Goal: Task Accomplishment & Management: Complete application form

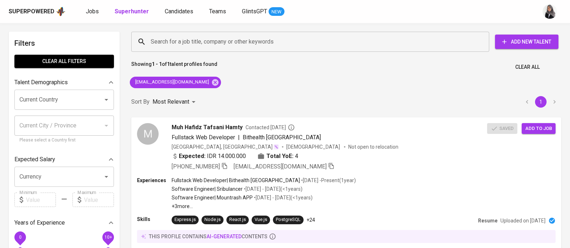
click at [396, 76] on div "Search for a job title, company or other keywords Search for a job title, compa…" at bounding box center [346, 150] width 439 height 246
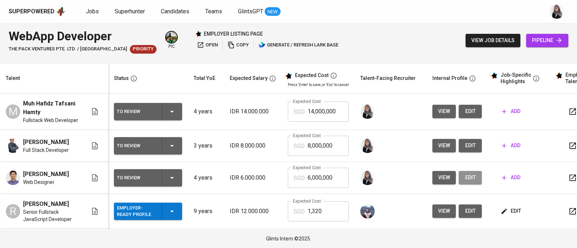
click at [464, 179] on span "edit" at bounding box center [470, 177] width 12 height 9
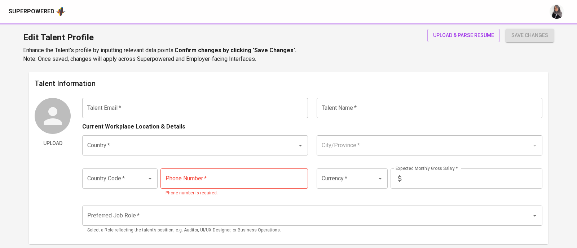
type input "[EMAIL_ADDRESS][DOMAIN_NAME]"
type input "[PERSON_NAME]"
type input "[GEOGRAPHIC_DATA]"
type input "[GEOGRAPHIC_DATA], [GEOGRAPHIC_DATA]"
type input "+62"
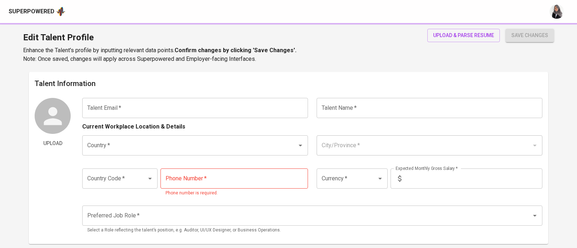
type input "[PHONE_NUMBER]"
type input "IDR"
radio input "true"
type input "4"
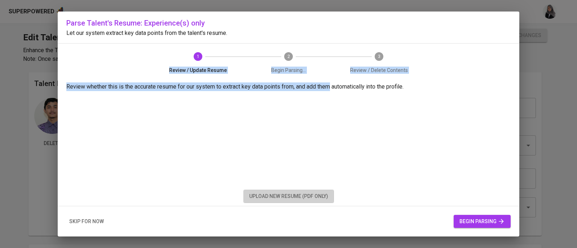
click at [308, 197] on span "upload new resume (pdf only)" at bounding box center [288, 196] width 79 height 9
click at [267, 195] on span "upload new resume (pdf only)" at bounding box center [288, 196] width 79 height 9
click at [434, 60] on div "Parse Talent's Resume: Experience(s) only Let our system extract key data point…" at bounding box center [288, 124] width 461 height 225
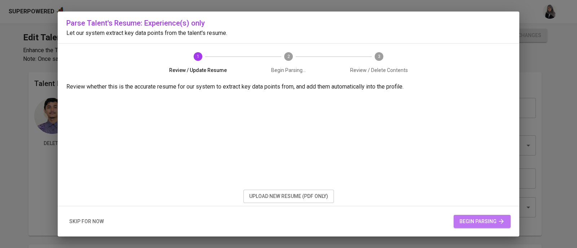
click at [479, 217] on span "begin parsing" at bounding box center [481, 221] width 45 height 9
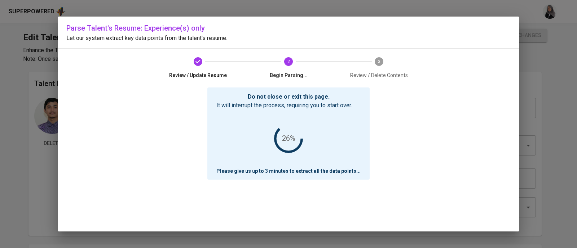
click at [473, 81] on div "Parse Talent's Resume: Experience(s) only Let our system extract key data point…" at bounding box center [288, 124] width 461 height 215
click at [421, 123] on div "Do not close or exit this page. It will interrupt the process, requiring you to…" at bounding box center [288, 160] width 444 height 144
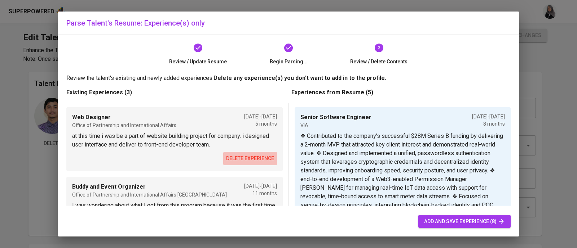
click at [255, 158] on span "delete experience" at bounding box center [250, 158] width 48 height 9
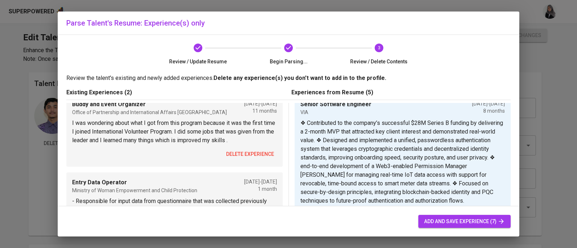
scroll to position [10, 0]
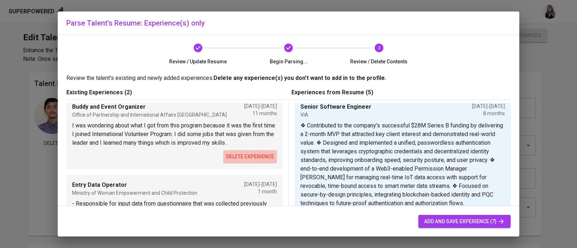
click at [243, 161] on span "delete experience" at bounding box center [250, 156] width 48 height 9
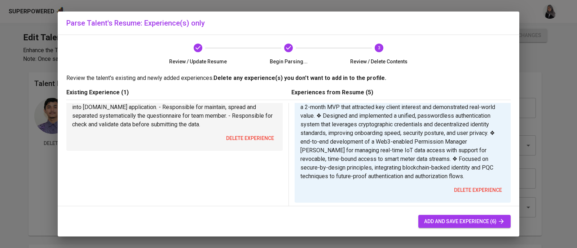
scroll to position [41, 0]
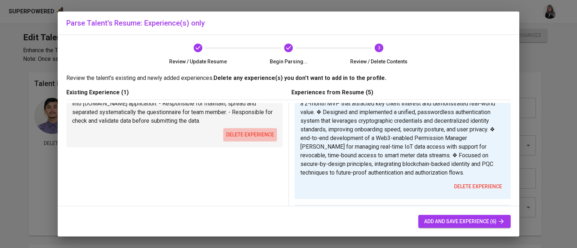
click at [245, 131] on span "delete experience" at bounding box center [250, 134] width 48 height 9
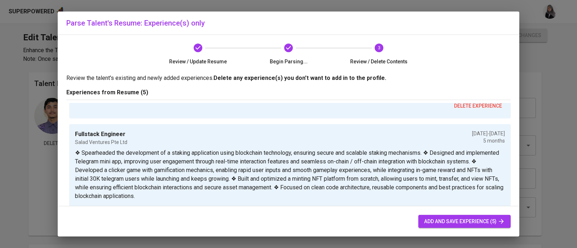
scroll to position [0, 0]
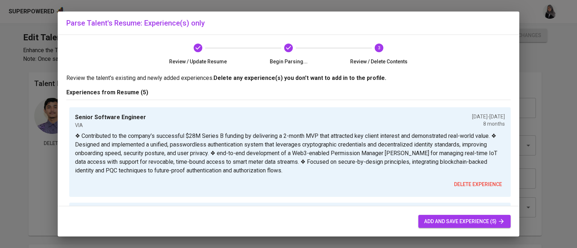
click at [471, 218] on span "add and save experience (5)" at bounding box center [464, 221] width 81 height 9
type input "Senior Software Engineer"
type input "VIA"
type input "11/01/2024"
type input "07/01/2025"
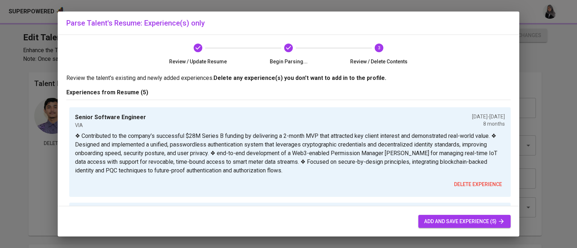
type textarea "❖ Contributed to the company’s successful $28M Series B funding by delivering a…"
type input "Fullstack Engineer"
type input "Salad Ventures Pte Ltd"
type input "05/01/2024"
type input "[DATE]"
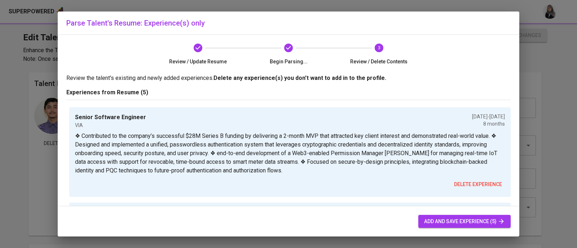
type textarea "❖ Spearheaded the development of a staking application using blockchain technol…"
type input "Senior Frontend Developer"
type input "The Treedots Pte Ltd"
type input "04/01/2022"
type input "05/01/2024"
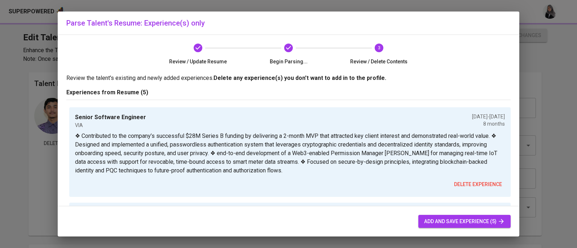
type textarea "❖ Led frontend team to key success of end user application. ❖ Gathered and prio…"
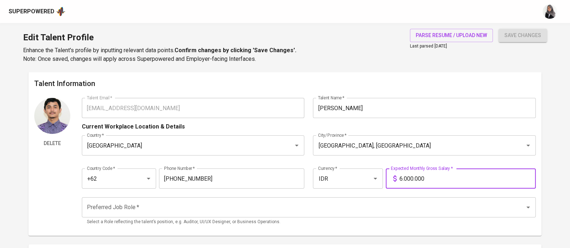
click at [402, 179] on input "6.000.000" at bounding box center [467, 179] width 136 height 20
type input "13.000.000"
click at [498, 29] on button "save changes" at bounding box center [522, 35] width 48 height 13
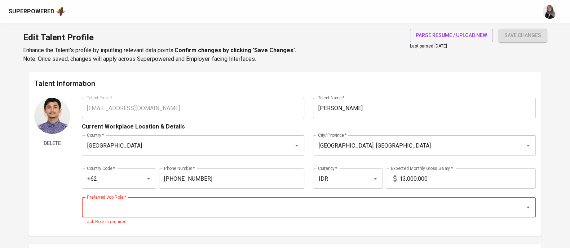
click at [147, 208] on input "Preferred Job Role   *" at bounding box center [298, 208] width 427 height 14
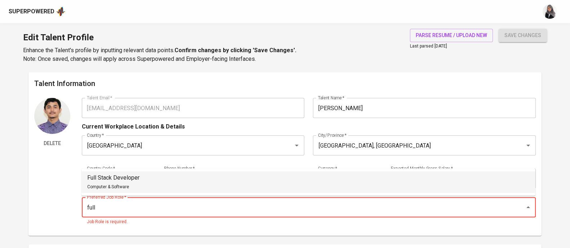
click at [137, 172] on li "Full Stack Developer Computer & Software" at bounding box center [308, 183] width 454 height 22
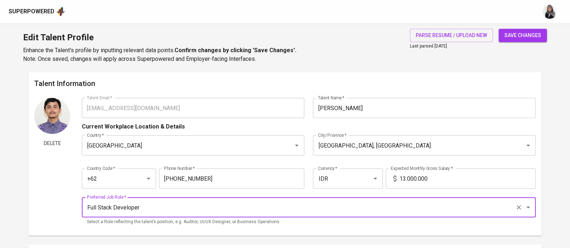
type input "Full Stack Developer"
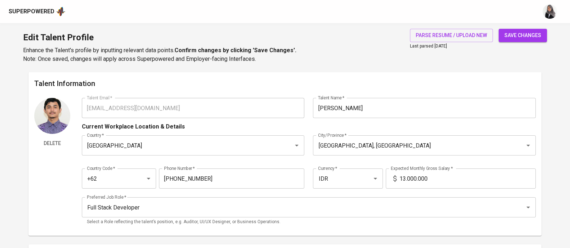
click at [59, 179] on div "Delete" at bounding box center [52, 164] width 36 height 132
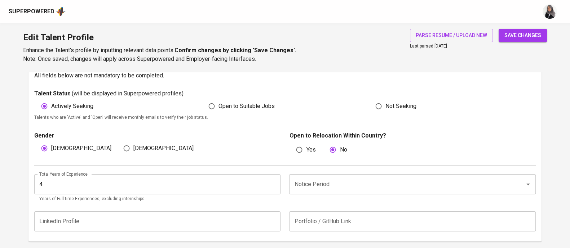
scroll to position [192, 0]
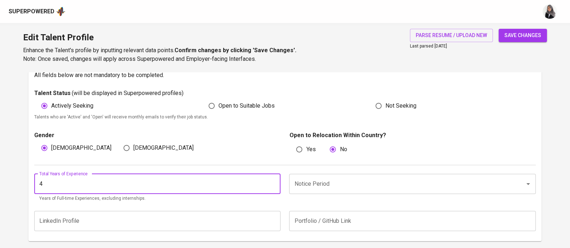
click at [83, 178] on input "4" at bounding box center [157, 184] width 246 height 20
click at [325, 191] on div "Notice Period" at bounding box center [412, 184] width 246 height 20
type input "5"
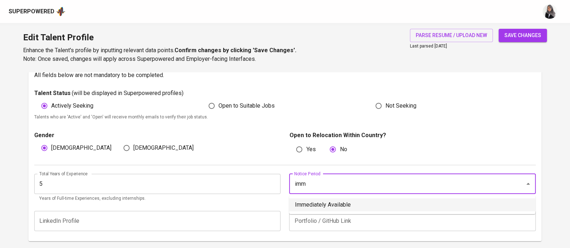
click at [359, 201] on li "Immediately Available" at bounding box center [412, 205] width 246 height 13
type input "Immediately Available"
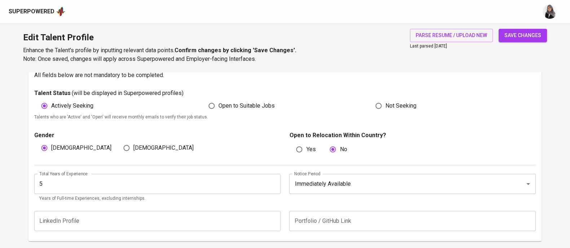
drag, startPoint x: 436, startPoint y: 145, endPoint x: 368, endPoint y: 195, distance: 85.1
click at [368, 195] on div "Talent Status ( will be displayed in Superpowered profiles ) Actively Seeking O…" at bounding box center [284, 162] width 501 height 147
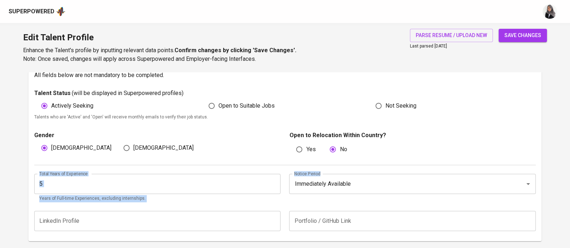
scroll to position [221, 0]
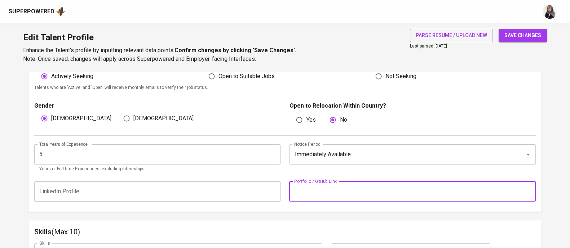
click at [339, 193] on input "text" at bounding box center [412, 192] width 246 height 20
paste input "github.com/angga-22"
type input "github.com/angga-22"
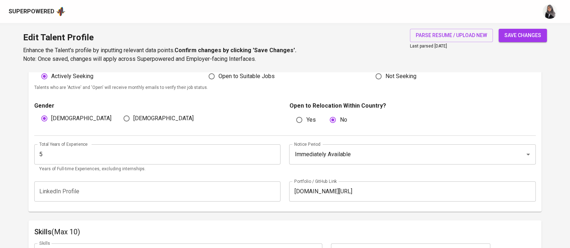
click at [262, 212] on div "Additional Information All fields below are not mandatory to be completed. Tale…" at bounding box center [284, 117] width 513 height 188
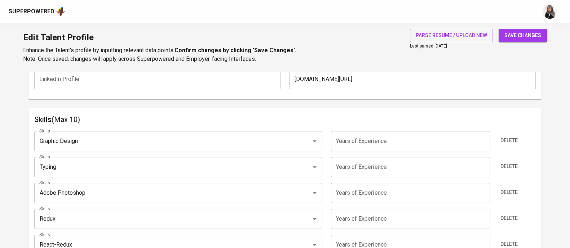
scroll to position [334, 0]
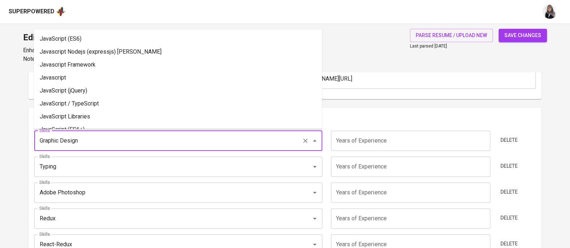
click at [256, 141] on input "Graphic Design" at bounding box center [167, 141] width 261 height 14
click at [153, 74] on li "Javascript" at bounding box center [178, 77] width 288 height 13
type input "Javascript"
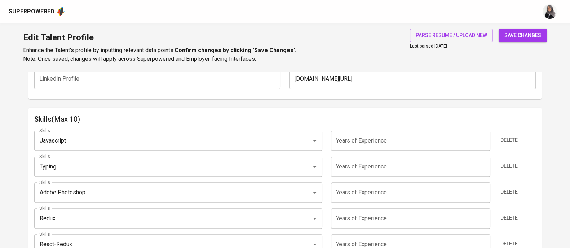
click at [425, 145] on input "number" at bounding box center [410, 141] width 159 height 20
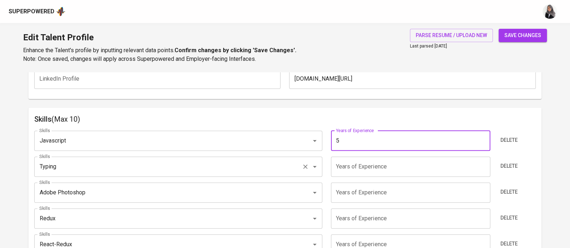
type input "5"
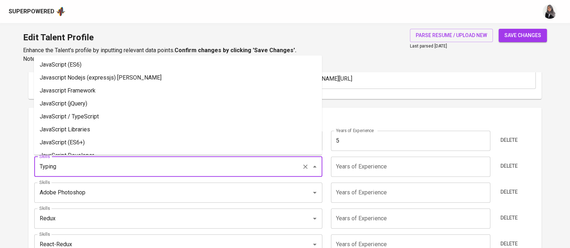
click at [214, 163] on input "Typing" at bounding box center [167, 167] width 261 height 14
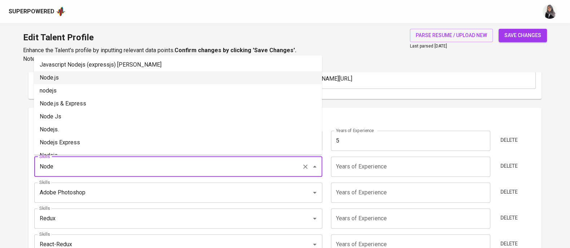
click at [75, 77] on li "Node.js" at bounding box center [178, 77] width 288 height 13
type input "Node.js"
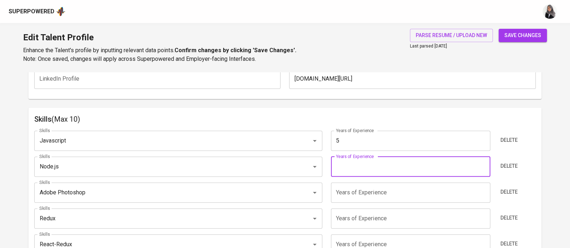
click at [369, 165] on input "number" at bounding box center [410, 167] width 159 height 20
type input "3"
type input "4"
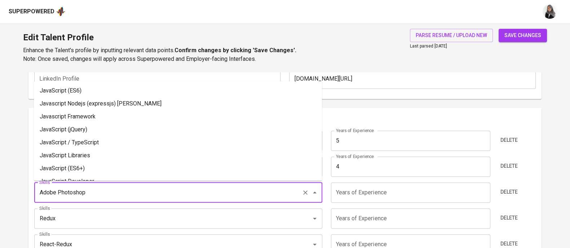
click at [207, 198] on input "Adobe Photoshop" at bounding box center [167, 193] width 261 height 14
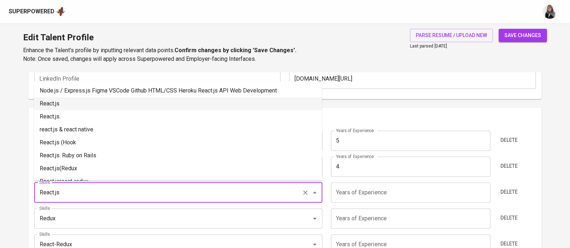
click at [133, 107] on li "React.js" at bounding box center [178, 103] width 288 height 13
type input "React.js"
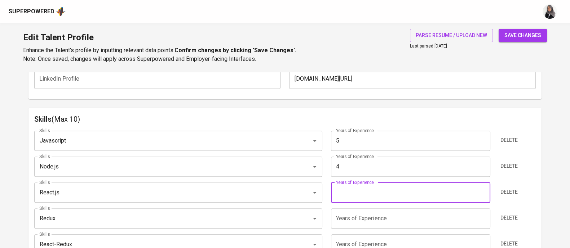
click at [364, 187] on input "number" at bounding box center [410, 193] width 159 height 20
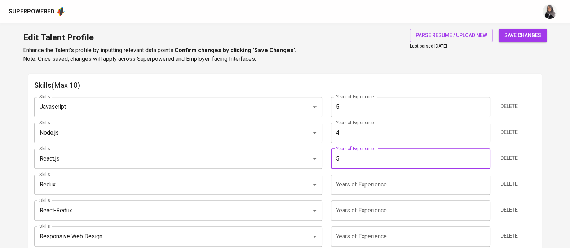
type input "5"
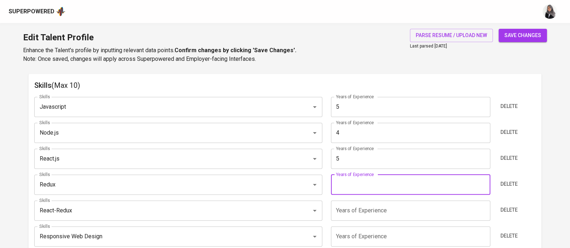
click at [373, 186] on input "number" at bounding box center [410, 185] width 159 height 20
type input "5"
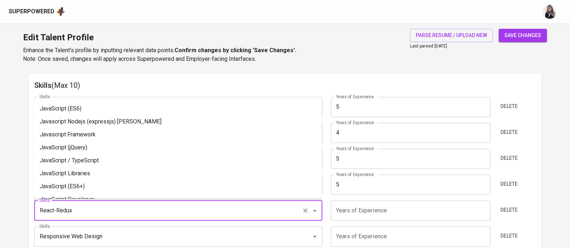
click at [226, 207] on input "React-Redux" at bounding box center [167, 211] width 261 height 14
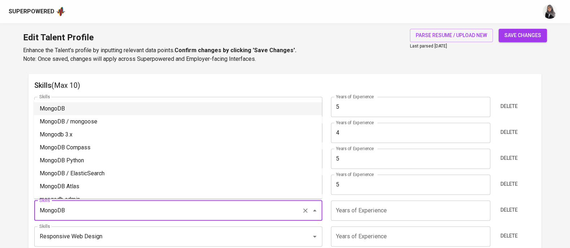
click at [163, 107] on li "MongoDB" at bounding box center [178, 108] width 288 height 13
type input "MongoDB"
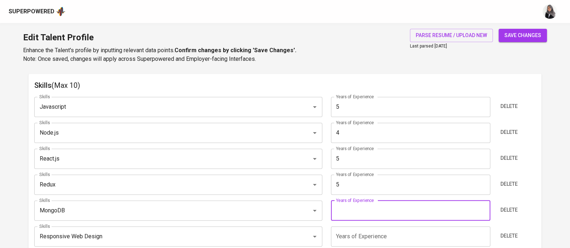
click at [386, 206] on input "number" at bounding box center [410, 211] width 159 height 20
type input "4"
click at [229, 234] on input "Responsive Web Design" at bounding box center [167, 237] width 261 height 14
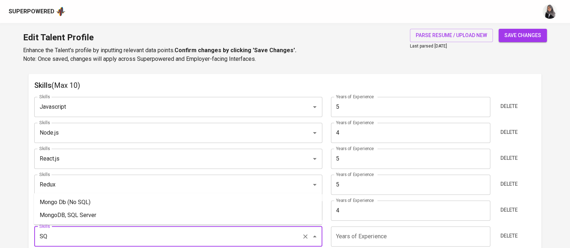
type input "S"
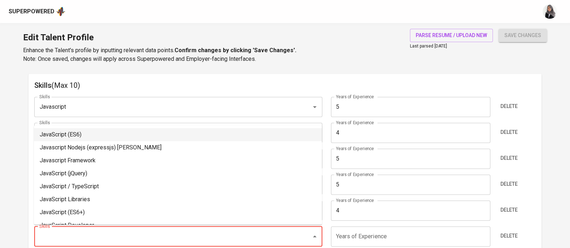
click at [349, 65] on div "Edit Talent Profile Enhance the Talent's profile by inputting relevant data poi…" at bounding box center [285, 47] width 570 height 49
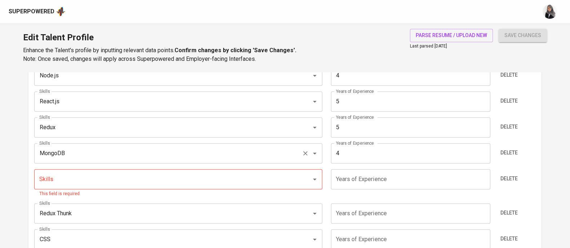
scroll to position [427, 0]
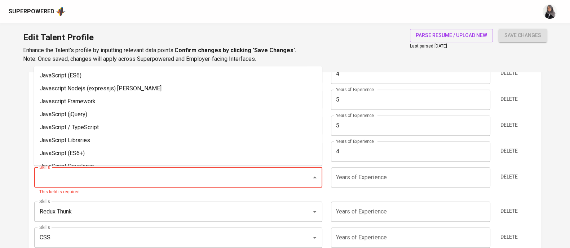
click at [162, 178] on input "Skills" at bounding box center [167, 178] width 261 height 14
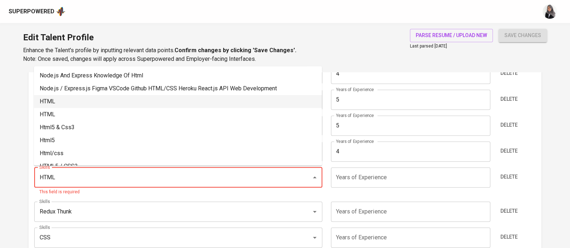
click at [110, 101] on li "HTML" at bounding box center [178, 101] width 288 height 13
type input "HTML"
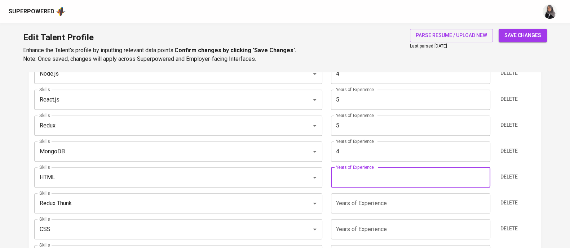
click at [355, 172] on input "number" at bounding box center [410, 178] width 159 height 20
type input "5"
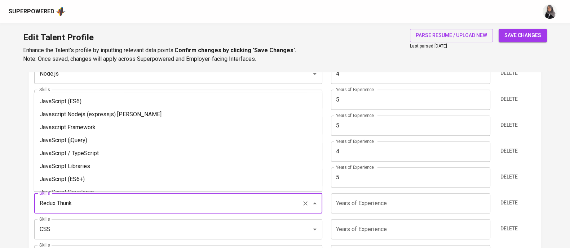
click at [182, 204] on input "Redux Thunk" at bounding box center [167, 204] width 261 height 14
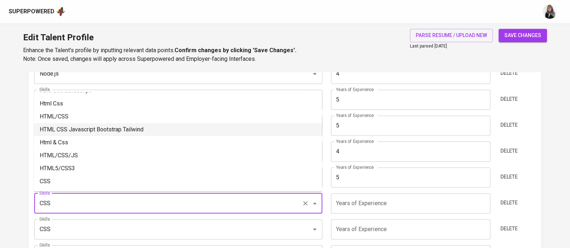
scroll to position [102, 0]
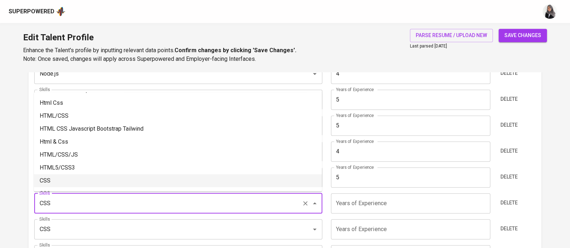
click at [121, 178] on li "CSS" at bounding box center [178, 180] width 288 height 13
type input "CSS"
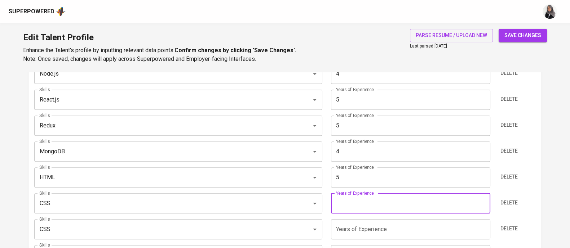
click at [404, 208] on input "number" at bounding box center [410, 204] width 159 height 20
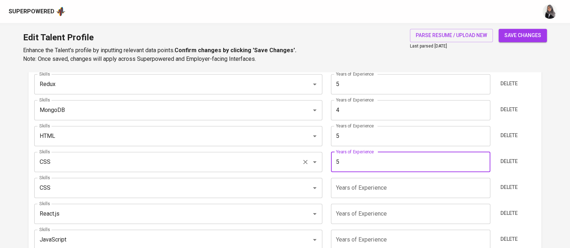
scroll to position [471, 0]
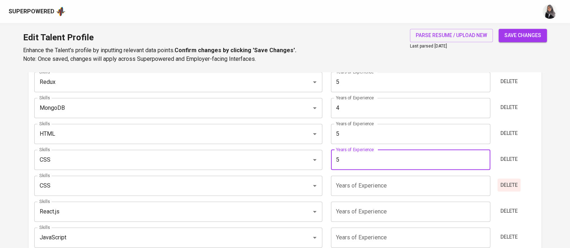
type input "5"
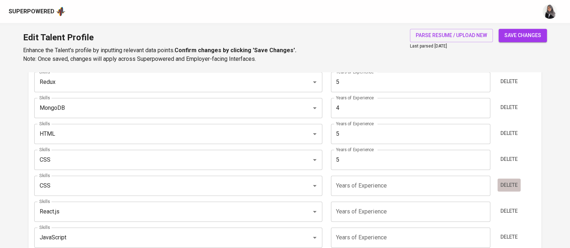
click at [512, 181] on span "Delete" at bounding box center [508, 185] width 17 height 9
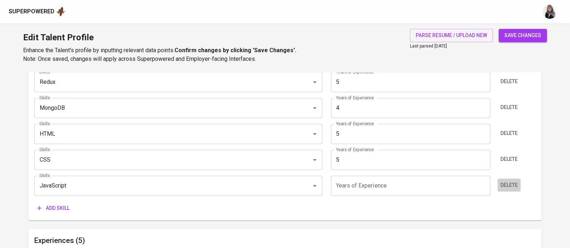
click at [512, 181] on span "Delete" at bounding box center [508, 185] width 17 height 9
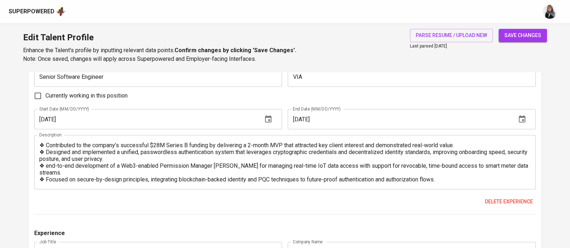
scroll to position [649, 0]
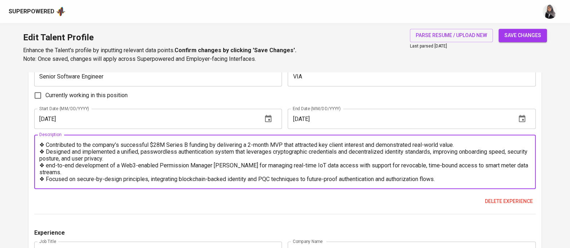
click at [43, 142] on textarea "❖ Contributed to the company’s successful $28M Series B funding by delivering a…" at bounding box center [284, 162] width 491 height 41
click at [168, 151] on textarea "1. Contributed to the company’s successful $28M Series B funding by delivering …" at bounding box center [284, 162] width 491 height 41
click at [43, 165] on textarea "1. Contributed to the company’s successful $28M Series B funding by delivering …" at bounding box center [284, 162] width 491 height 41
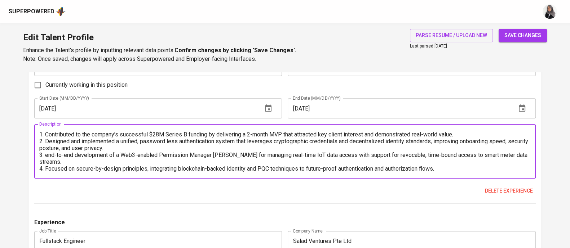
scroll to position [660, 0]
type textarea "1. Contributed to the company’s successful $28M Series B funding by delivering …"
click at [330, 142] on textarea "1. Contributed to the company’s successful $28M Series B funding by delivering …" at bounding box center [284, 151] width 491 height 41
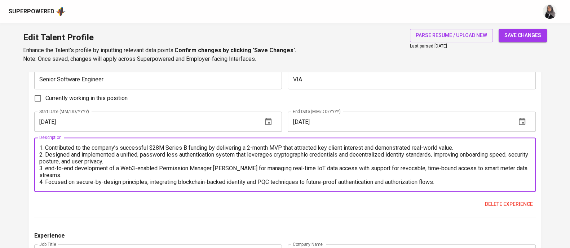
scroll to position [717, 0]
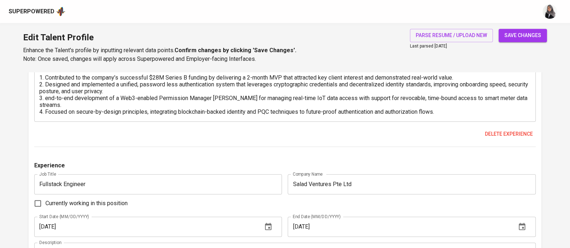
click at [306, 138] on div "Delete experience" at bounding box center [284, 134] width 501 height 13
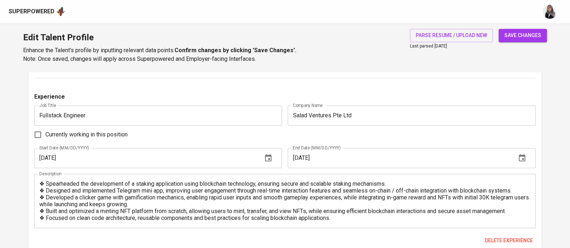
scroll to position [790, 0]
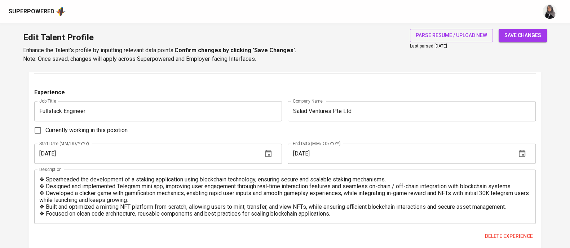
click at [340, 133] on div "Currently working in this position" at bounding box center [284, 130] width 501 height 15
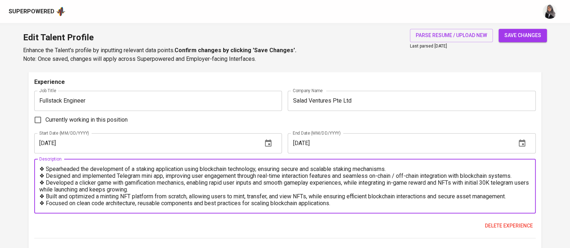
click at [44, 169] on textarea "❖ Spearheaded the development of a staking application using blockchain technol…" at bounding box center [284, 186] width 491 height 41
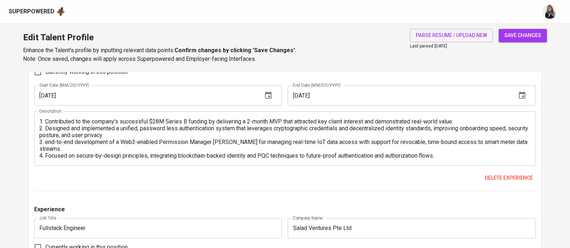
scroll to position [672, 0]
type textarea "1. Spearheaded the development of a staking application using blockchain techno…"
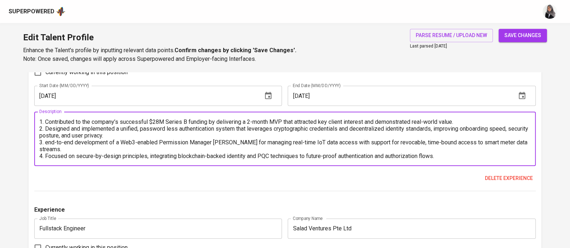
click at [468, 153] on textarea "1. Contributed to the company’s successful $28M Series B funding by delivering …" at bounding box center [284, 139] width 491 height 41
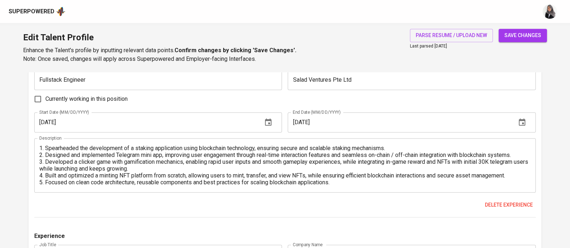
scroll to position [842, 0]
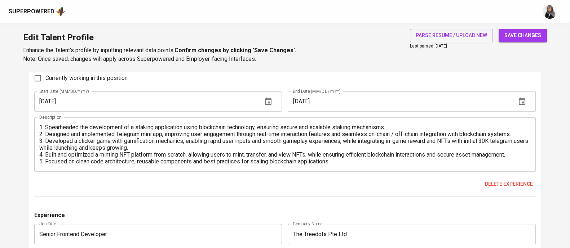
type textarea "1. Contributed to the company’s successful $28M Series B funding by delivering …"
click at [346, 162] on textarea "1. Spearheaded the development of a staking application using blockchain techno…" at bounding box center [284, 144] width 491 height 41
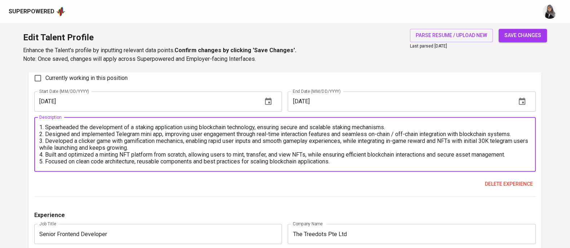
scroll to position [13, 0]
click at [339, 148] on textarea "1. Spearheaded the development of a staking application using blockchain techno…" at bounding box center [284, 144] width 491 height 41
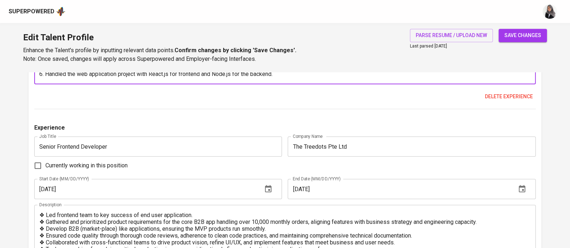
scroll to position [929, 0]
type textarea "1. Spearheaded the development of a staking application using blockchain techno…"
click at [43, 216] on textarea "❖ Led frontend team to key success of end user application. ❖ Gathered and prio…" at bounding box center [284, 232] width 491 height 41
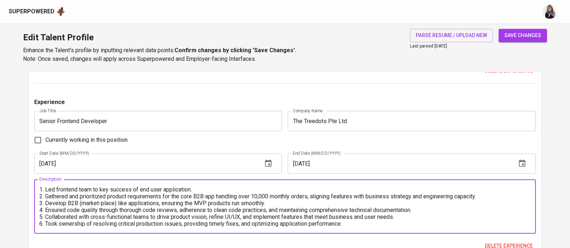
scroll to position [965, 0]
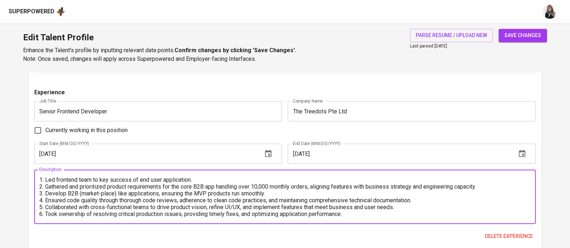
click at [372, 215] on textarea "1. Led frontend team to key success of end user application. 2. Gathered and pr…" at bounding box center [284, 197] width 491 height 41
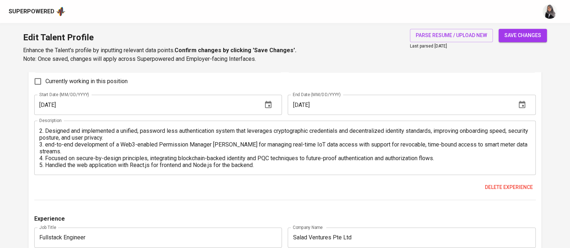
scroll to position [662, 0]
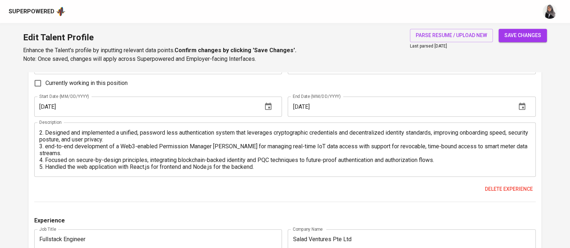
type textarea "1. Led frontend team to key success of end user application. 2. Gathered and pr…"
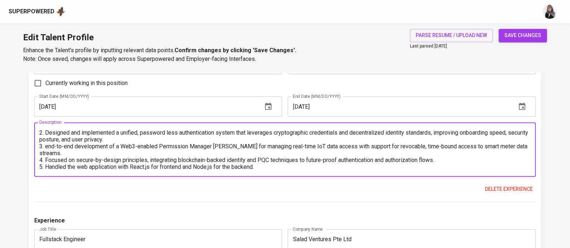
click at [266, 158] on textarea "1. Contributed to the company’s successful $28M Series B funding by delivering …" at bounding box center [284, 149] width 491 height 41
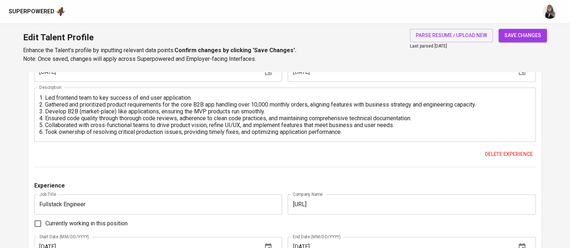
scroll to position [6, 0]
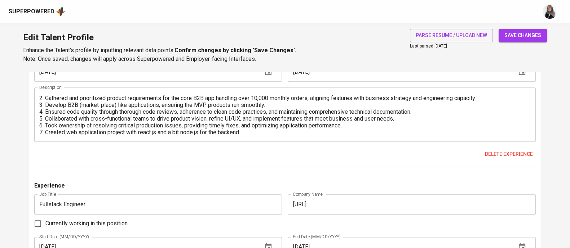
type textarea "1. Contributed to the company’s successful $28M Series B funding by delivering …"
click at [252, 136] on div "1. Led frontend team to key success of end user application. 2. Gathered and pr…" at bounding box center [284, 115] width 501 height 54
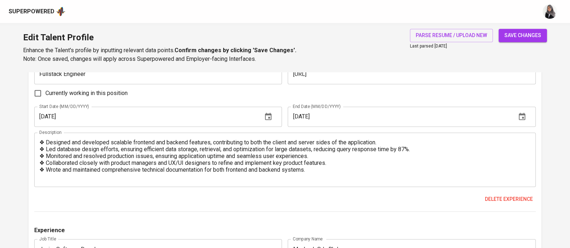
scroll to position [1180, 0]
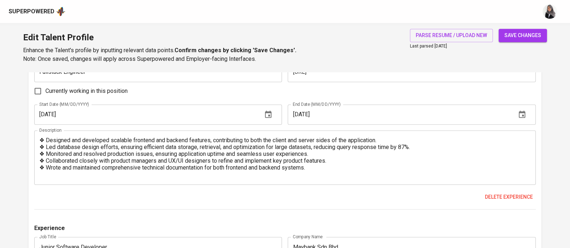
type textarea "1. Led frontend team to key success of end user application. 2. Gathered and pr…"
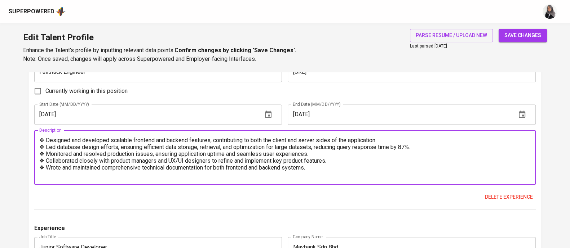
click at [43, 138] on textarea "❖ Designed and developed scalable frontend and backend features, contributing t…" at bounding box center [284, 157] width 491 height 41
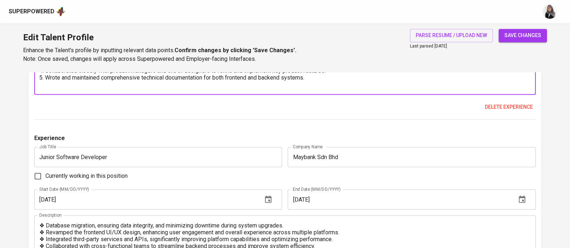
scroll to position [1328, 0]
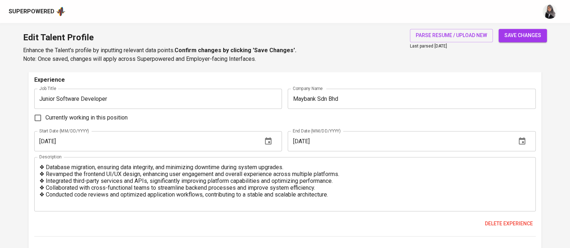
type textarea "1. Designed and developed scalable frontend and backend features, contributing …"
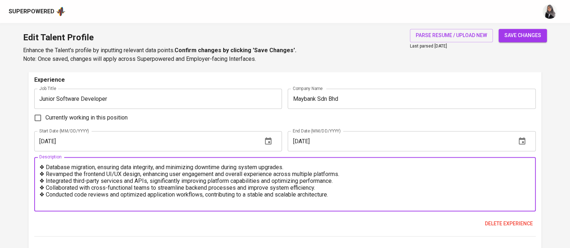
click at [43, 165] on textarea "❖ Database migration, ensuring data integrity, and minimizing downtime during s…" at bounding box center [284, 184] width 491 height 41
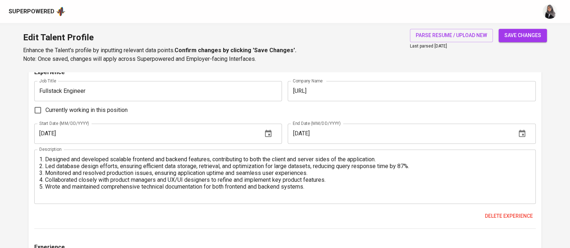
scroll to position [1162, 0]
type textarea "1. Database migration, ensuring data integrity, and minimizing downtime during …"
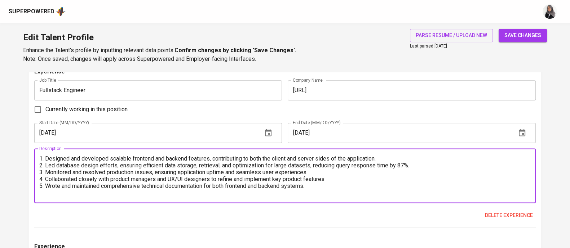
click at [330, 187] on textarea "1. Designed and developed scalable frontend and backend features, contributing …" at bounding box center [284, 175] width 491 height 41
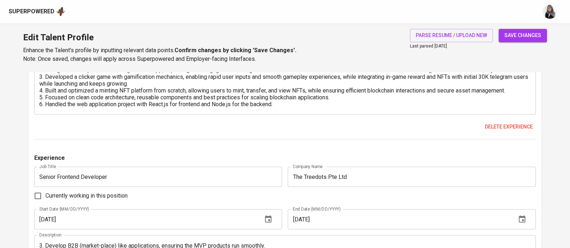
scroll to position [822, 0]
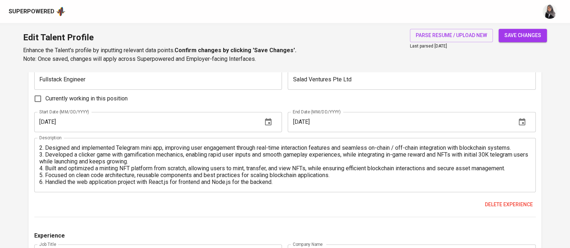
type textarea "1. Designed and developed scalable frontend and backend features, contributing …"
click at [530, 37] on span "save changes" at bounding box center [522, 35] width 37 height 9
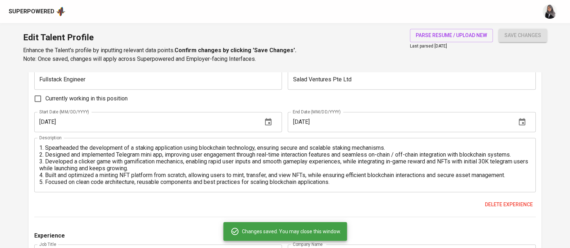
type input "https://github.com/angga-22"
type input "Redux"
type input "HTML"
type input "5"
type input "Javascript"
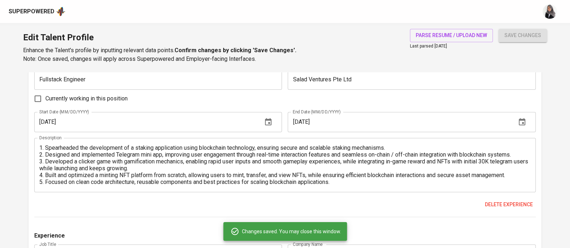
type input "CSS"
type input "5"
type input "MongoDB"
type input "4"
type input "Node.js"
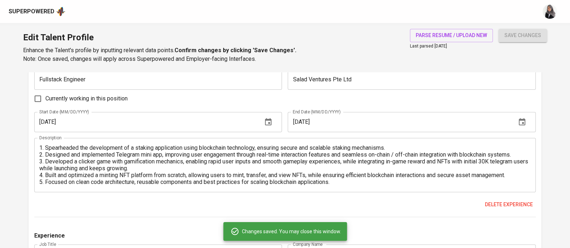
type input "4"
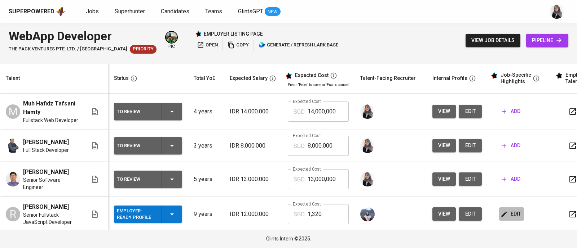
click at [508, 219] on span "edit" at bounding box center [511, 214] width 19 height 9
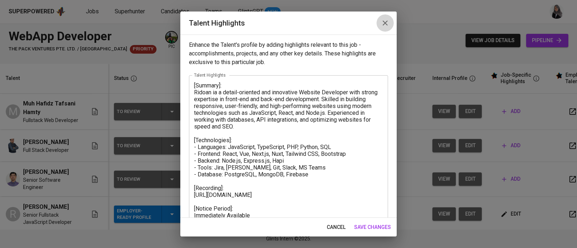
click at [387, 19] on icon "button" at bounding box center [385, 23] width 9 height 9
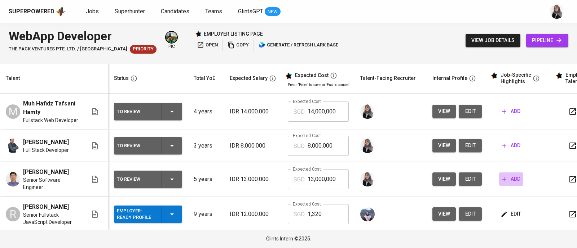
click at [509, 181] on span "add" at bounding box center [511, 179] width 18 height 9
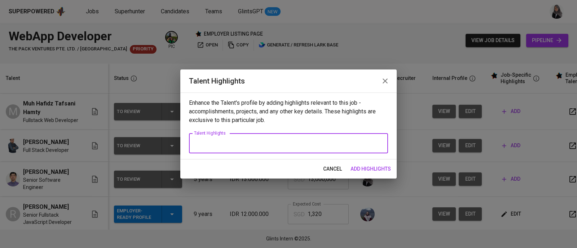
click at [211, 141] on textarea at bounding box center [288, 143] width 189 height 7
click at [224, 142] on textarea "[Summary:" at bounding box center [288, 143] width 189 height 7
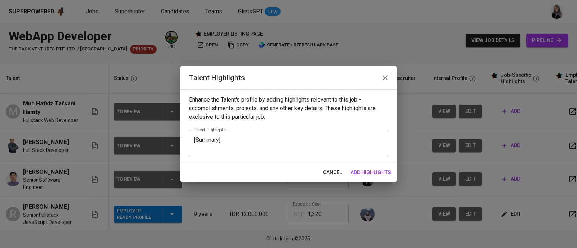
click at [299, 145] on textarea "[Summary]" at bounding box center [288, 144] width 189 height 14
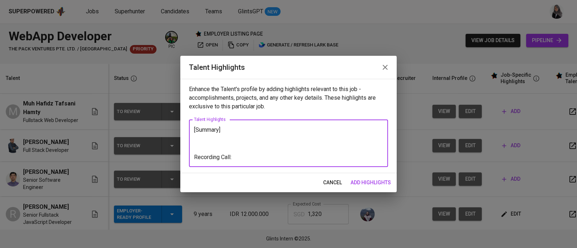
click at [228, 130] on textarea "[Summary] Recording Call:" at bounding box center [288, 143] width 189 height 34
click at [228, 130] on textarea "Summary Recording Call:" at bounding box center [288, 143] width 189 height 34
click at [237, 157] on textarea "Summary: Recording Call:" at bounding box center [288, 143] width 189 height 34
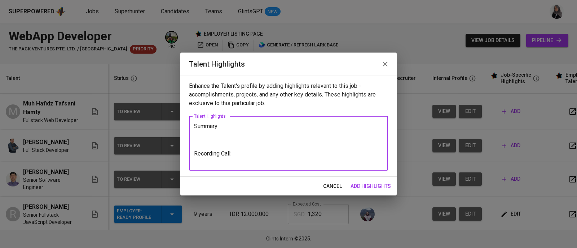
paste textarea "https://glints.sg.larksuite.com/minutes/obsg4ff855dat8s3q5449s4x?from=from_copy…"
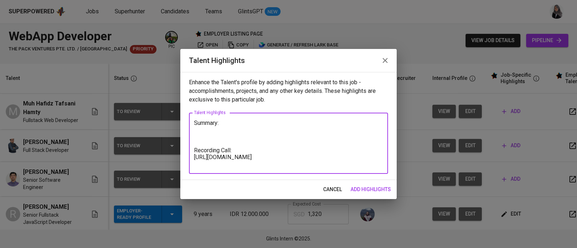
click at [208, 132] on textarea "Summary: Recording Call: https://glints.sg.larksuite.com/minutes/obsg4ff855dat8…" at bounding box center [288, 144] width 189 height 48
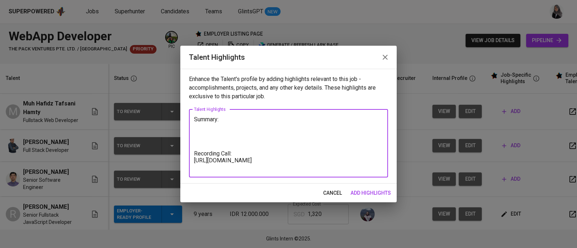
click at [197, 127] on textarea "Summary: Recording Call: https://glints.sg.larksuite.com/minutes/obsg4ff855dat8…" at bounding box center [288, 143] width 189 height 55
paste textarea "Angga is a passionate web developer with 5 years of experience in React.js and …"
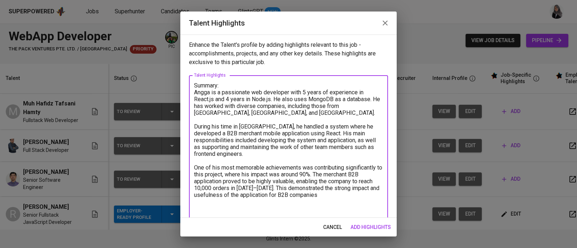
drag, startPoint x: 272, startPoint y: 154, endPoint x: 268, endPoint y: 123, distance: 31.2
click at [268, 123] on textarea "Summary: Angga is a passionate web developer with 5 years of experience in Reac…" at bounding box center [288, 160] width 189 height 157
drag, startPoint x: 268, startPoint y: 125, endPoint x: 278, endPoint y: 141, distance: 18.4
click at [278, 141] on textarea "Summary: Angga is a passionate web developer with 5 years of experience in Reac…" at bounding box center [288, 160] width 189 height 157
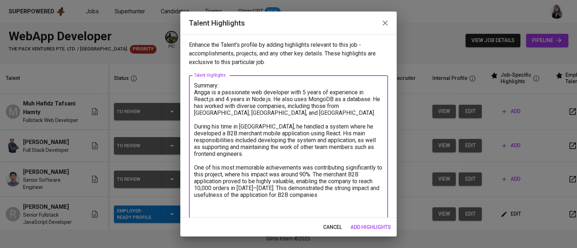
click at [273, 138] on textarea "Summary: Angga is a passionate web developer with 5 years of experience in Reac…" at bounding box center [288, 160] width 189 height 157
drag, startPoint x: 269, startPoint y: 125, endPoint x: 270, endPoint y: 154, distance: 28.9
click at [270, 154] on textarea "Summary: Angga is a passionate web developer with 5 years of experience in Reac…" at bounding box center [288, 160] width 189 height 157
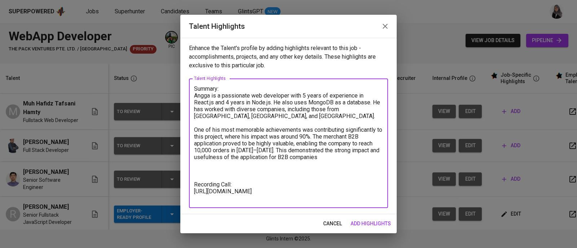
click at [214, 165] on textarea "Summary: Angga is a passionate web developer with 5 years of experience in Reac…" at bounding box center [288, 143] width 189 height 116
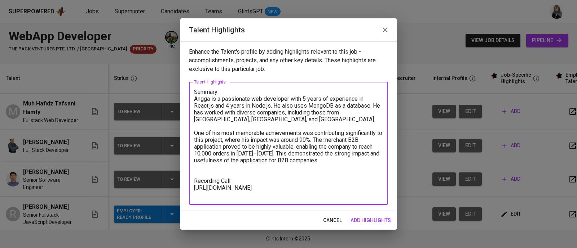
type textarea "Summary: Angga is a passionate web developer with 5 years of experience in Reac…"
click at [369, 219] on span "add highlights" at bounding box center [370, 220] width 40 height 9
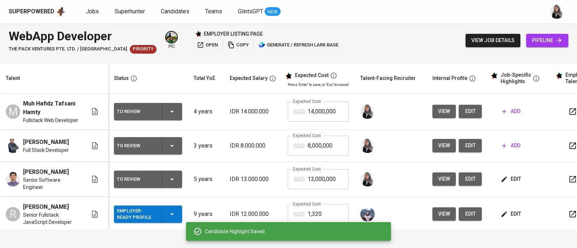
click at [406, 13] on div "Superpowered Jobs Superhunter Candidates Teams GlintsGPT NEW" at bounding box center [277, 11] width 536 height 11
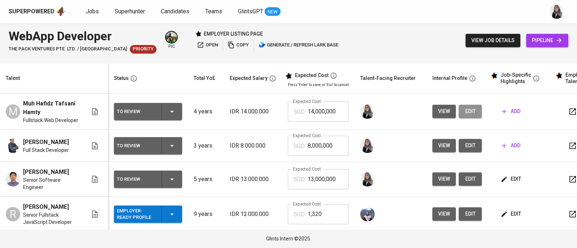
click at [472, 110] on span "edit" at bounding box center [470, 111] width 12 height 9
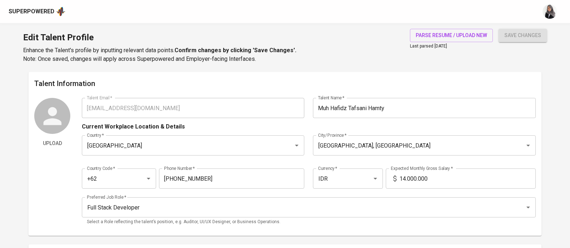
scroll to position [23, 0]
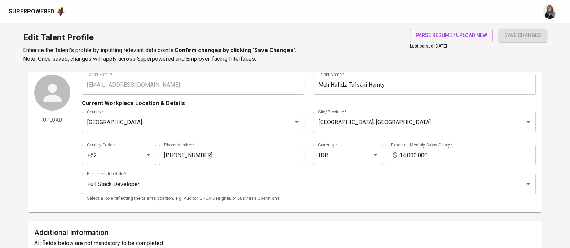
click at [404, 155] on input "14.000.000" at bounding box center [467, 155] width 136 height 20
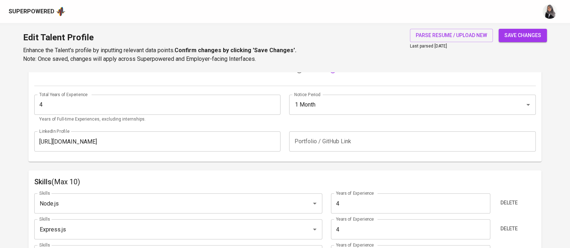
scroll to position [272, 0]
type input "13.000.000"
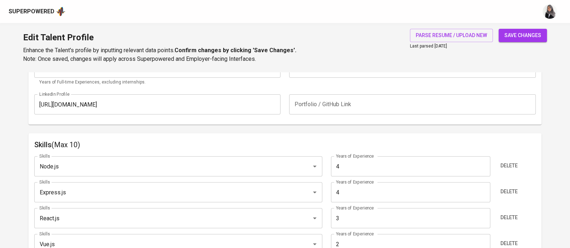
scroll to position [312, 0]
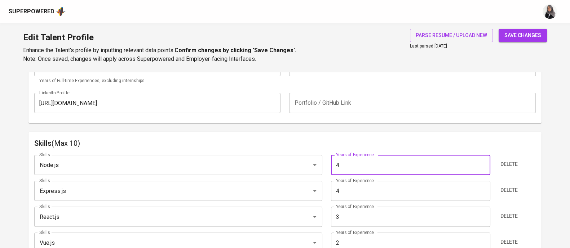
click at [363, 164] on input "4" at bounding box center [410, 165] width 159 height 20
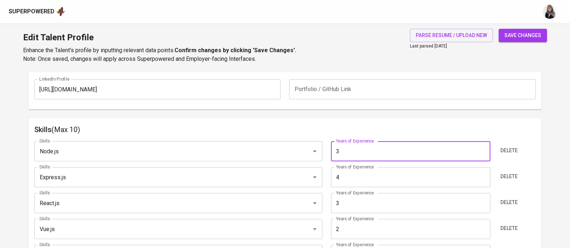
type input "3"
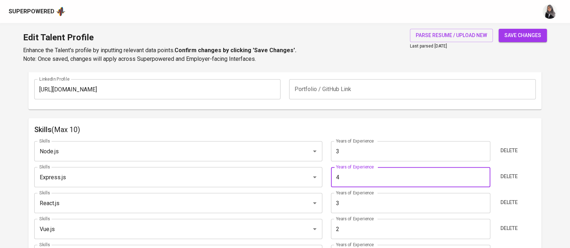
click at [348, 175] on input "4" at bounding box center [410, 177] width 159 height 20
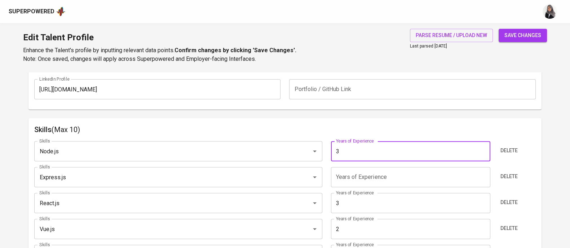
click at [344, 152] on input "3" at bounding box center [410, 151] width 159 height 20
type input "5"
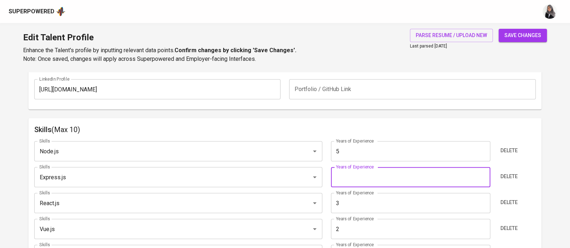
click at [347, 174] on input "number" at bounding box center [410, 177] width 159 height 20
type input "5"
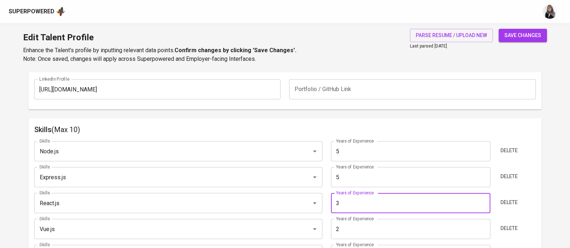
click at [350, 205] on input "3" at bounding box center [410, 203] width 159 height 20
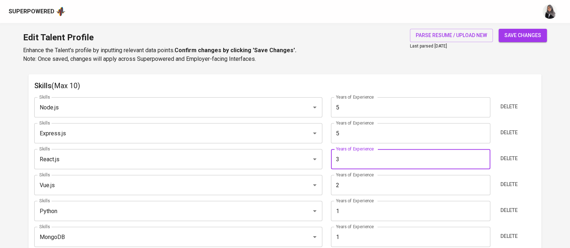
scroll to position [370, 0]
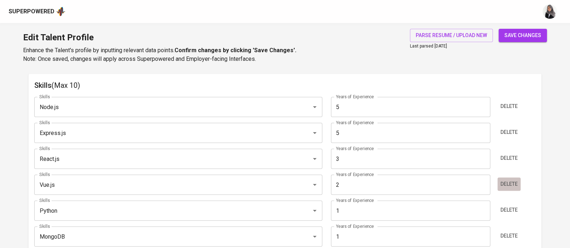
click at [506, 180] on span "Delete" at bounding box center [508, 184] width 17 height 9
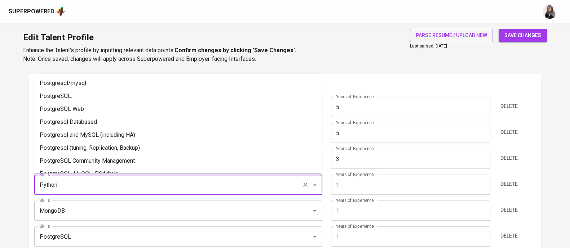
click at [117, 179] on input "Python" at bounding box center [167, 185] width 261 height 14
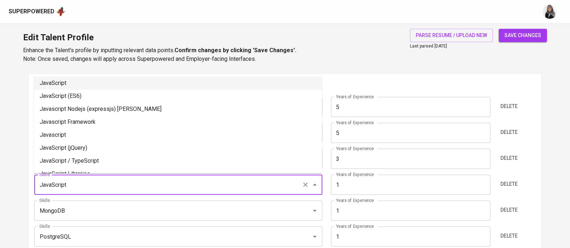
click at [89, 81] on li "JavaScript" at bounding box center [178, 83] width 288 height 13
type input "JavaScript"
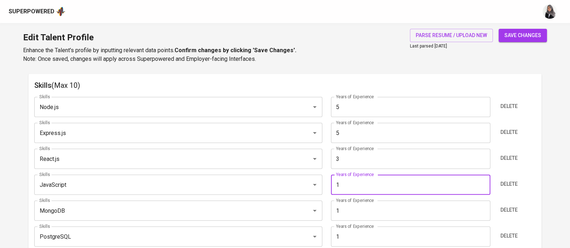
click at [363, 186] on input "1" at bounding box center [410, 185] width 159 height 20
type input "4"
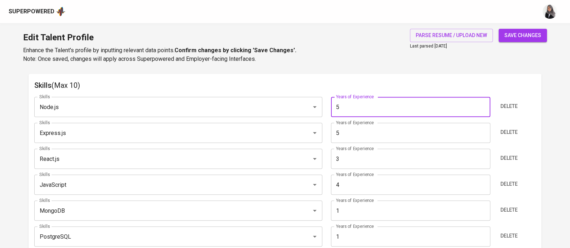
click at [344, 110] on input "5" at bounding box center [410, 107] width 159 height 20
type input "4"
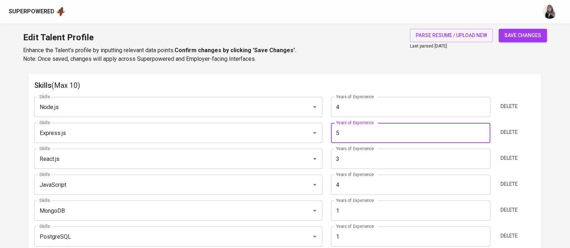
click at [350, 137] on input "5" at bounding box center [410, 133] width 159 height 20
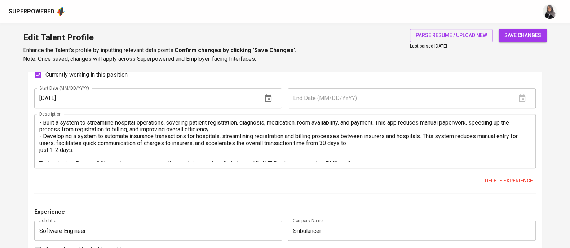
scroll to position [0, 0]
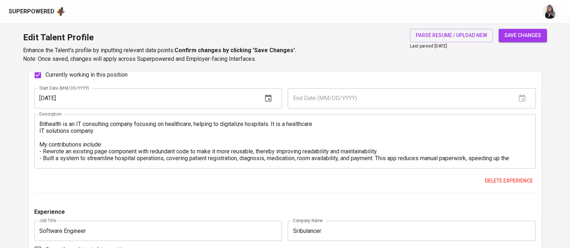
type input "4"
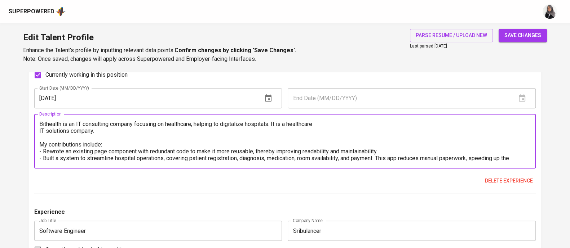
click at [332, 121] on textarea "Bithealth is an IT consulting company focusing on healthcare, helping to digita…" at bounding box center [284, 141] width 491 height 41
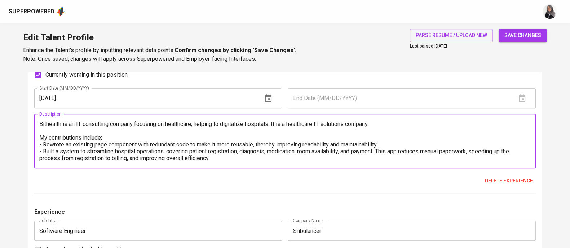
click at [45, 136] on textarea "Bithealth is an IT consulting company focusing on healthcare, helping to digita…" at bounding box center [284, 141] width 491 height 41
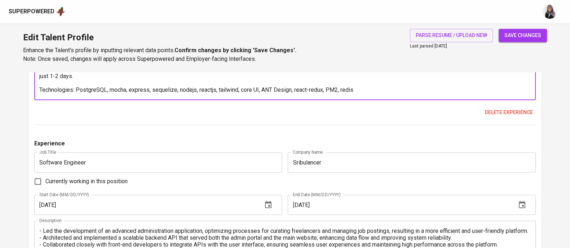
scroll to position [714, 0]
drag, startPoint x: 178, startPoint y: 83, endPoint x: 77, endPoint y: 82, distance: 100.9
click at [77, 82] on textarea "Bithealth is an IT consulting company focusing on healthcare, helping to digita…" at bounding box center [284, 73] width 491 height 41
click at [257, 86] on textarea "Bithealth is an IT consulting company focusing on healthcare, helping to digita…" at bounding box center [284, 73] width 491 height 41
paste textarea "PostgreSQL, mocha, express, sequelize,"
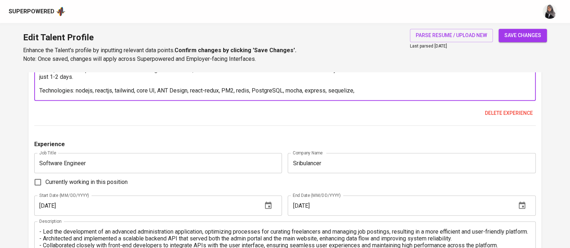
click at [80, 84] on textarea "Bithealth is an IT consulting company focusing on healthcare, helping to digita…" at bounding box center [284, 73] width 491 height 41
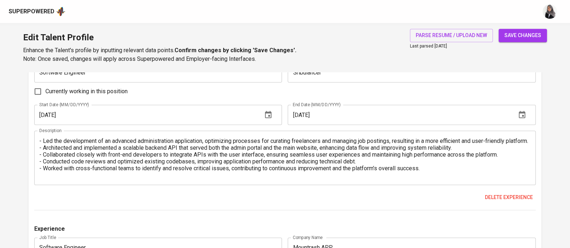
scroll to position [13, 0]
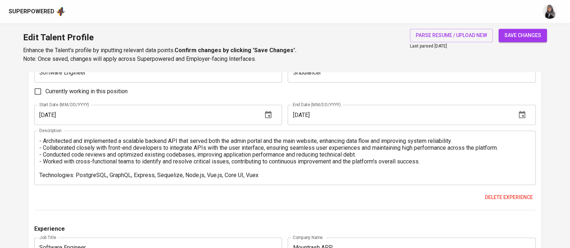
type textarea "Bithealth is an IT consulting company focusing on healthcare, helping to digita…"
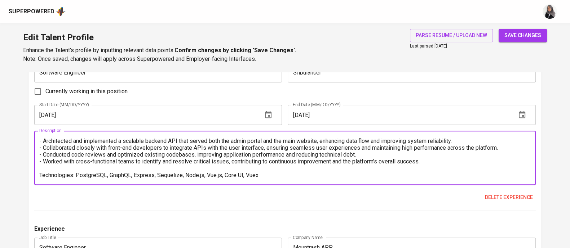
click at [75, 177] on textarea "- Led the development of an advanced administration application, optimizing pro…" at bounding box center [284, 158] width 491 height 41
drag, startPoint x: 225, startPoint y: 172, endPoint x: 263, endPoint y: 176, distance: 38.4
click at [263, 176] on textarea "- Led the development of an advanced administration application, optimizing pro…" at bounding box center [284, 158] width 491 height 41
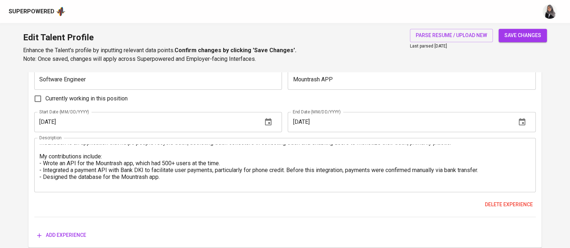
scroll to position [0, 0]
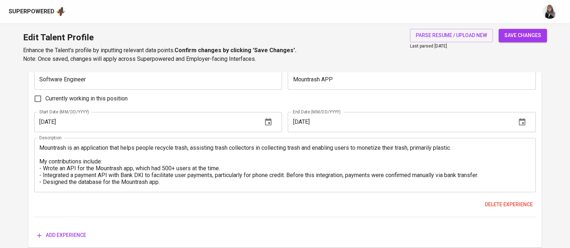
type textarea "- Led the development of an advanced administration application, optimizing pro…"
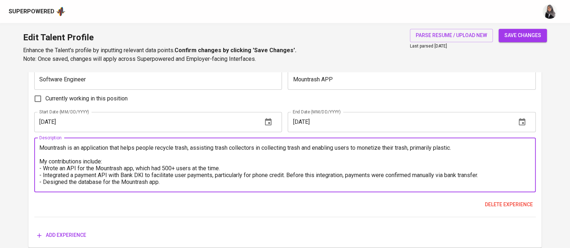
click at [48, 160] on textarea "Mountrash is an application that helps people recycle trash, assisting trash co…" at bounding box center [284, 165] width 491 height 41
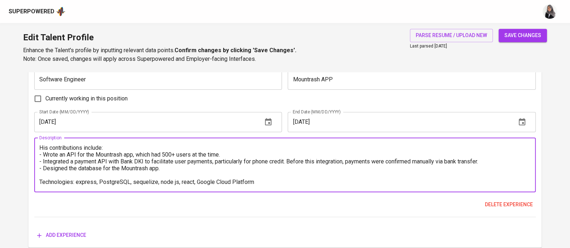
click at [78, 174] on textarea "Mountrash is an application that helps people recycle trash, assisting trash co…" at bounding box center [284, 165] width 491 height 41
drag, startPoint x: 211, startPoint y: 174, endPoint x: 244, endPoint y: 178, distance: 33.8
click at [244, 178] on textarea "Mountrash is an application that helps people recycle trash, assisting trash co…" at bounding box center [284, 165] width 491 height 41
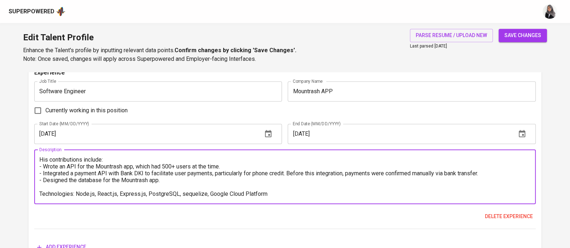
scroll to position [1004, 0]
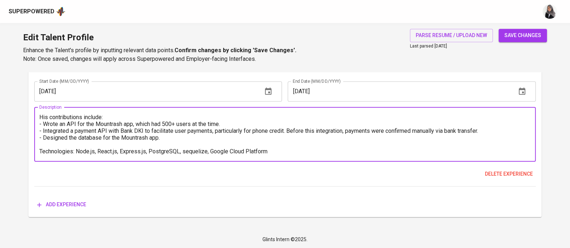
type textarea "Mountrash is an application that helps people recycle trash, assisting trash co…"
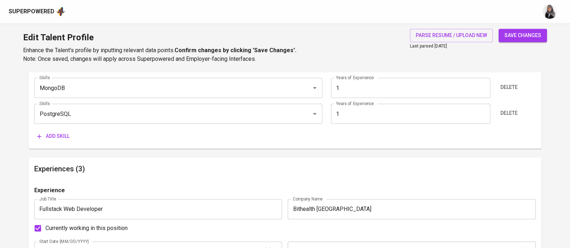
scroll to position [599, 0]
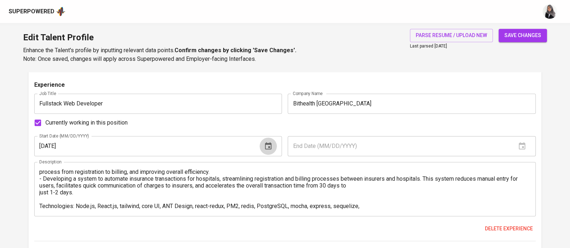
click at [267, 146] on icon "button" at bounding box center [268, 146] width 9 height 9
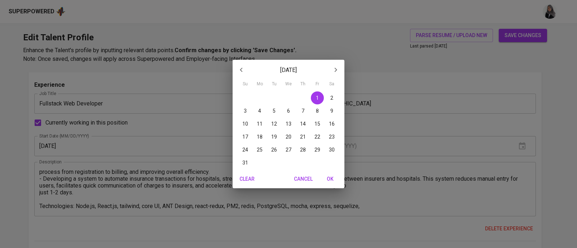
click at [392, 116] on div "December 2023 Su Mo Tu We Th Fr Sa 26 27 28 29 30 1 2 3 4 5 6 7 8 9 10 11 12 13…" at bounding box center [288, 124] width 577 height 248
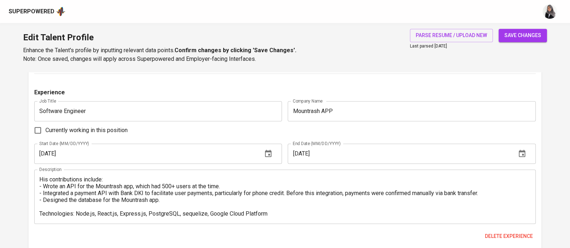
scroll to position [1004, 0]
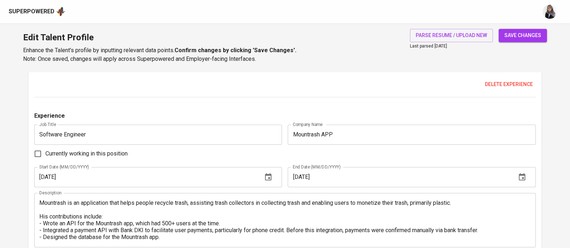
scroll to position [914, 0]
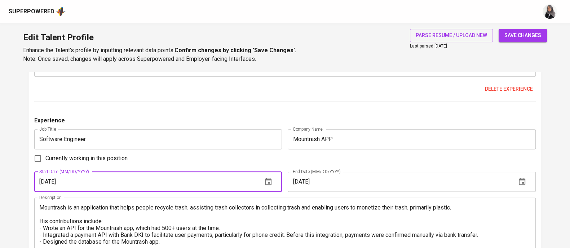
click at [115, 176] on input "02/01/2022" at bounding box center [145, 182] width 222 height 20
type input "02/01/2021"
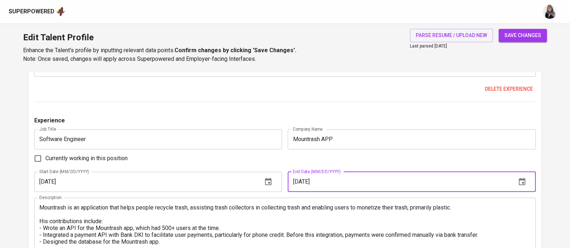
click at [345, 173] on input "12/01/2022" at bounding box center [399, 182] width 222 height 20
click at [341, 179] on input "12/01/2022" at bounding box center [399, 182] width 222 height 20
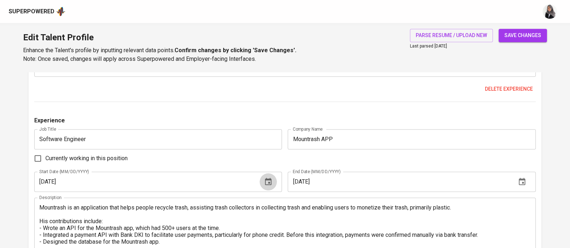
click at [269, 178] on icon "button" at bounding box center [268, 181] width 6 height 7
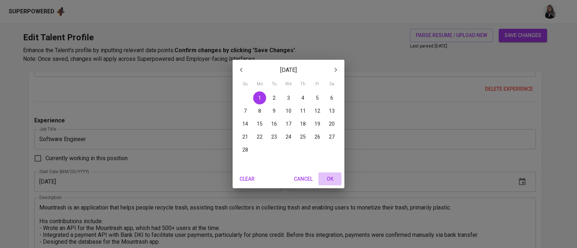
click at [328, 173] on button "OK" at bounding box center [329, 179] width 23 height 13
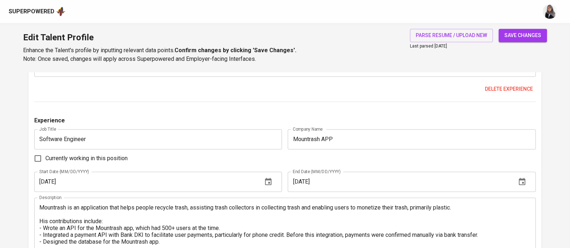
click at [528, 183] on button "button" at bounding box center [521, 181] width 17 height 17
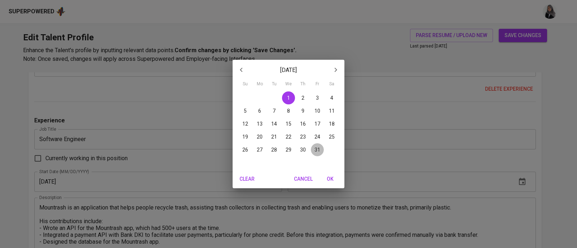
click at [316, 150] on p "31" at bounding box center [317, 149] width 6 height 7
type input "12/31/2021"
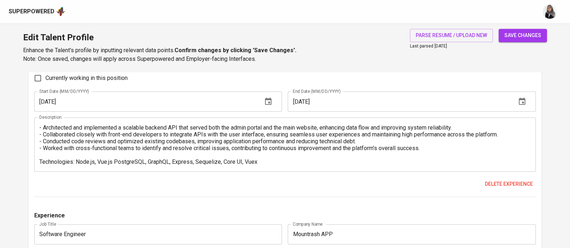
scroll to position [815, 0]
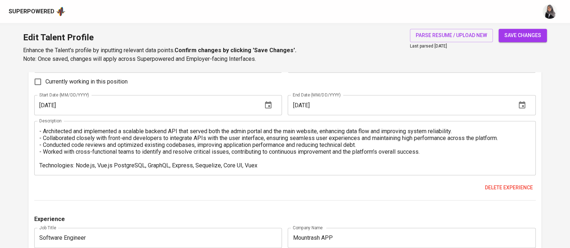
click at [337, 185] on div "Delete experience" at bounding box center [284, 187] width 501 height 13
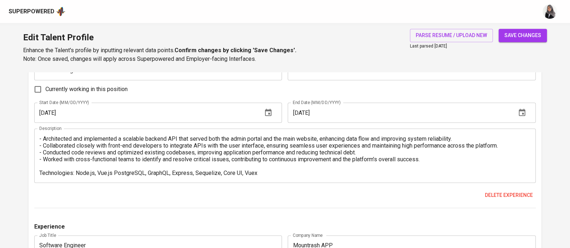
scroll to position [810, 0]
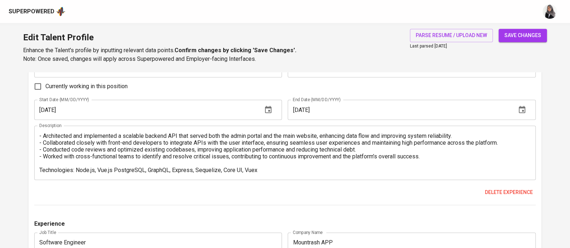
click at [330, 185] on div "Experience Job Title Software Engineer Job Title Company Name Sribulancer Compa…" at bounding box center [284, 124] width 501 height 161
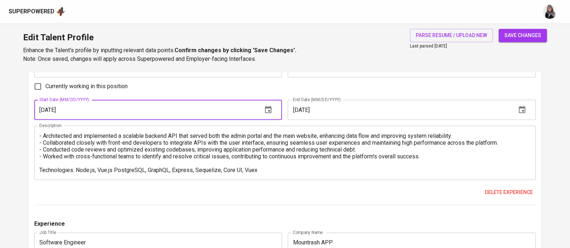
click at [141, 106] on input "01/01/2023" at bounding box center [145, 110] width 222 height 20
type input "01/01/2022"
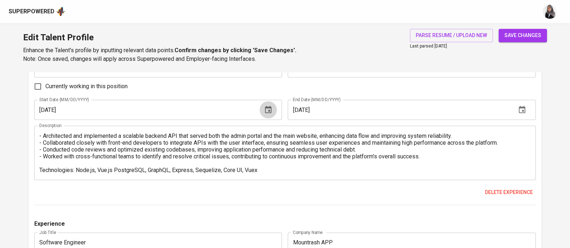
click at [266, 113] on icon "button" at bounding box center [268, 110] width 9 height 9
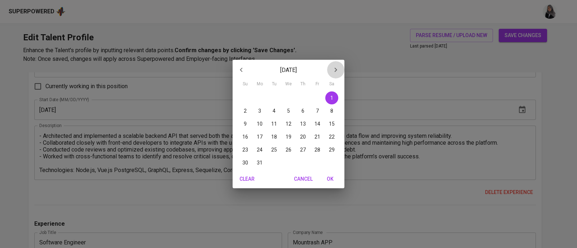
click at [336, 70] on icon "button" at bounding box center [335, 70] width 3 height 4
click at [237, 71] on icon "button" at bounding box center [241, 70] width 9 height 9
click at [324, 182] on span "OK" at bounding box center [329, 179] width 17 height 9
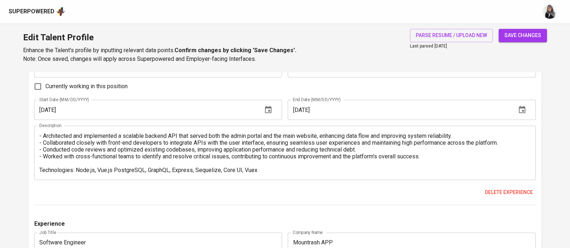
click at [345, 109] on input "12/01/2023" at bounding box center [399, 110] width 222 height 20
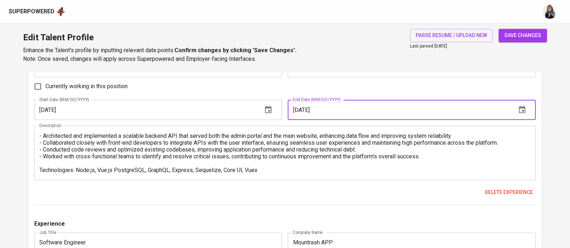
click at [360, 107] on input "12/01/2023" at bounding box center [399, 110] width 222 height 20
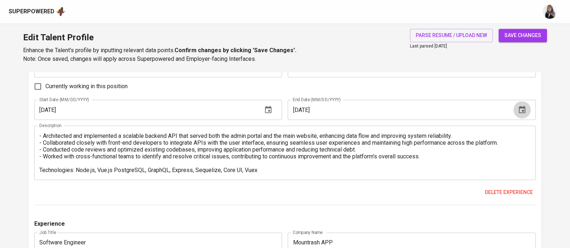
click at [521, 107] on icon "button" at bounding box center [522, 109] width 6 height 7
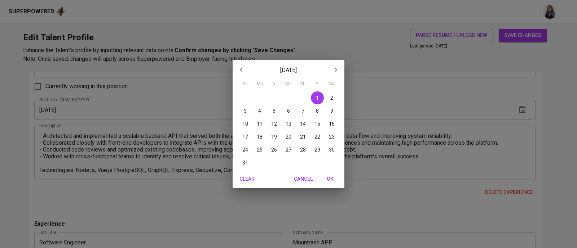
click at [376, 109] on div "December 2023 Su Mo Tu We Th Fr Sa 26 27 28 29 30 1 2 3 4 5 6 7 8 9 10 11 12 13…" at bounding box center [288, 124] width 577 height 248
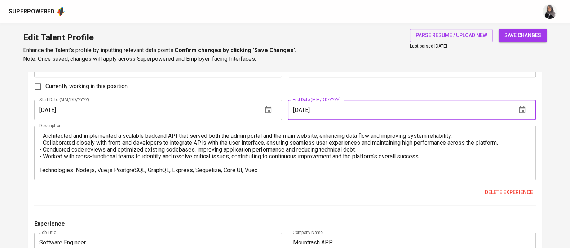
click at [352, 109] on input "12/01/2023" at bounding box center [399, 110] width 222 height 20
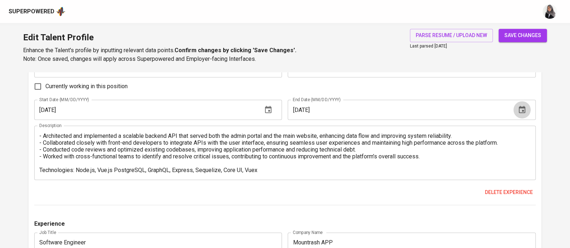
click at [526, 112] on icon "button" at bounding box center [522, 110] width 9 height 9
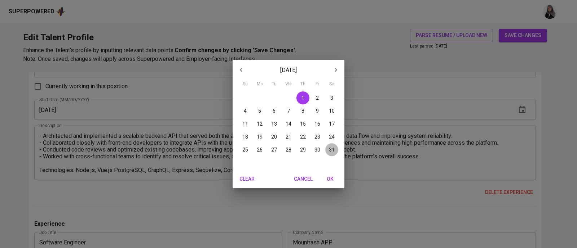
click at [333, 150] on p "31" at bounding box center [332, 149] width 6 height 7
type input "12/31/2022"
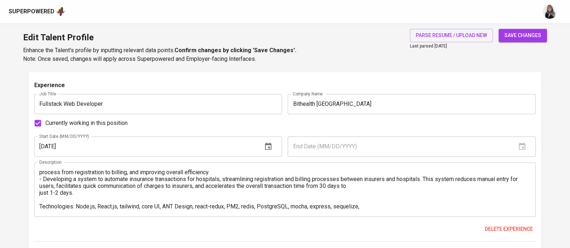
scroll to position [598, 0]
click at [321, 124] on div "Currently working in this position" at bounding box center [284, 123] width 501 height 15
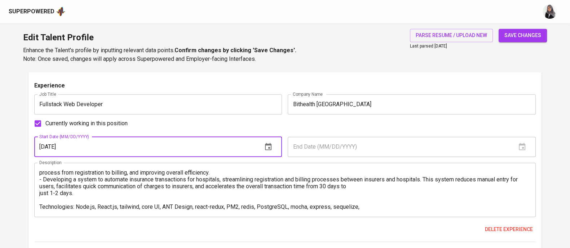
click at [107, 151] on input "12/01/2023" at bounding box center [145, 147] width 222 height 20
type input "12/01/2022"
click at [271, 145] on icon "button" at bounding box center [268, 146] width 6 height 7
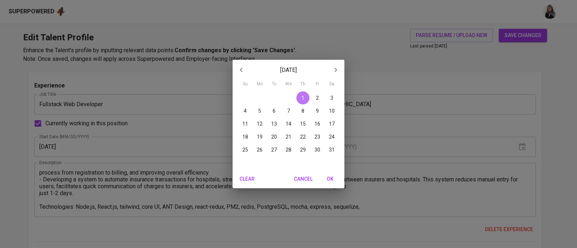
click at [302, 100] on p "1" at bounding box center [302, 97] width 3 height 7
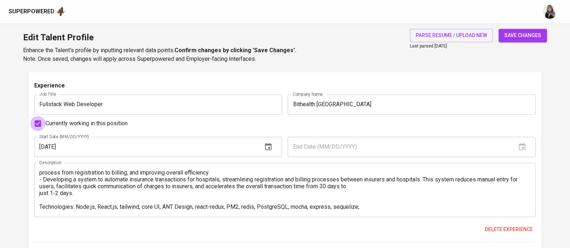
click at [40, 125] on input "Currently working in this position" at bounding box center [37, 123] width 15 height 15
checkbox input "false"
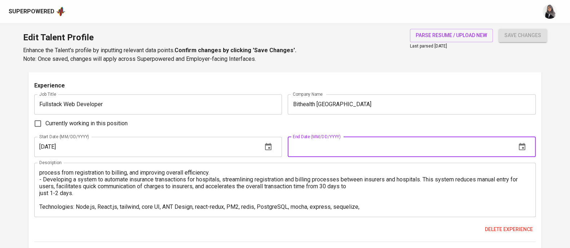
click at [348, 152] on input "text" at bounding box center [399, 147] width 222 height 20
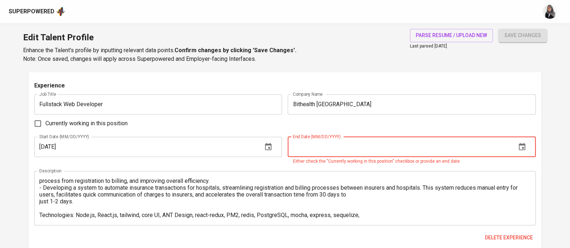
click at [350, 150] on input "text" at bounding box center [399, 147] width 222 height 20
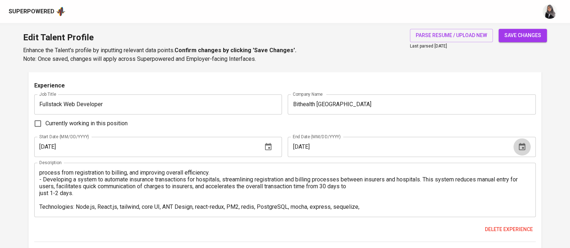
click at [523, 145] on icon "button" at bounding box center [522, 146] width 6 height 7
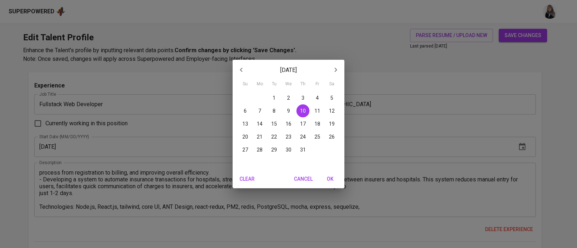
click at [309, 63] on div "October 2024" at bounding box center [288, 69] width 112 height 17
click at [301, 148] on p "31" at bounding box center [303, 149] width 6 height 7
type input "10/31/2024"
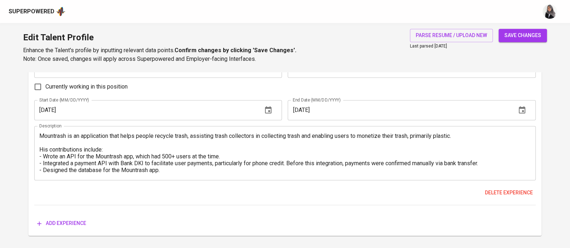
scroll to position [1004, 0]
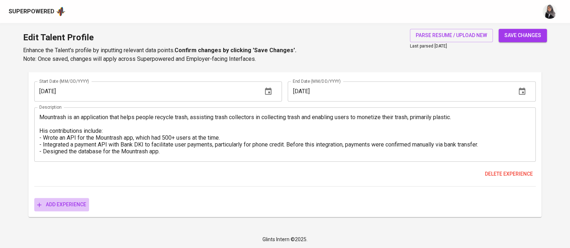
click at [76, 201] on span "Add experience" at bounding box center [61, 204] width 49 height 9
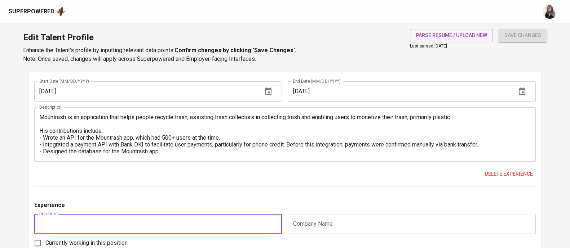
scroll to position [1072, 0]
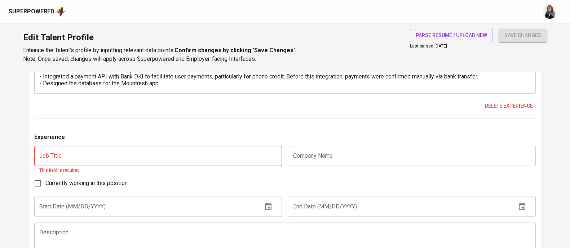
click at [183, 158] on input "text" at bounding box center [158, 156] width 248 height 20
paste input "Full-Stack Developer"
type input "Full-Stack Developer"
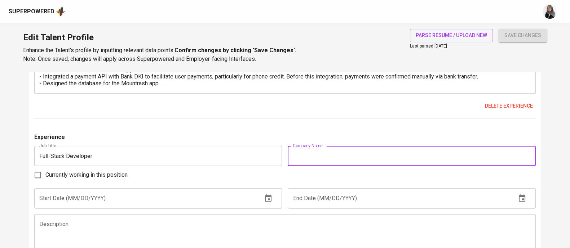
click at [368, 153] on input "text" at bounding box center [412, 156] width 248 height 20
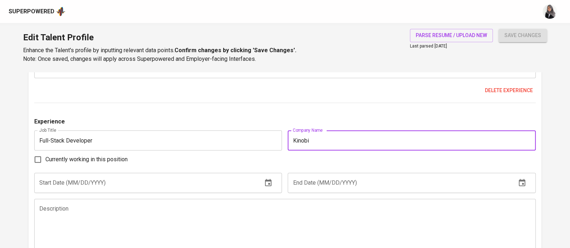
scroll to position [1088, 0]
type input "Kinobi"
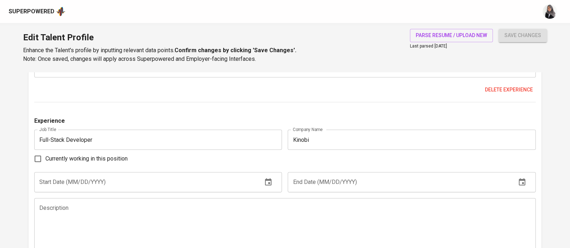
click at [118, 170] on div "Experience Job Title Full-Stack Developer Job Title Company Name Kinobi Company…" at bounding box center [284, 197] width 501 height 161
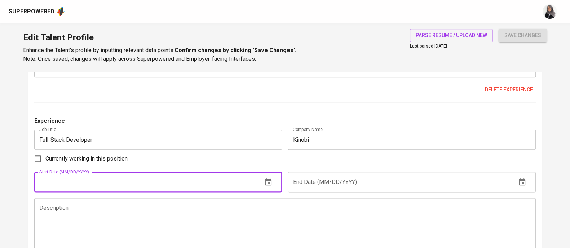
click at [138, 178] on input "text" at bounding box center [145, 182] width 222 height 20
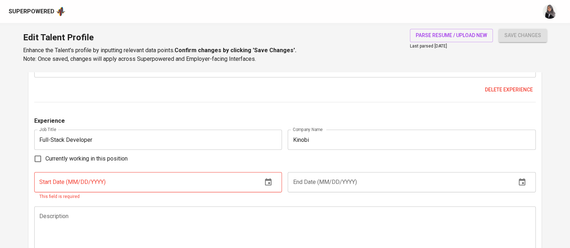
click at [319, 156] on div "Currently working in this position" at bounding box center [284, 158] width 501 height 15
click at [209, 210] on div "Description" at bounding box center [284, 234] width 501 height 54
paste textarea "Student success system provider for higher education institution"
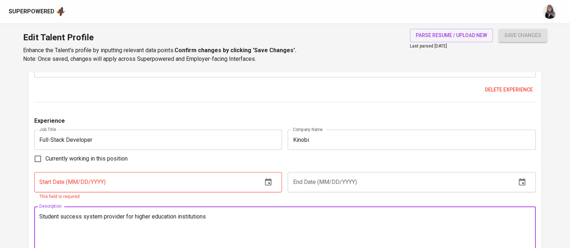
click at [40, 213] on textarea "Student success system provider for higher education institutions" at bounding box center [284, 233] width 491 height 41
click at [257, 215] on textarea "Kinobi is a student success system provider for higher education institutions" at bounding box center [284, 233] width 491 height 41
click at [328, 213] on textarea "Kinobi is a student success system provider for higher education institutions." at bounding box center [284, 233] width 491 height 41
paste textarea "Developed full-stack features using TypeScript with Nuxt.js frontend and MongoD…"
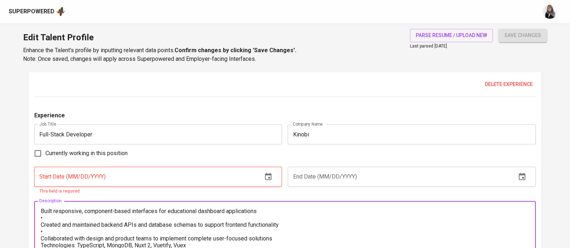
scroll to position [0, 0]
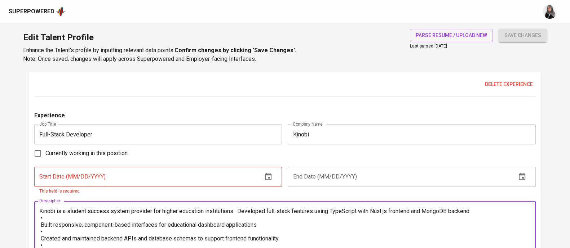
click at [240, 211] on textarea "Kinobi is a student success system provider for higher education institutions. …" at bounding box center [284, 228] width 491 height 41
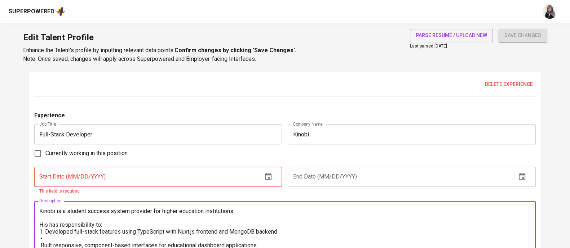
click at [106, 215] on textarea "Kinobi is a student success system provider for higher education institutions. …" at bounding box center [284, 228] width 491 height 41
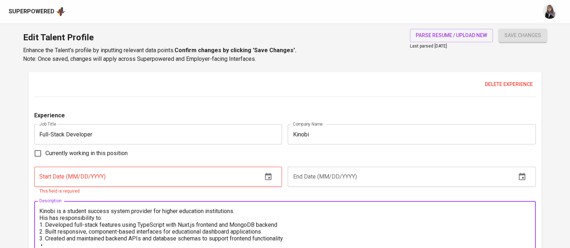
click at [297, 221] on textarea "Kinobi is a student success system provider for higher education institutions. …" at bounding box center [284, 228] width 491 height 41
click at [289, 225] on textarea "Kinobi is a student success system provider for higher education institutions. …" at bounding box center [284, 228] width 491 height 41
click at [301, 238] on textarea "Kinobi is a student success system provider for higher education institutions. …" at bounding box center [284, 228] width 491 height 41
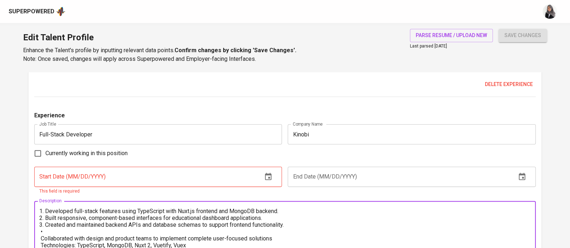
scroll to position [18, 0]
click at [66, 225] on textarea "Kinobi is a student success system provider for higher education institutions. …" at bounding box center [284, 228] width 491 height 41
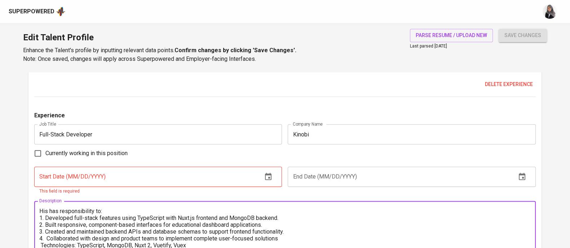
scroll to position [13, 0]
click at [41, 237] on textarea "Kinobi is a student success system provider for higher education institutions. …" at bounding box center [284, 228] width 491 height 41
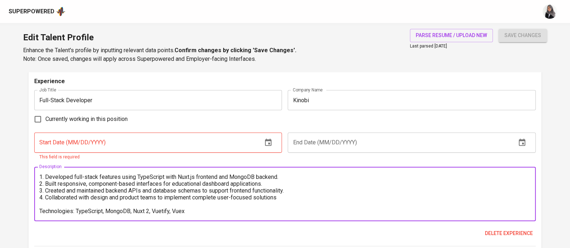
scroll to position [1129, 0]
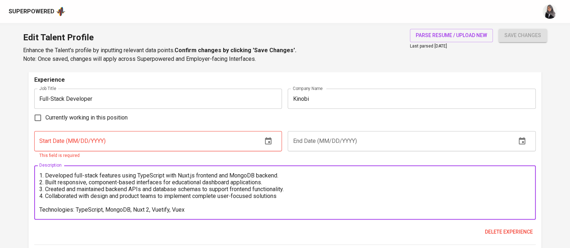
type textarea "Kinobi is a student success system provider for higher education institutions. …"
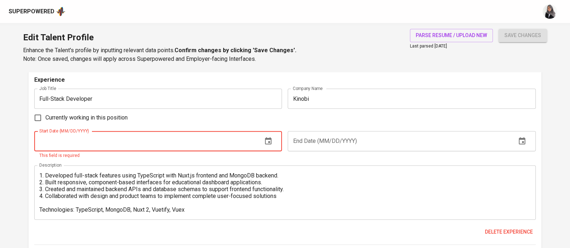
click at [133, 139] on input "text" at bounding box center [145, 141] width 222 height 20
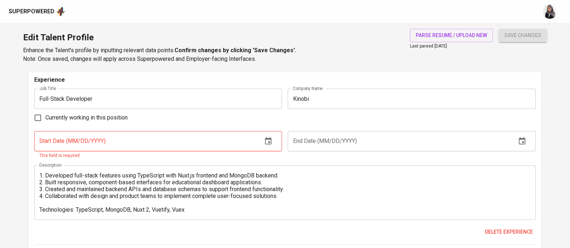
click at [362, 122] on div "Currently working in this position" at bounding box center [284, 117] width 501 height 15
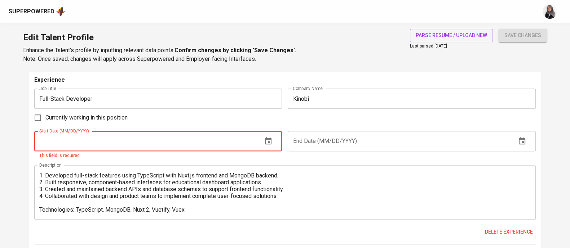
click at [149, 144] on input "text" at bounding box center [145, 141] width 222 height 20
type input "2_/__/____"
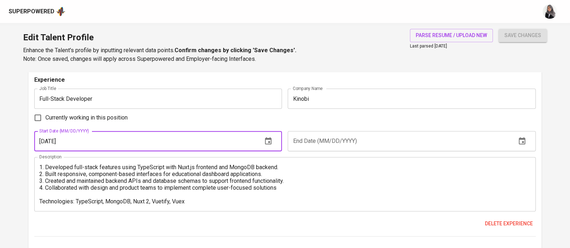
type input "10/10/2024"
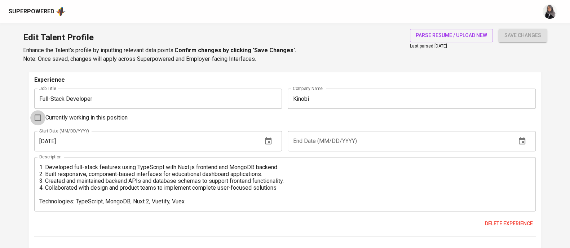
click at [36, 116] on input "Currently working in this position" at bounding box center [37, 117] width 15 height 15
checkbox input "true"
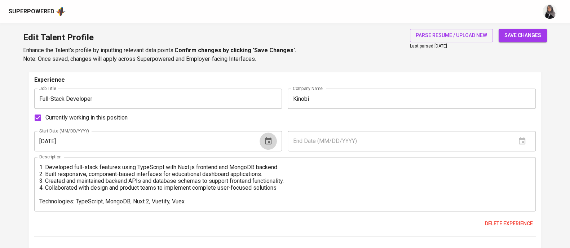
click at [269, 143] on icon "button" at bounding box center [268, 140] width 6 height 7
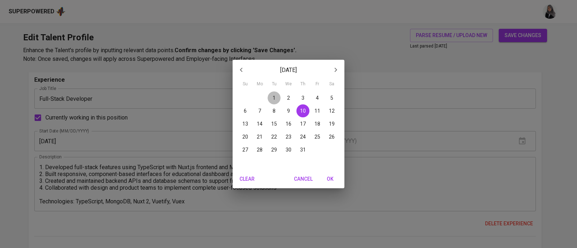
click at [277, 98] on span "1" at bounding box center [273, 97] width 13 height 7
type input "10/01/2024"
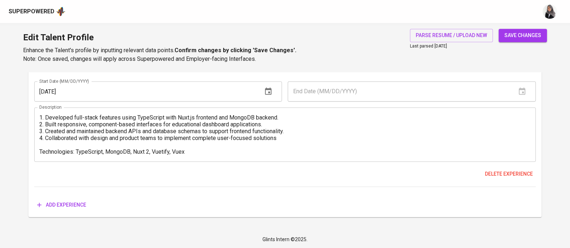
scroll to position [0, 0]
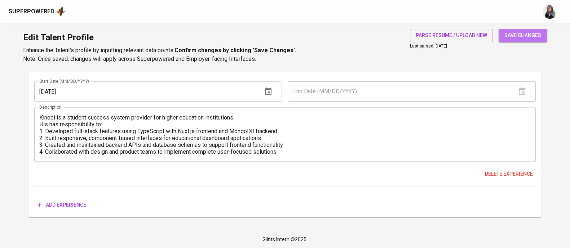
click at [525, 31] on span "save changes" at bounding box center [522, 35] width 37 height 9
type input "JavaScript"
type input "Node.js"
type input "Express.js"
type input "4"
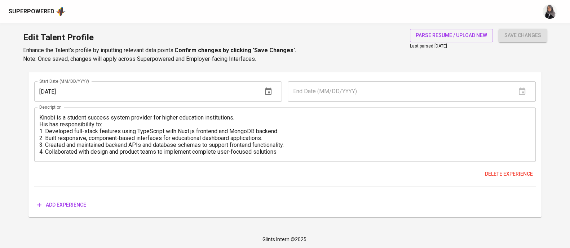
type input "React.js"
type input "3"
type input "Full-Stack Developer"
type input "Kinobi"
checkbox input "true"
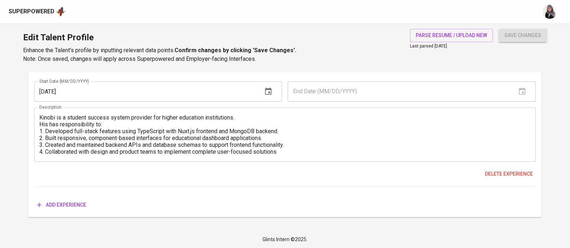
type input "10/01/2024"
type input "Fullstack Web Developer"
type input "Bithealth Indonesia"
type input "12/01/2022"
type input "10/31/2024"
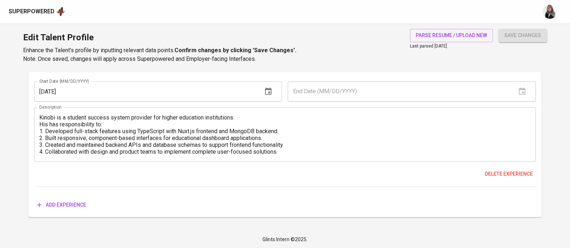
type input "Sribulancer"
type input "01/01/2022"
type input "12/31/2022"
type input "Software Engineer"
type input "Mountrash APP"
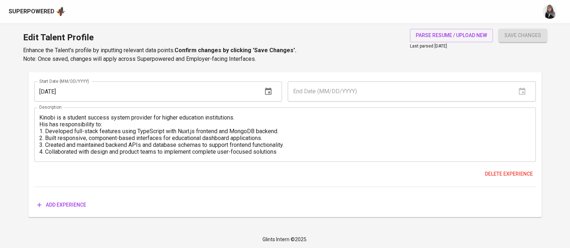
checkbox input "false"
type input "02/01/2021"
type input "12/31/2021"
type textarea "Mountrash is an application that helps people recycle trash, assisting trash co…"
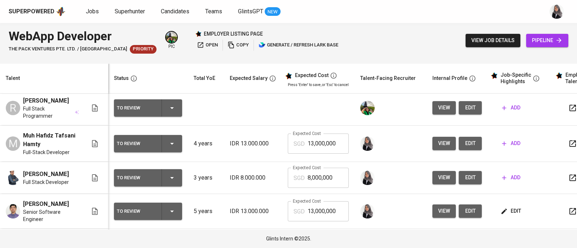
scroll to position [44, 0]
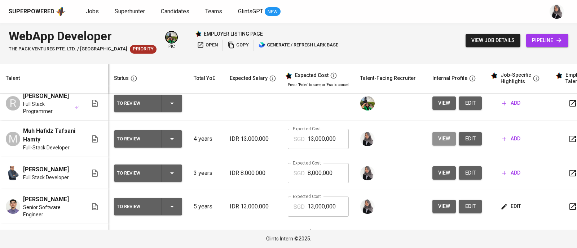
click at [441, 136] on span "view" at bounding box center [444, 138] width 12 height 9
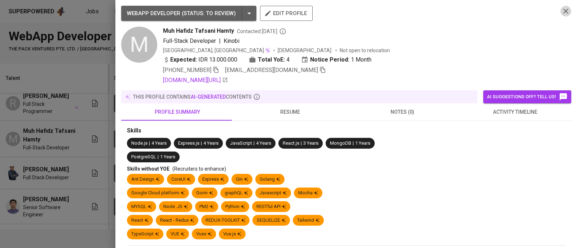
click at [561, 13] on icon "button" at bounding box center [565, 11] width 9 height 9
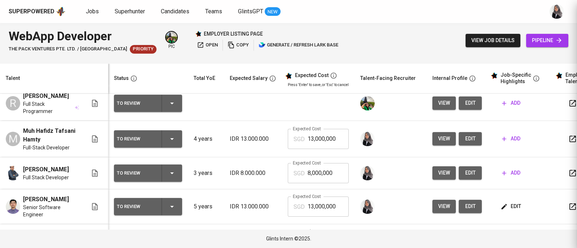
scroll to position [0, 0]
click at [508, 136] on span "add" at bounding box center [511, 138] width 18 height 9
click at [509, 202] on span "edit" at bounding box center [511, 206] width 19 height 9
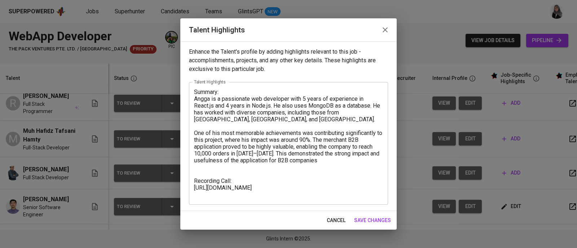
click at [320, 160] on textarea "Summary: Angga is a passionate web developer with 5 years of experience in Reac…" at bounding box center [288, 144] width 189 height 110
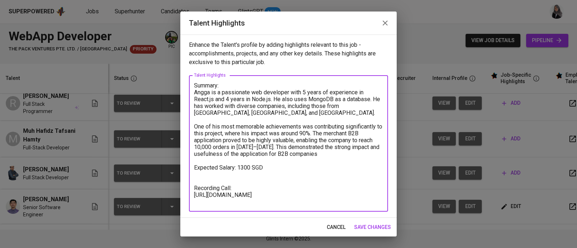
click at [204, 178] on textarea "Summary: Angga is a passionate web developer with 5 years of experience in Reac…" at bounding box center [288, 143] width 189 height 123
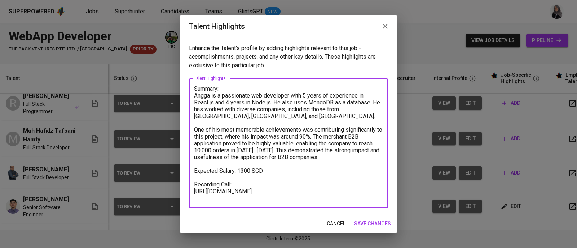
type textarea "Summary: Angga is a passionate web developer with 5 years of experience in Reac…"
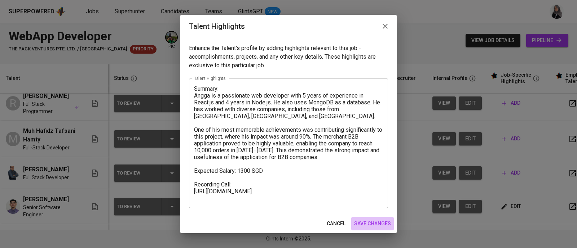
click at [379, 224] on span "save changes" at bounding box center [372, 223] width 37 height 9
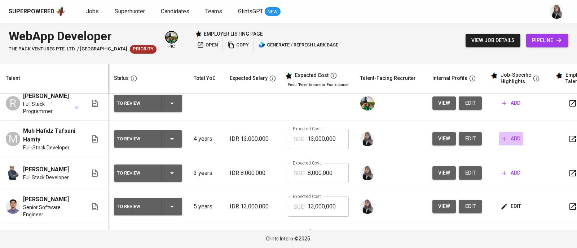
click at [510, 134] on span "add" at bounding box center [511, 138] width 18 height 9
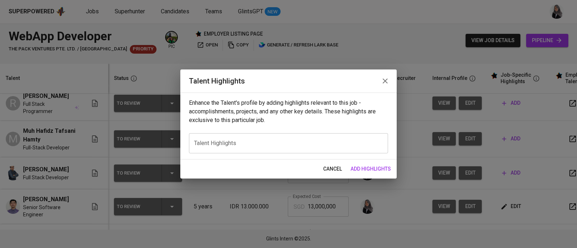
click at [242, 140] on textarea at bounding box center [288, 143] width 189 height 7
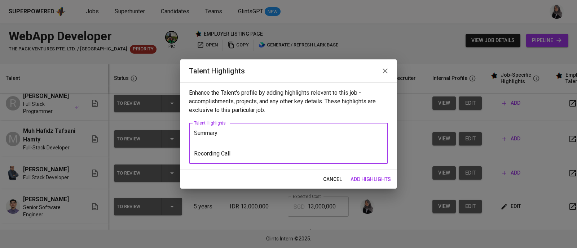
click at [195, 154] on textarea "Summary: Recording Call" at bounding box center [288, 143] width 189 height 27
click at [242, 151] on textarea "Summary: {Recording Call" at bounding box center [288, 143] width 189 height 27
click at [195, 152] on textarea "Summary: {Recording Call]" at bounding box center [288, 143] width 189 height 27
click at [251, 157] on textarea "Summary: [Recording Call]" at bounding box center [288, 143] width 189 height 27
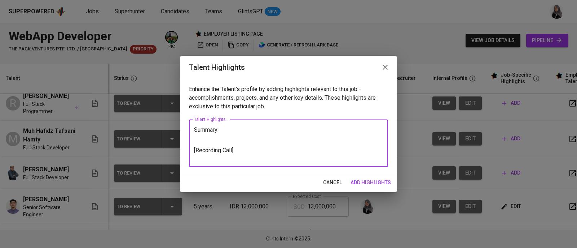
click at [364, 133] on textarea "Summary: [Recording Call]" at bounding box center [288, 143] width 189 height 34
click at [242, 160] on textarea "Summary: [Recording Call]" at bounding box center [288, 143] width 189 height 34
paste textarea "https://glints.sg.larksuite.com/minutes/obsg23t4x63ton3923o5j6c8?from=from_copy…"
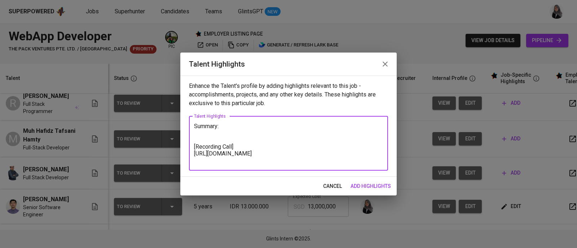
click at [226, 126] on textarea "Summary: [Recording Call] https://glints.sg.larksuite.com/minutes/obsg23t4x63to…" at bounding box center [288, 143] width 189 height 41
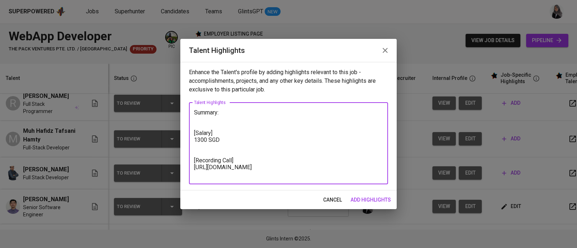
click at [204, 150] on textarea "Summary: [Salary] 1300 SGD [Recording Call] https://glints.sg.larksuite.com/min…" at bounding box center [288, 143] width 189 height 68
click at [231, 112] on textarea "Summary: [Salary] 1300 SGD [Recording Call] https://glints.sg.larksuite.com/min…" at bounding box center [288, 143] width 189 height 68
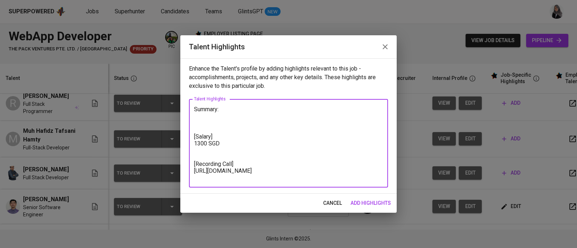
click at [372, 129] on textarea "Summary: [Salary] 1300 SGD [Recording Call] https://glints.sg.larksuite.com/min…" at bounding box center [288, 143] width 189 height 75
click at [353, 119] on textarea "Summary: [Salary] 1300 SGD [Recording Call] https://glints.sg.larksuite.com/min…" at bounding box center [288, 143] width 189 height 75
click at [199, 116] on textarea "Summary: [Salary] 1300 SGD [Recording Call] https://glints.sg.larksuite.com/min…" at bounding box center [288, 143] width 189 height 75
paste textarea "Full-Stack Web Developer with 4+ years of experience building complete web appl…"
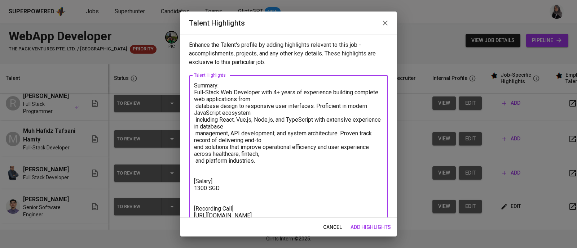
click at [198, 93] on textarea "Summary: Full-Stack Web Developer with 4+ years of experience building complete…" at bounding box center [288, 154] width 189 height 144
click at [356, 94] on textarea "Summary: Hafis is a full-Stack Web Developer with 4+ years of experience buildi…" at bounding box center [288, 154] width 189 height 144
click at [314, 97] on textarea "Summary: Hafis is a full-Stack Web Developer with 4+ years of experience buildi…" at bounding box center [288, 154] width 189 height 144
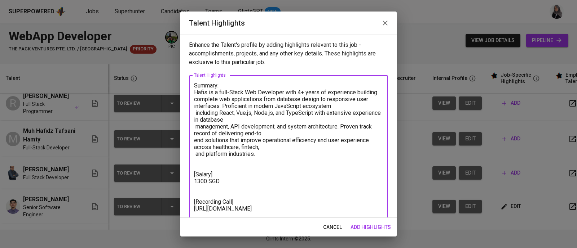
click at [367, 97] on textarea "Summary: Hafis is a full-Stack Web Developer with 4+ years of experience buildi…" at bounding box center [288, 150] width 189 height 137
click at [284, 119] on textarea "Summary: Hafis is a full-Stack Web Developer with 4+ years of experience buildi…" at bounding box center [288, 150] width 189 height 137
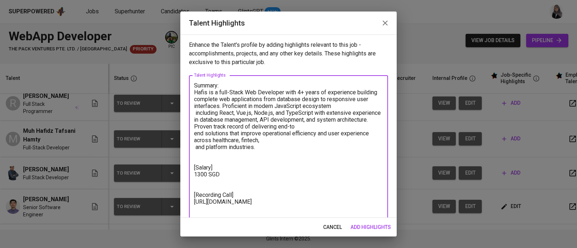
click at [332, 128] on textarea "Summary: Hafis is a full-Stack Web Developer with 4+ years of experience buildi…" at bounding box center [288, 147] width 189 height 130
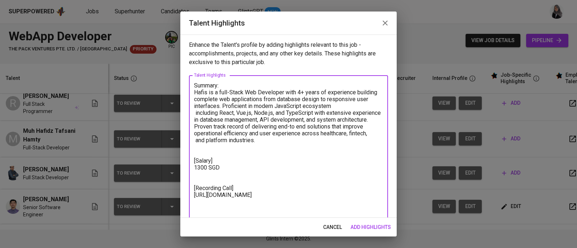
click at [278, 143] on textarea "Summary: Hafis is a full-Stack Web Developer with 4+ years of experience buildi…" at bounding box center [288, 147] width 189 height 130
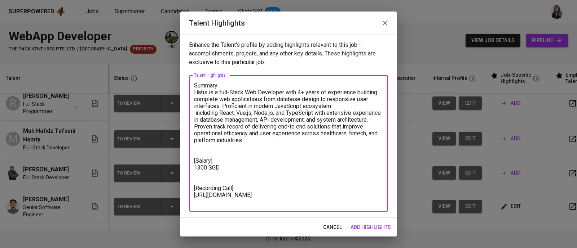
click at [342, 103] on textarea "Summary: Hafis is a full-Stack Web Developer with 4+ years of experience buildi…" at bounding box center [288, 143] width 189 height 123
click at [240, 140] on textarea "Summary: Hafis is a full-Stack Web Developer with 4+ years of experience buildi…" at bounding box center [288, 143] width 189 height 123
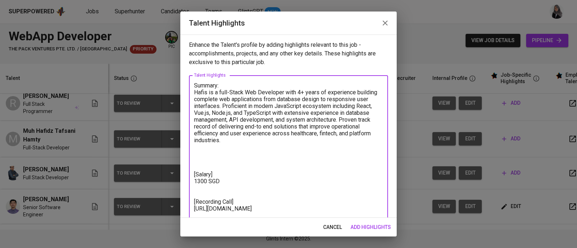
click at [358, 92] on textarea "Summary: Hafis is a full-Stack Web Developer with 4+ years of experience buildi…" at bounding box center [288, 150] width 189 height 137
click at [355, 99] on textarea "Summary: Hafis is a full-Stack Web Developer with 4+ years of experience buildi…" at bounding box center [288, 150] width 189 height 137
click at [201, 157] on textarea "Summary: Hafis is a full-Stack Web Developer with 4+ years of experience buildi…" at bounding box center [288, 150] width 189 height 137
click at [198, 154] on textarea "Summary: Hafis is a full-Stack Web Developer with 4+ years of experience buildi…" at bounding box center [288, 150] width 189 height 137
click at [214, 154] on textarea "Summary: Hafis is a full-Stack Web Developer with 4+ years of experience buildi…" at bounding box center [288, 150] width 189 height 137
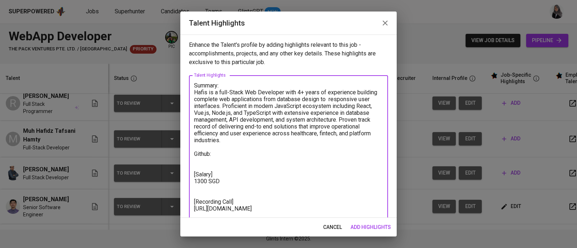
click at [227, 151] on textarea "Summary: Hafis is a full-Stack Web Developer with 4+ years of experience buildi…" at bounding box center [288, 150] width 189 height 137
click at [302, 156] on textarea "Summary: Hafis is a full-Stack Web Developer with 4+ years of experience buildi…" at bounding box center [288, 150] width 189 height 137
paste textarea "github.com/hafis915"
click at [232, 179] on textarea "Summary: Hafis is a full-Stack Web Developer with 4+ years of experience buildi…" at bounding box center [288, 150] width 189 height 137
click at [266, 154] on textarea "Summary: Hafis is a full-Stack Web Developer with 4+ years of experience buildi…" at bounding box center [288, 150] width 189 height 137
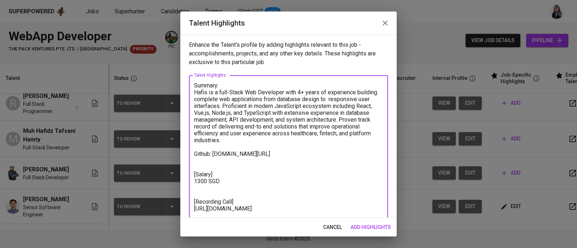
drag, startPoint x: 266, startPoint y: 154, endPoint x: 214, endPoint y: 154, distance: 51.5
click at [214, 154] on textarea "Summary: Hafis is a full-Stack Web Developer with 4+ years of experience buildi…" at bounding box center [288, 150] width 189 height 137
paste textarea "https://"
click at [197, 166] on textarea "Summary: Hafis is a full-Stack Web Developer with 4+ years of experience buildi…" at bounding box center [288, 150] width 189 height 137
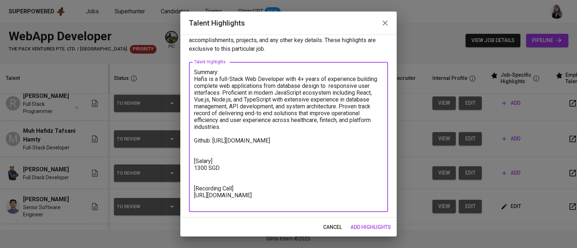
type textarea "Summary: Hafis is a full-Stack Web Developer with 4+ years of experience buildi…"
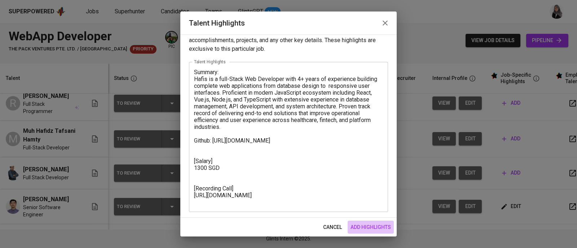
click at [382, 226] on span "add highlights" at bounding box center [370, 227] width 40 height 9
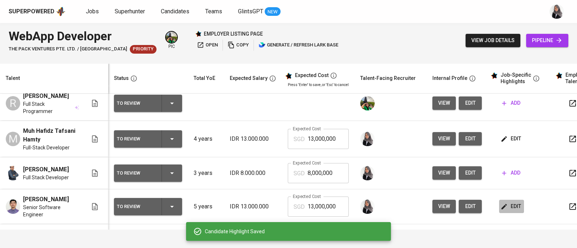
click at [508, 204] on span "edit" at bounding box center [511, 206] width 19 height 9
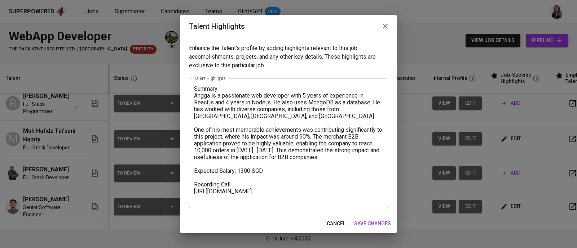
click at [229, 89] on textarea "Summary: Angga is a passionate web developer with 5 years of experience in Reac…" at bounding box center [288, 143] width 189 height 116
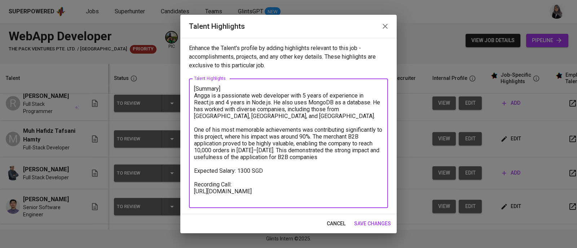
click at [236, 173] on textarea "[Summary] Angga is a passionate web developer with 5 years of experience in Rea…" at bounding box center [288, 143] width 189 height 116
click at [240, 169] on textarea "[Summary] Angga is a passionate web developer with 5 years of experience in Rea…" at bounding box center [288, 143] width 189 height 116
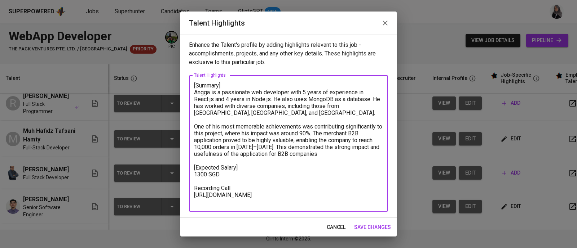
click at [233, 185] on textarea "[Summary] Angga is a passionate web developer with 5 years of experience in Rea…" at bounding box center [288, 143] width 189 height 123
click at [194, 188] on textarea "[Summary] Angga is a passionate web developer with 5 years of experience in Rea…" at bounding box center [288, 143] width 189 height 123
type textarea "[Summary] Angga is a passionate web developer with 5 years of experience in Rea…"
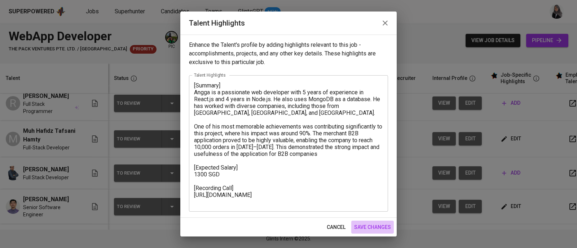
click at [378, 226] on span "save changes" at bounding box center [372, 227] width 37 height 9
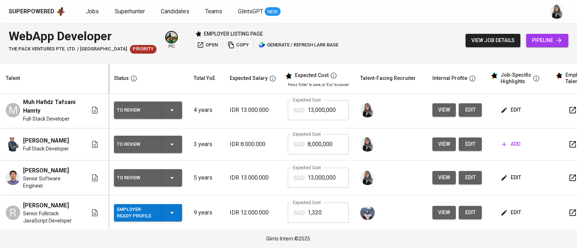
scroll to position [63, 0]
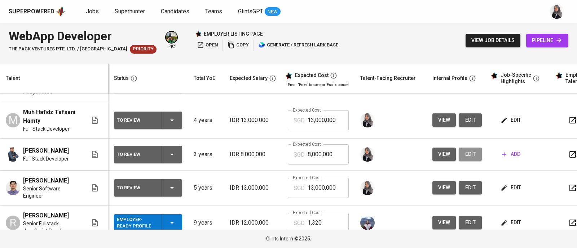
click at [476, 148] on button "edit" at bounding box center [469, 154] width 23 height 13
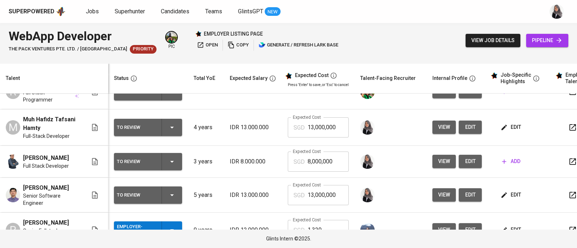
scroll to position [59, 0]
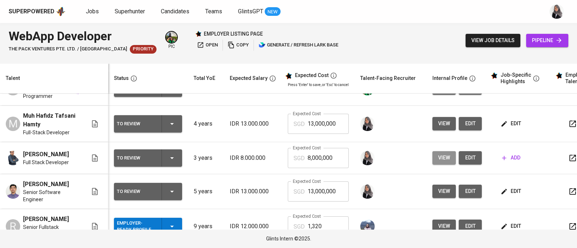
click at [447, 155] on span "view" at bounding box center [444, 158] width 12 height 9
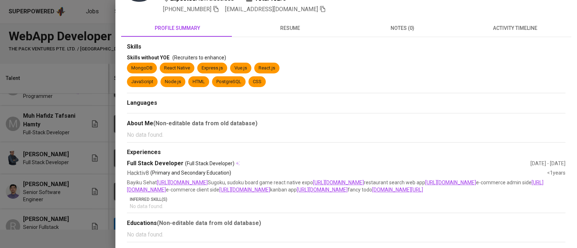
scroll to position [0, 0]
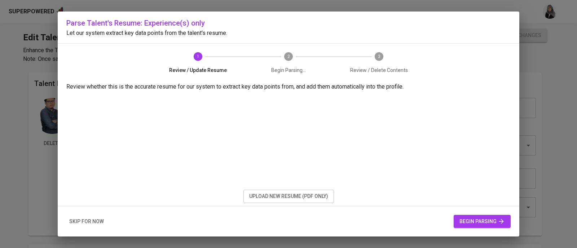
click at [372, 77] on div "1 Review / Update Resume 2 Begin Parsing... 3 Review / Delete Contents" at bounding box center [288, 63] width 288 height 39
click at [430, 45] on div "1 Review / Update Resume 2 Begin Parsing... 3 Review / Delete Contents" at bounding box center [288, 63] width 288 height 39
click at [309, 194] on span "upload new resume (pdf only)" at bounding box center [288, 196] width 79 height 9
click at [479, 222] on span "begin parsing" at bounding box center [481, 221] width 45 height 9
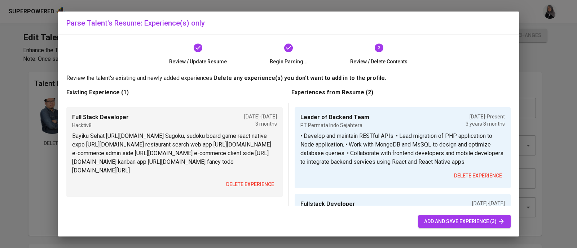
scroll to position [4, 0]
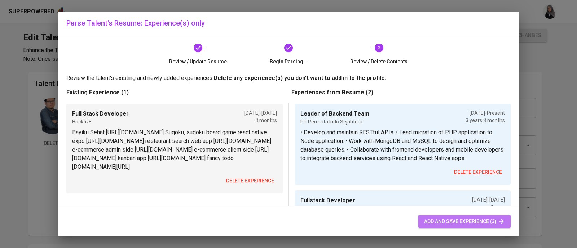
click at [469, 217] on span "add and save experience (3)" at bounding box center [464, 221] width 81 height 9
type input "Leader of Backend Team"
type input "PT Permata Indo Sejahtera"
checkbox input "true"
type input "[DATE]"
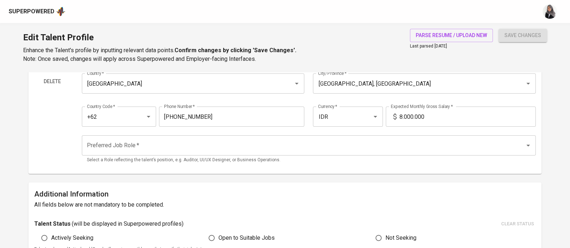
scroll to position [0, 0]
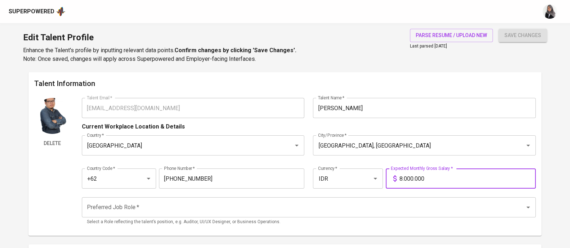
click at [400, 179] on input "8.000.000" at bounding box center [467, 179] width 136 height 20
type input "13.000.000"
click at [498, 29] on button "save changes" at bounding box center [522, 35] width 48 height 13
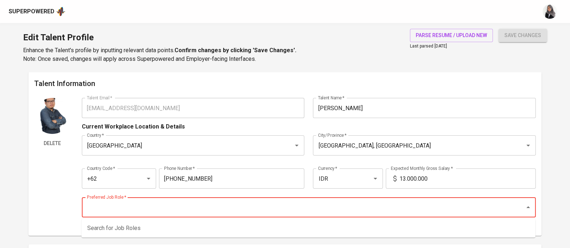
click at [191, 208] on input "Preferred Job Role   *" at bounding box center [298, 208] width 427 height 14
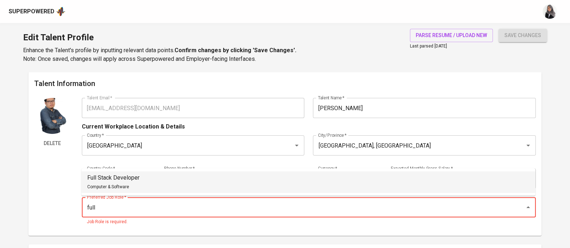
click at [151, 178] on li "Full Stack Developer Computer & Software" at bounding box center [308, 183] width 454 height 22
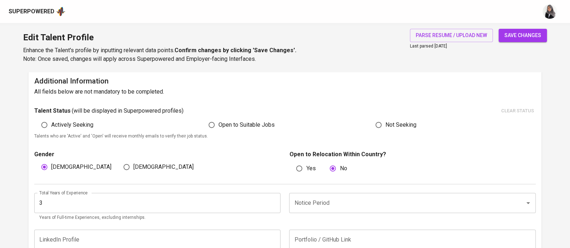
scroll to position [176, 0]
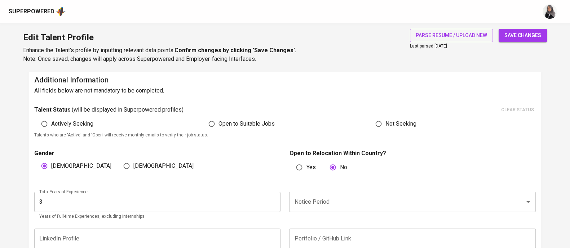
type input "Full Stack Developer"
click at [445, 83] on h6 "Additional Information" at bounding box center [284, 80] width 501 height 12
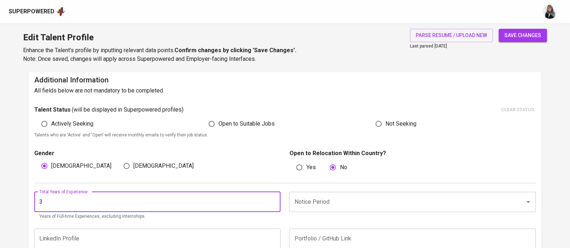
click at [113, 199] on input "3" at bounding box center [157, 202] width 246 height 20
type input "5"
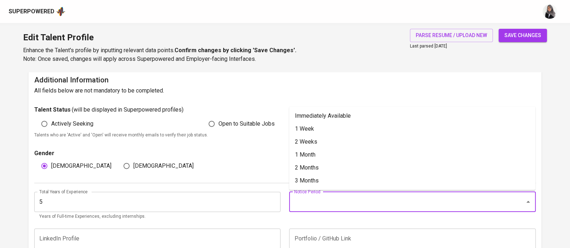
click at [367, 199] on input "Notice Period" at bounding box center [401, 202] width 219 height 14
click at [342, 155] on li "1 Month" at bounding box center [412, 154] width 246 height 13
type input "1 Month"
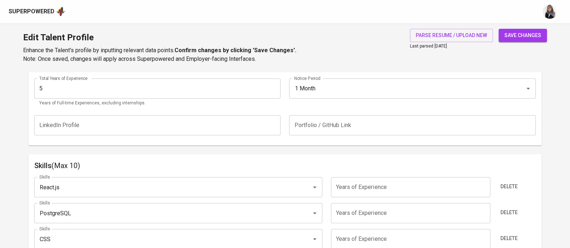
scroll to position [323, 0]
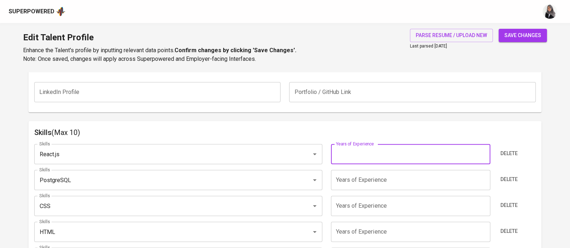
click at [357, 147] on input "number" at bounding box center [410, 154] width 159 height 20
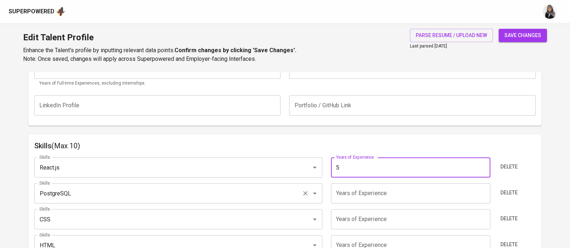
scroll to position [294, 0]
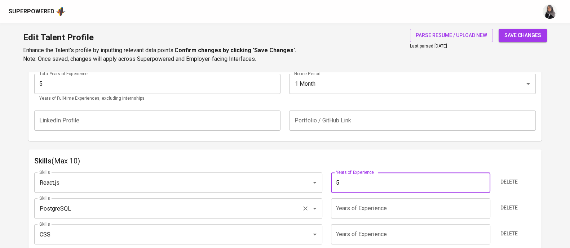
type input "5"
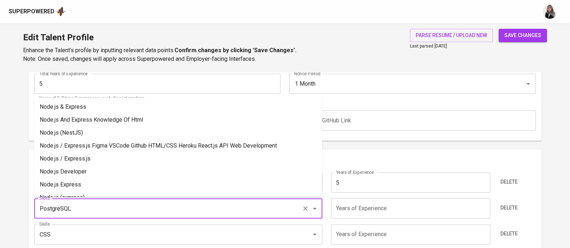
click at [136, 208] on input "PostgreSQL" at bounding box center [167, 209] width 261 height 14
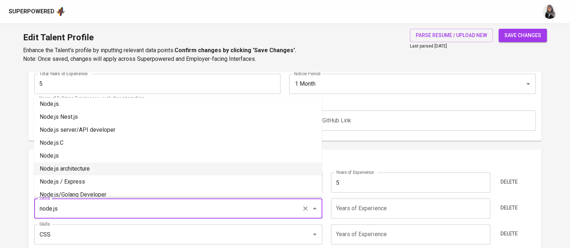
scroll to position [119, 0]
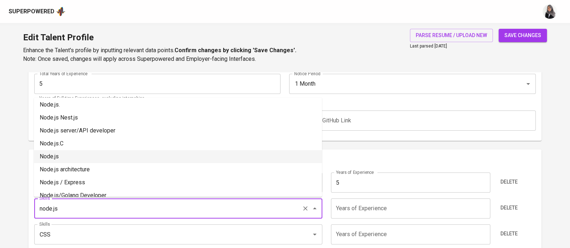
click at [67, 156] on li "Node.js" at bounding box center [178, 156] width 288 height 13
type input "Node.js"
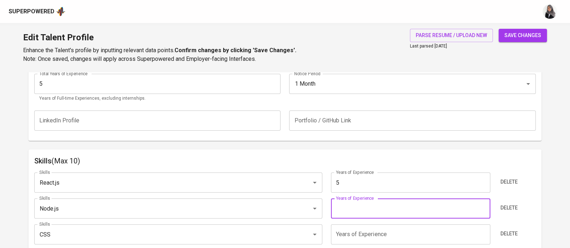
click at [362, 213] on input "number" at bounding box center [410, 209] width 159 height 20
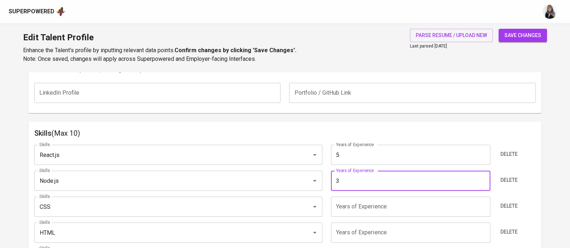
scroll to position [323, 0]
type input "3"
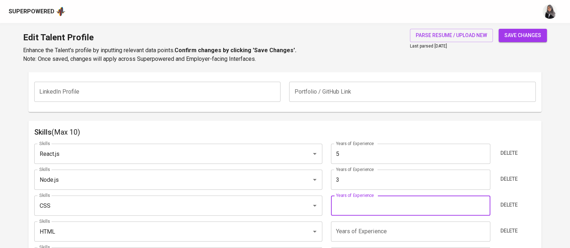
click at [352, 208] on input "number" at bounding box center [410, 206] width 159 height 20
type input "5"
click at [346, 228] on input "5" at bounding box center [410, 232] width 159 height 20
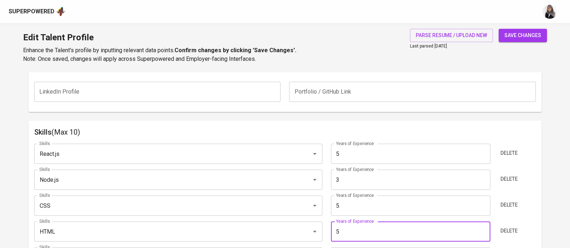
type input "5"
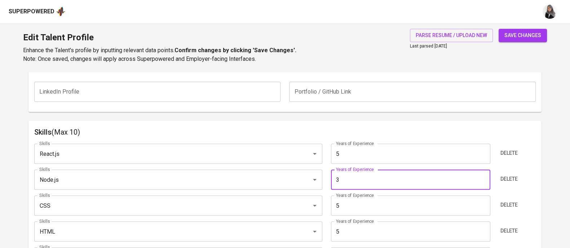
click at [348, 180] on input "3" at bounding box center [410, 180] width 159 height 20
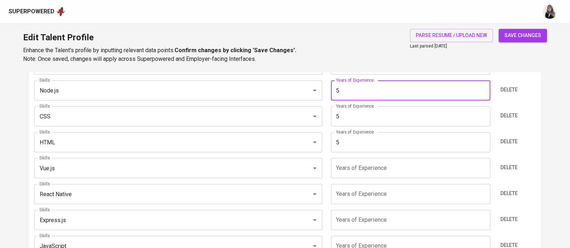
scroll to position [414, 0]
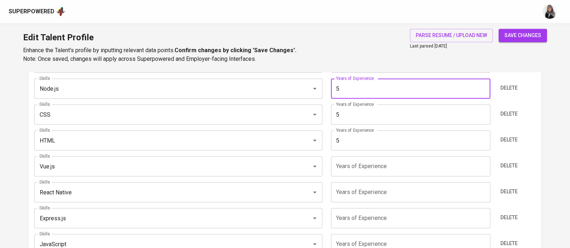
type input "5"
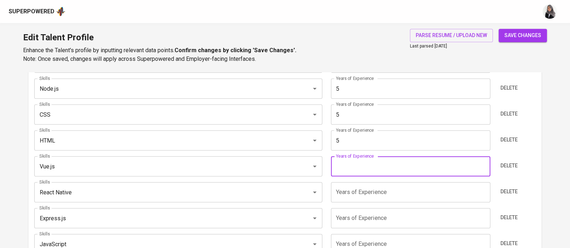
click at [339, 169] on input "number" at bounding box center [410, 166] width 159 height 20
type input "1"
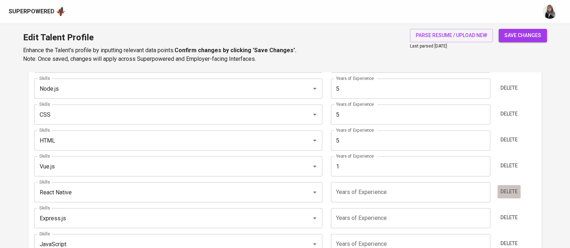
click at [518, 190] on button "Delete" at bounding box center [508, 191] width 23 height 13
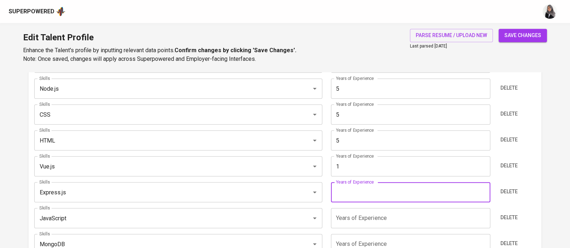
click at [410, 194] on input "number" at bounding box center [410, 192] width 159 height 20
type input "3"
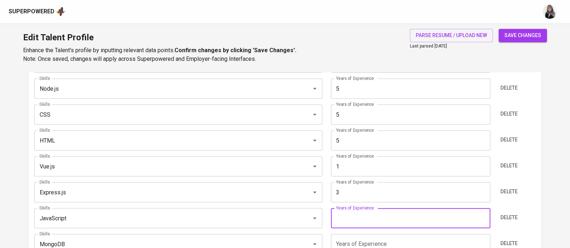
click at [383, 221] on input "number" at bounding box center [410, 218] width 159 height 20
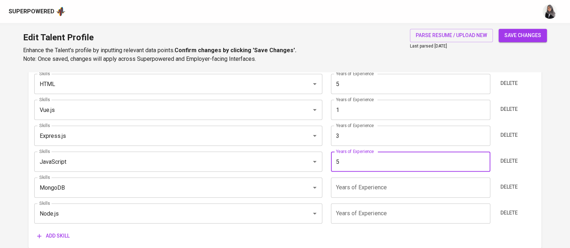
scroll to position [472, 0]
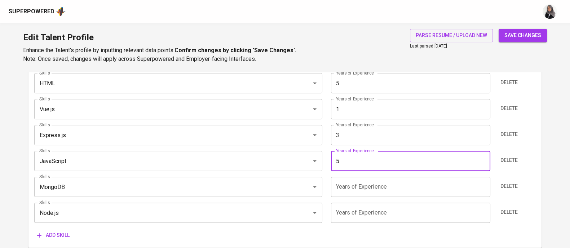
type input "5"
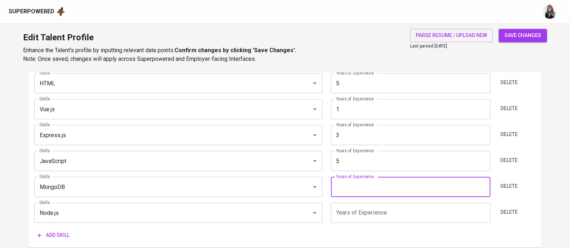
click at [372, 191] on input "number" at bounding box center [410, 187] width 159 height 20
type input "5"
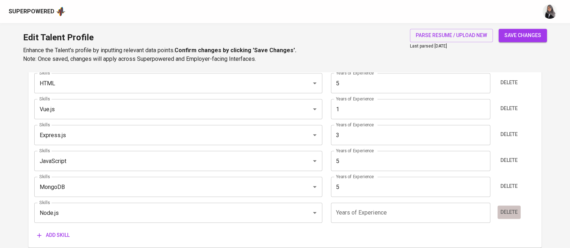
click at [503, 212] on span "Delete" at bounding box center [508, 212] width 17 height 9
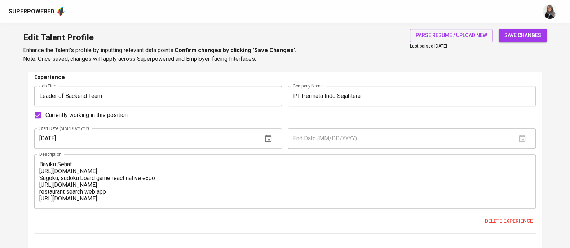
scroll to position [661, 0]
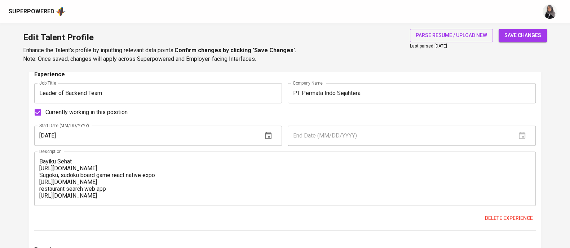
click at [41, 161] on textarea "Bayiku Sehat https://github.com/orgs/bayiku-sehat/dashboard Sugoku, sudoku boar…" at bounding box center [284, 178] width 491 height 41
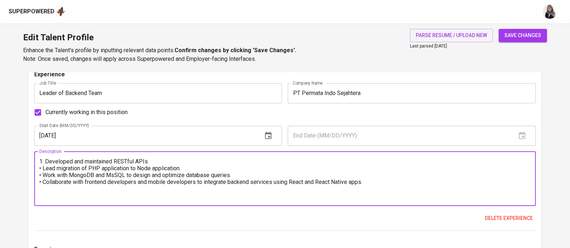
click at [55, 168] on textarea "1. Developed and maintained RESTful APIs. • Lead migration of PHP application t…" at bounding box center [284, 178] width 491 height 41
click at [42, 184] on textarea "1. Developed and maintained RESTful APIs. 2. Led migration of PHP application t…" at bounding box center [284, 178] width 491 height 41
type textarea "1. Developed and maintained RESTful APIs. 2. Led migration of PHP application t…"
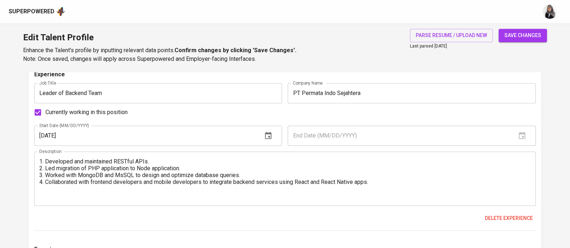
click at [349, 108] on div "Currently working in this position" at bounding box center [284, 112] width 501 height 15
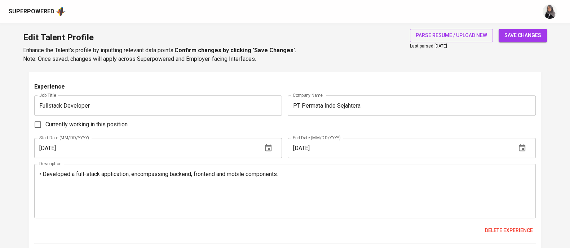
scroll to position [827, 0]
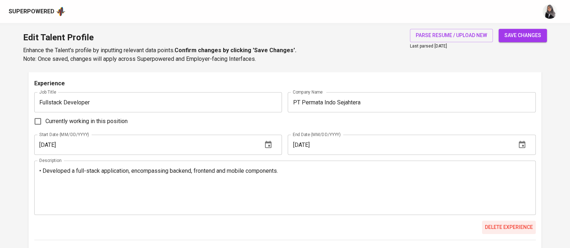
click at [496, 227] on span "Delete experience" at bounding box center [509, 227] width 48 height 9
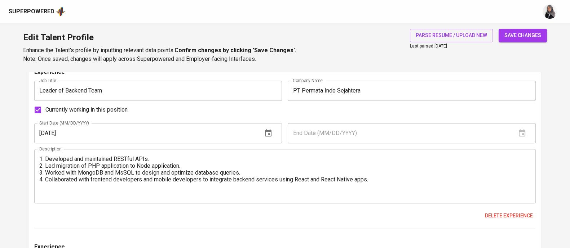
scroll to position [661, 0]
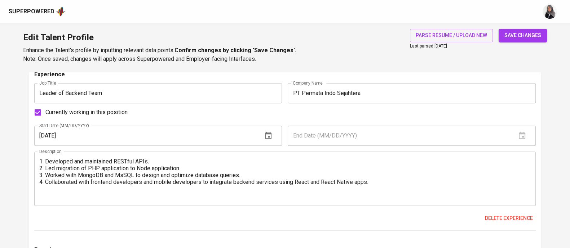
click at [388, 183] on textarea "1. Developed and maintained RESTful APIs. 2. Led migration of PHP application t…" at bounding box center [284, 178] width 491 height 41
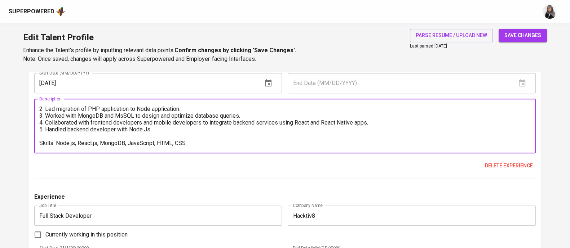
scroll to position [745, 0]
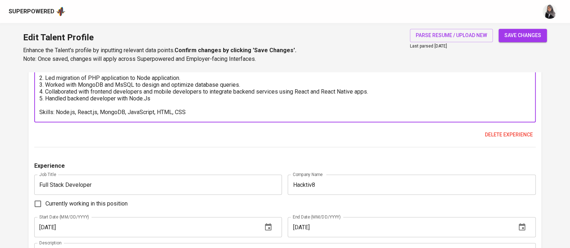
type textarea "1. Developed and maintained RESTful APIs. 2. Led migration of PHP application t…"
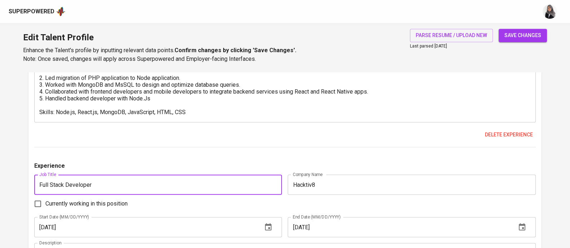
click at [137, 176] on input "Full Stack Developer" at bounding box center [158, 185] width 248 height 20
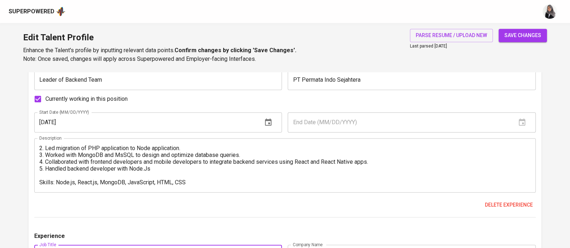
scroll to position [675, 0]
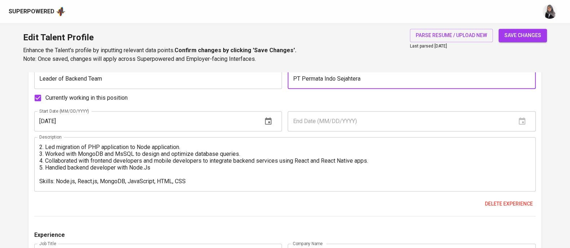
drag, startPoint x: 366, startPoint y: 77, endPoint x: 291, endPoint y: 81, distance: 74.7
click at [291, 81] on input "PT Permata Indo Sejahtera" at bounding box center [412, 79] width 248 height 20
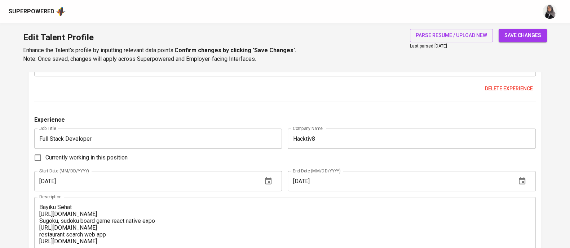
scroll to position [791, 0]
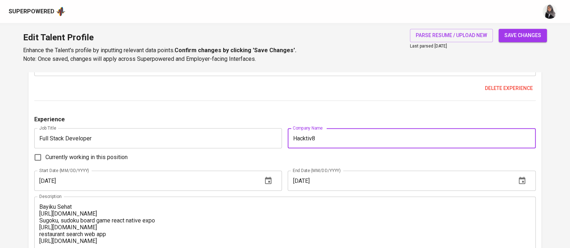
drag, startPoint x: 345, startPoint y: 138, endPoint x: 288, endPoint y: 139, distance: 56.2
click at [288, 139] on input "Hacktiv8" at bounding box center [412, 138] width 248 height 20
paste input "PT Permata Indo Sejahtera"
type input "PT Permata Indo Sejahtera"
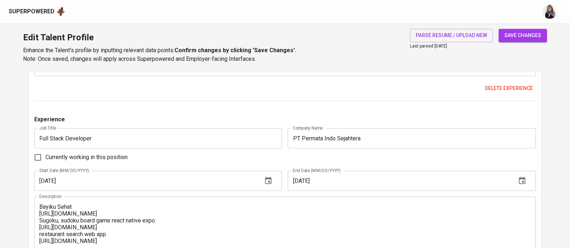
click at [310, 156] on div "Currently working in this position" at bounding box center [284, 157] width 501 height 15
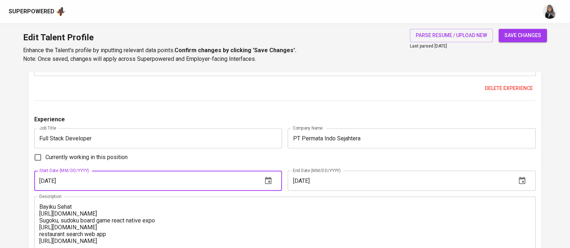
click at [123, 178] on input "09/01/2020" at bounding box center [145, 181] width 222 height 20
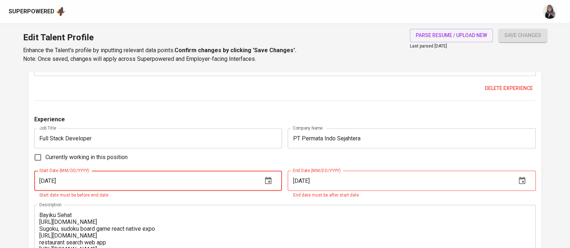
type input "09/01/2021"
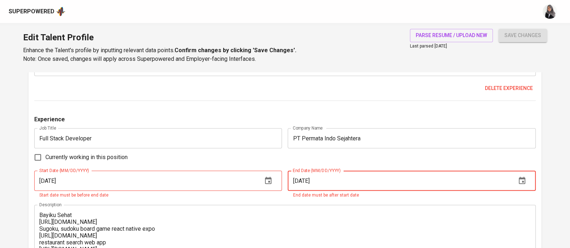
click at [341, 181] on input "01/01/2021" at bounding box center [399, 181] width 222 height 20
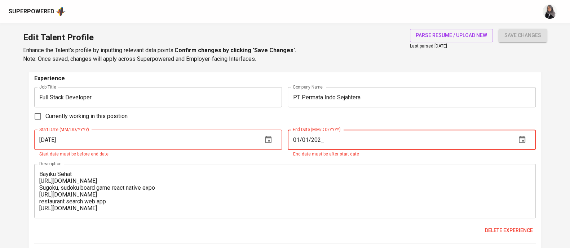
scroll to position [796, 0]
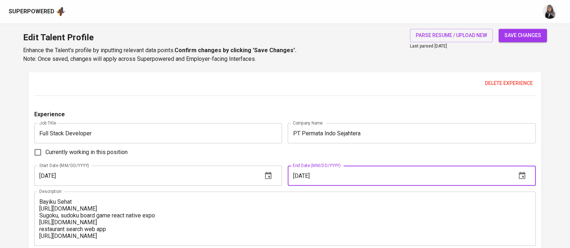
type input "01/01/2022"
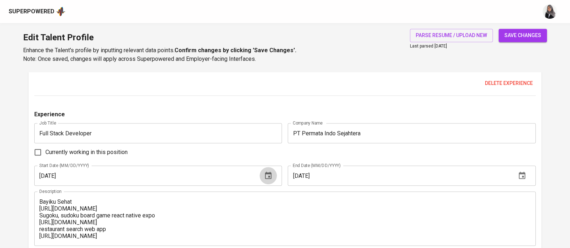
click at [275, 172] on button "button" at bounding box center [267, 175] width 17 height 17
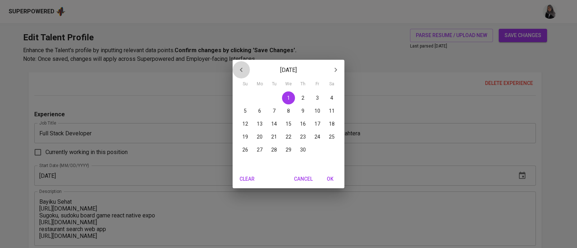
click at [243, 68] on icon "button" at bounding box center [241, 70] width 9 height 9
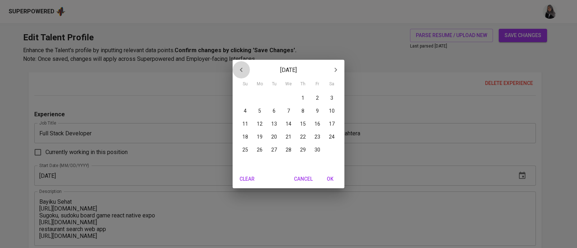
click at [243, 68] on icon "button" at bounding box center [241, 70] width 9 height 9
click at [341, 67] on button "button" at bounding box center [335, 69] width 17 height 17
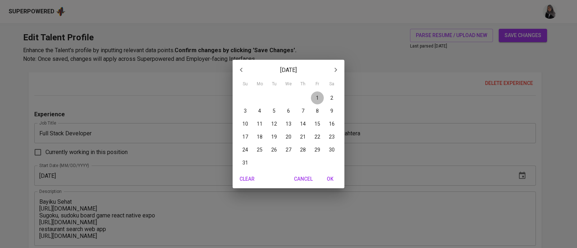
click at [316, 98] on p "1" at bounding box center [317, 97] width 3 height 7
type input "01/01/2021"
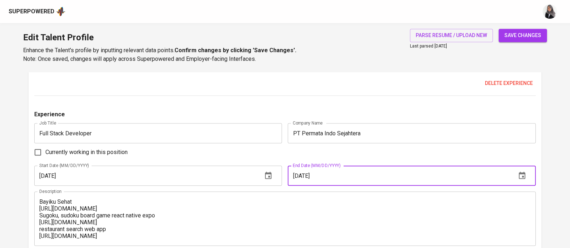
click at [351, 180] on input "01/01/2022" at bounding box center [399, 176] width 222 height 20
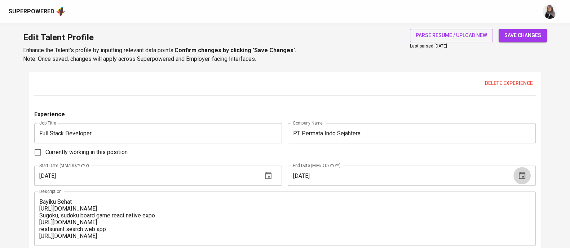
click at [528, 175] on button "button" at bounding box center [521, 175] width 17 height 17
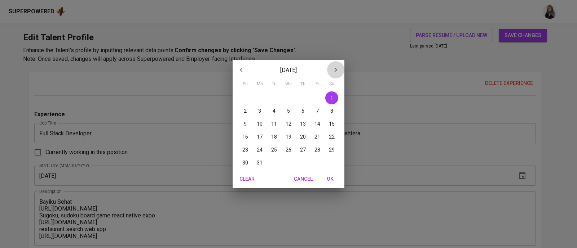
click at [330, 63] on button "button" at bounding box center [335, 69] width 17 height 17
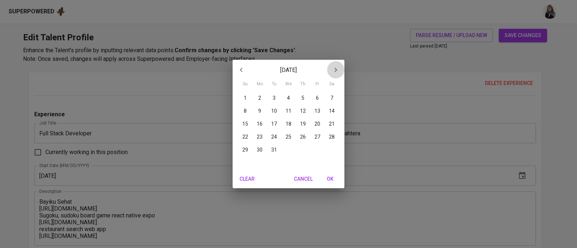
click at [330, 63] on button "button" at bounding box center [335, 69] width 17 height 17
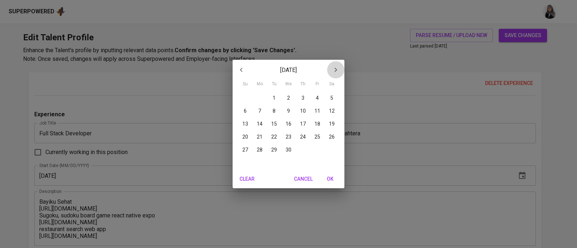
click at [330, 63] on button "button" at bounding box center [335, 69] width 17 height 17
click at [244, 68] on icon "button" at bounding box center [241, 70] width 9 height 9
click at [336, 147] on span "31" at bounding box center [331, 149] width 13 height 7
type input "12/31/2022"
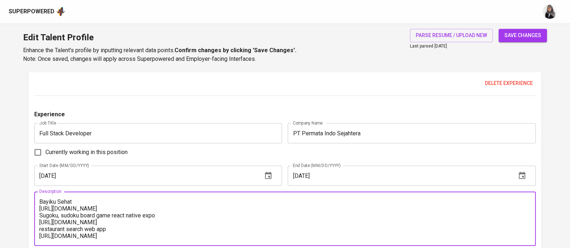
click at [158, 204] on textarea "Bayiku Sehat https://github.com/orgs/bayiku-sehat/dashboard Sugoku, sudoku boar…" at bounding box center [284, 219] width 491 height 41
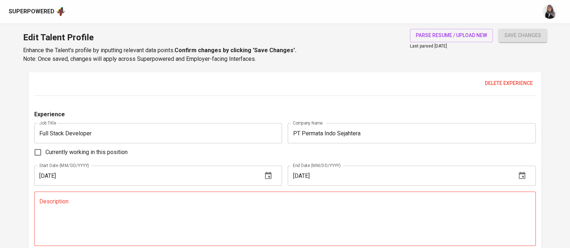
drag, startPoint x: 339, startPoint y: 79, endPoint x: 147, endPoint y: 166, distance: 211.0
click at [147, 166] on div "Experience Job Title Leader of Backend Team Job Title Company Name PT Permata I…" at bounding box center [284, 119] width 501 height 369
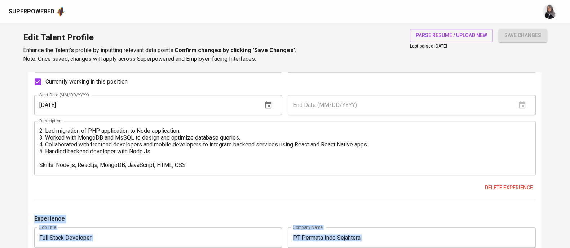
scroll to position [687, 0]
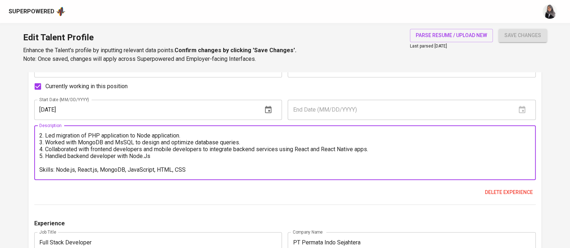
click at [107, 163] on textarea "1. Developed and maintained RESTful APIs. 2. Led migration of PHP application t…" at bounding box center [284, 152] width 491 height 41
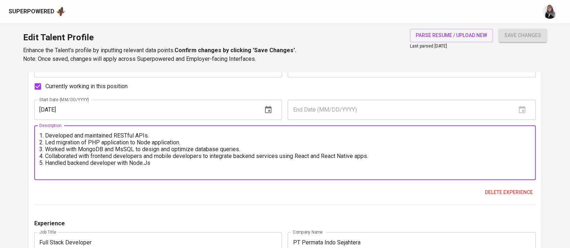
drag, startPoint x: 46, startPoint y: 148, endPoint x: 158, endPoint y: 163, distance: 112.7
click at [158, 163] on textarea "1. Developed and maintained RESTful APIs. 2. Led migration of PHP application t…" at bounding box center [284, 152] width 491 height 41
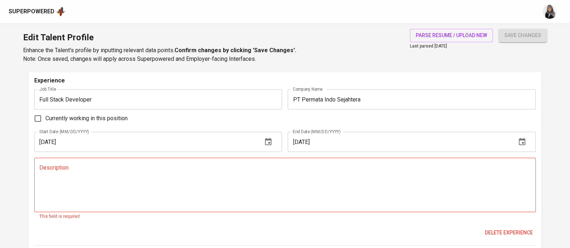
scroll to position [831, 0]
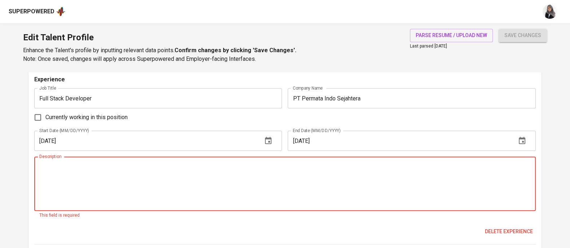
click at [85, 172] on textarea at bounding box center [284, 184] width 491 height 41
paste textarea "Worked with MongoDB and MsSQL to design and optimize database queries. 4. Colla…"
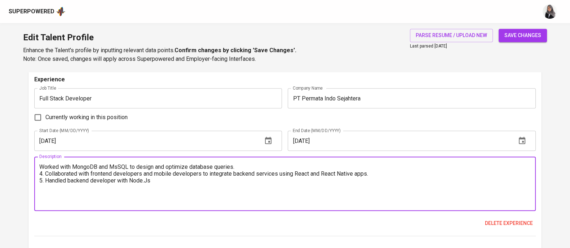
click at [40, 165] on textarea "Worked with MongoDB and MsSQL to design and optimize database queries. 4. Colla…" at bounding box center [284, 184] width 491 height 41
click at [175, 181] on textarea "1. Worked with MongoDB and MsSQL to design and optimize database queries. 2. Co…" at bounding box center [284, 184] width 491 height 41
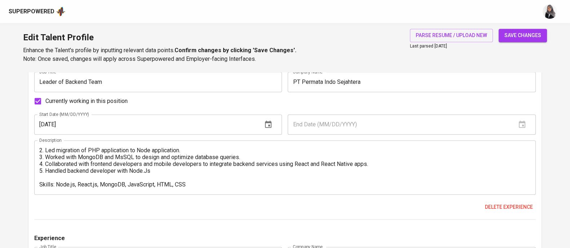
scroll to position [387, 0]
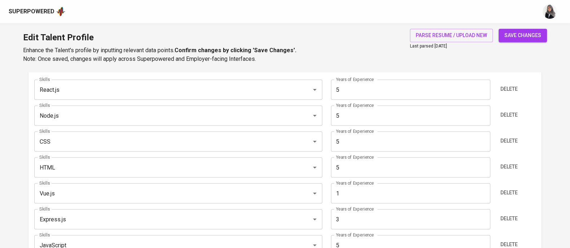
type textarea "1. Worked with MongoDB and MsSQL to design and optimize database queries. 2. Co…"
click at [522, 33] on span "save changes" at bounding box center [522, 35] width 37 height 9
type input "JavaScript"
type input "Node.js"
type input "MongoDB"
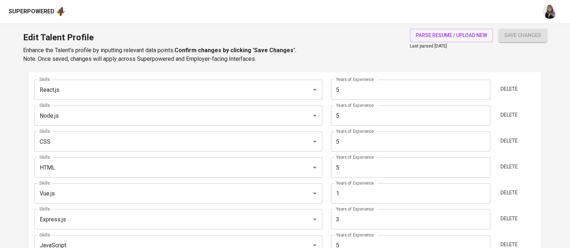
type input "HTML"
type input "5"
type input "CSS"
type input "5"
type input "Express.js"
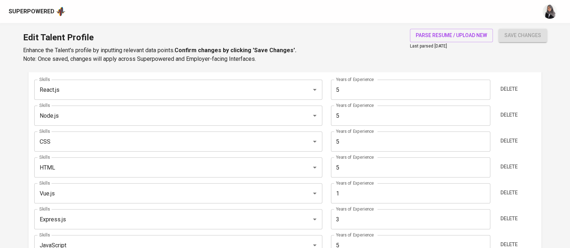
type input "3"
type input "Vue.js"
type input "1"
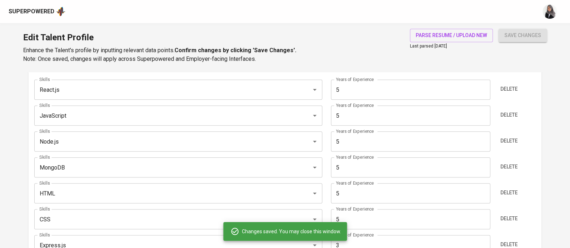
scroll to position [0, 0]
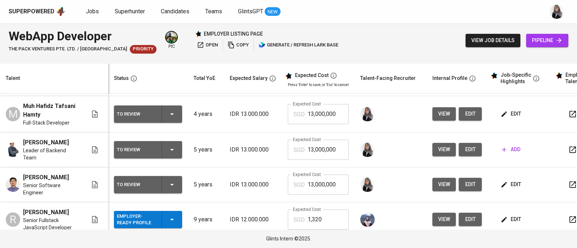
scroll to position [63, 0]
click at [440, 145] on span "view" at bounding box center [444, 149] width 12 height 9
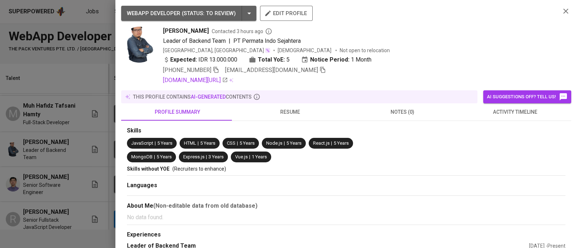
scroll to position [142, 0]
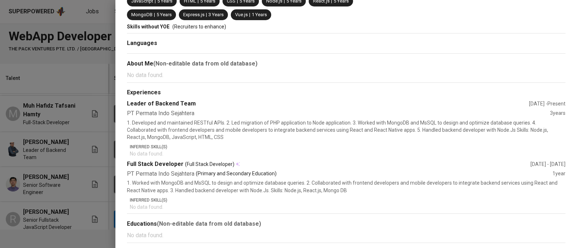
click at [418, 130] on p "1. Developed and maintained RESTful APIs. 2. Led migration of PHP application t…" at bounding box center [346, 130] width 438 height 22
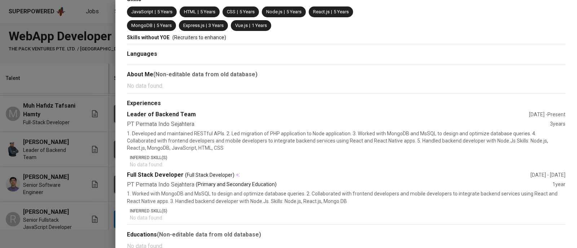
scroll to position [0, 0]
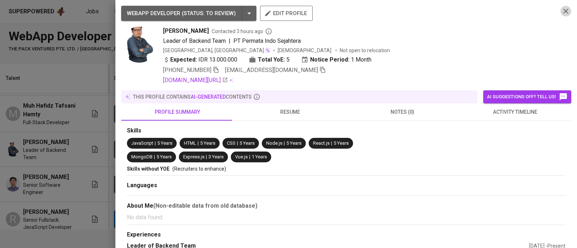
click at [561, 12] on icon "button" at bounding box center [565, 11] width 9 height 9
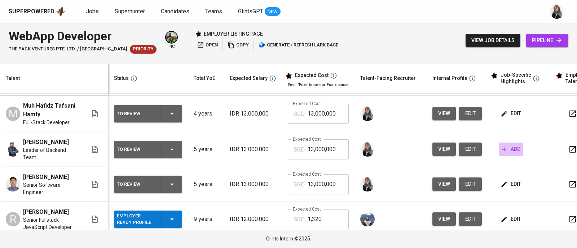
click at [507, 145] on span "add" at bounding box center [511, 149] width 18 height 9
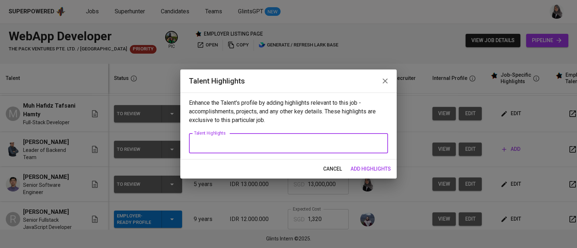
click at [284, 145] on textarea at bounding box center [288, 143] width 189 height 7
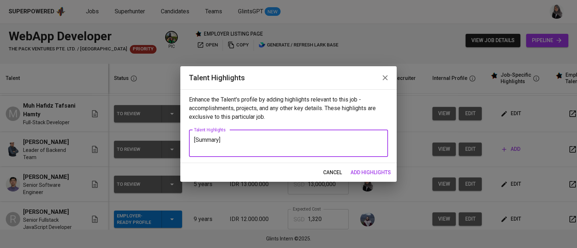
paste textarea "Highly skilled Backend Developer with 5 years of experience in building and opt…"
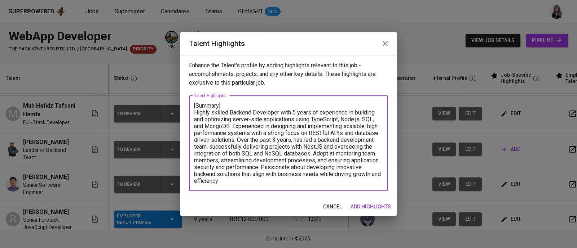
drag, startPoint x: 315, startPoint y: 153, endPoint x: 359, endPoint y: 181, distance: 51.5
click at [359, 181] on textarea "[Summary] Highly skilled Backend Developer with 5 years of experience in buildi…" at bounding box center [288, 143] width 189 height 82
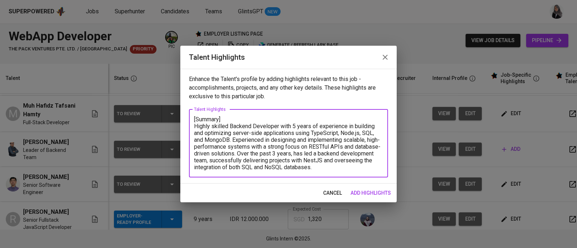
click at [236, 152] on textarea "[Summary] Highly skilled Backend Developer with 5 years of experience in buildi…" at bounding box center [288, 143] width 189 height 55
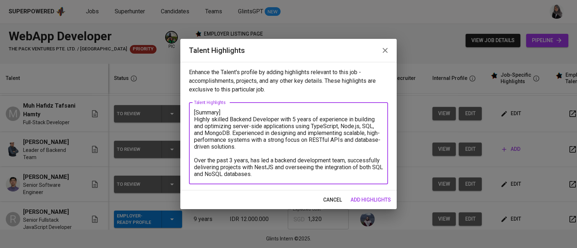
click at [287, 177] on textarea "[Summary] Highly skilled Backend Developer with 5 years of experience in buildi…" at bounding box center [288, 143] width 189 height 68
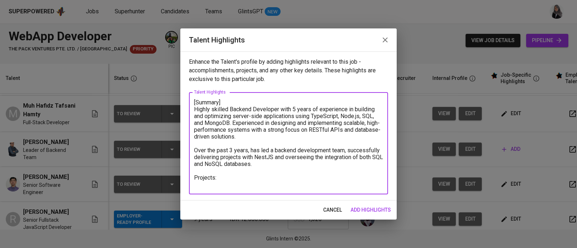
click at [201, 186] on textarea "[Summary] Highly skilled Backend Developer with 5 years of experience in buildi…" at bounding box center [288, 143] width 189 height 89
paste textarea "Bayiku Sehat ([DATE]) Mobile app to monitor baby growth and connect parents wit…"
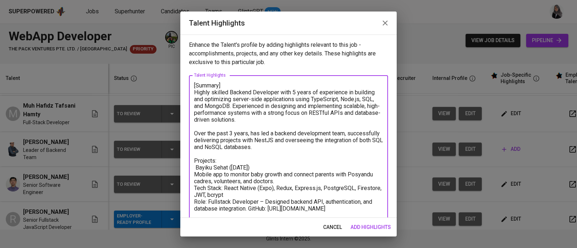
scroll to position [8, 0]
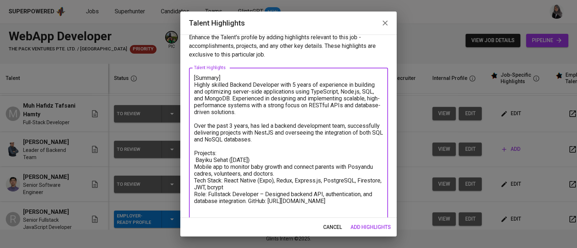
click at [197, 157] on textarea "[Summary] Highly skilled Backend Developer with 5 years of experience in buildi…" at bounding box center [288, 147] width 189 height 144
click at [195, 167] on textarea "[Summary] Highly skilled Backend Developer with 5 years of experience in buildi…" at bounding box center [288, 147] width 189 height 144
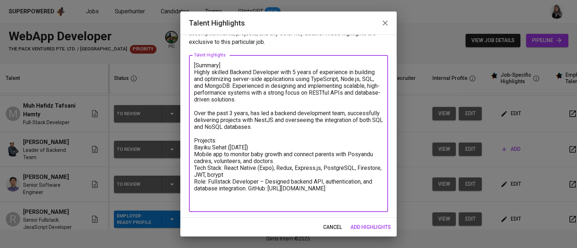
click at [250, 194] on textarea "[Summary] Highly skilled Backend Developer with 5 years of experience in buildi…" at bounding box center [288, 134] width 189 height 144
click at [250, 186] on textarea "[Summary] Highly skilled Backend Developer with 5 years of experience in buildi…" at bounding box center [288, 134] width 189 height 144
click at [232, 169] on textarea "[Summary] Highly skilled Backend Developer with 5 years of experience in buildi…" at bounding box center [288, 134] width 189 height 144
click at [253, 195] on textarea "[Summary] Highly skilled Backend Developer with 5 years of experience in buildi…" at bounding box center [288, 134] width 189 height 144
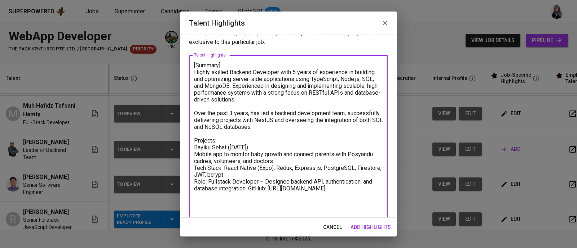
click at [213, 141] on textarea "[Summary] Highly skilled Backend Developer with 5 years of experience in buildi…" at bounding box center [288, 140] width 189 height 157
click at [259, 147] on textarea "[Summary] Highly skilled Backend Developer with 5 years of experience in buildi…" at bounding box center [288, 140] width 189 height 157
drag, startPoint x: 259, startPoint y: 147, endPoint x: 227, endPoint y: 147, distance: 32.4
click at [227, 147] on textarea "[Summary] Highly skilled Backend Developer with 5 years of experience in buildi…" at bounding box center [288, 140] width 189 height 157
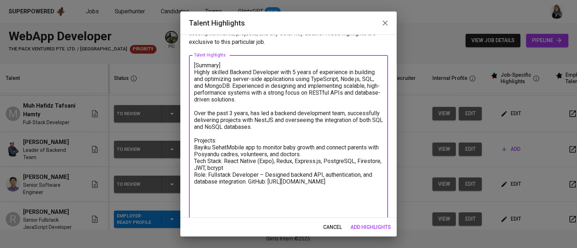
drag, startPoint x: 228, startPoint y: 146, endPoint x: 258, endPoint y: 167, distance: 37.1
click at [258, 167] on textarea "[Summary] Highly skilled Backend Developer with 5 years of experience in buildi…" at bounding box center [288, 137] width 189 height 151
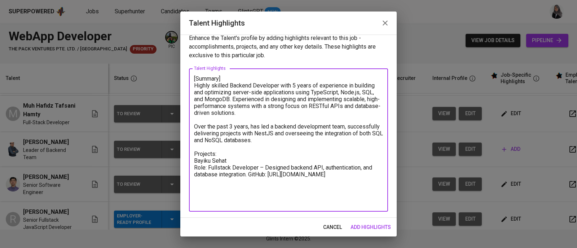
scroll to position [7, 0]
drag, startPoint x: 296, startPoint y: 160, endPoint x: 250, endPoint y: 174, distance: 47.0
click at [250, 174] on textarea "[Summary] Highly skilled Backend Developer with 5 years of experience in buildi…" at bounding box center [288, 140] width 189 height 130
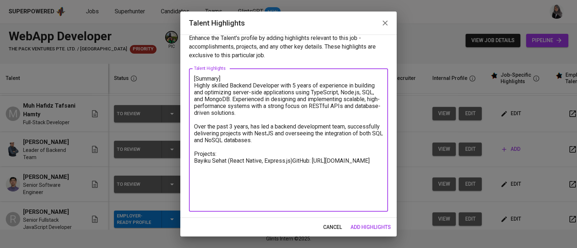
scroll to position [0, 0]
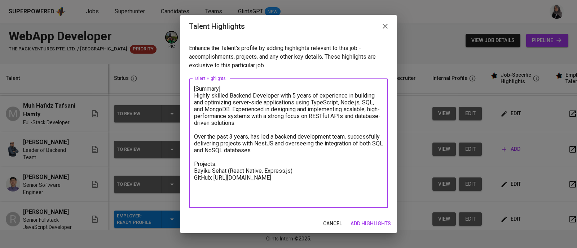
click at [357, 178] on textarea "[Summary] Highly skilled Backend Developer with 5 years of experience in buildi…" at bounding box center [288, 143] width 189 height 116
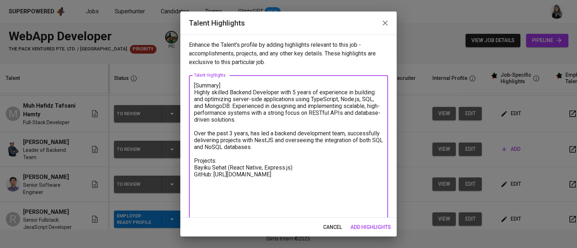
paste textarea "E-Commerce ([DATE]) CMS + Client for managing products, orders, and authenticat…"
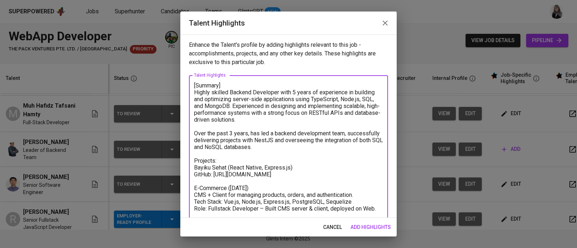
scroll to position [8, 0]
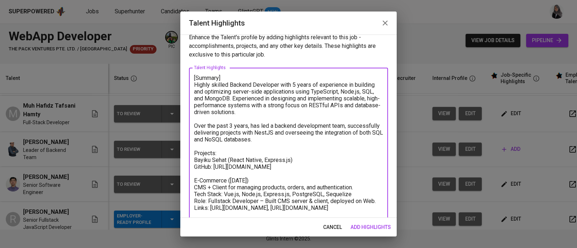
click at [265, 180] on textarea "[Summary] Highly skilled Backend Developer with 5 years of experience in buildi…" at bounding box center [288, 157] width 189 height 164
drag, startPoint x: 195, startPoint y: 186, endPoint x: 256, endPoint y: 179, distance: 61.7
click at [256, 179] on textarea "[Summary] Highly skilled Backend Developer with 5 years of experience in buildi…" at bounding box center [288, 157] width 189 height 164
click at [267, 179] on textarea "[Summary] Highly skilled Backend Developer with 5 years of experience in buildi…" at bounding box center [288, 157] width 189 height 164
drag, startPoint x: 267, startPoint y: 179, endPoint x: 232, endPoint y: 179, distance: 35.7
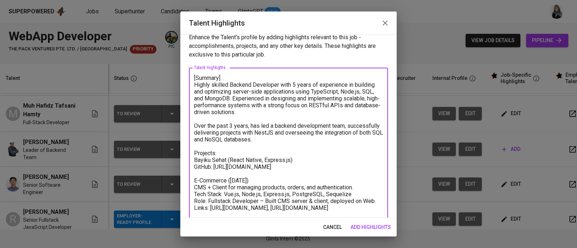
click at [232, 179] on textarea "[Summary] Highly skilled Backend Developer with 5 years of experience in buildi…" at bounding box center [288, 157] width 189 height 164
drag, startPoint x: 232, startPoint y: 179, endPoint x: 241, endPoint y: 186, distance: 12.1
click at [241, 186] on textarea "[Summary] Highly skilled Backend Developer with 5 years of experience in buildi…" at bounding box center [288, 157] width 189 height 164
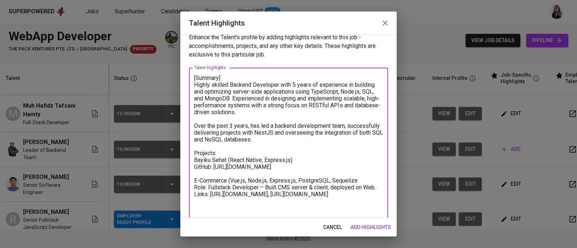
click at [364, 178] on textarea "[Summary] Highly skilled Backend Developer with 5 years of experience in buildi…" at bounding box center [288, 150] width 189 height 151
drag, startPoint x: 195, startPoint y: 187, endPoint x: 393, endPoint y: 192, distance: 198.3
click at [393, 192] on div "Enhance the Talent's profile by adding highlights relevant to this job - accomp…" at bounding box center [288, 126] width 216 height 183
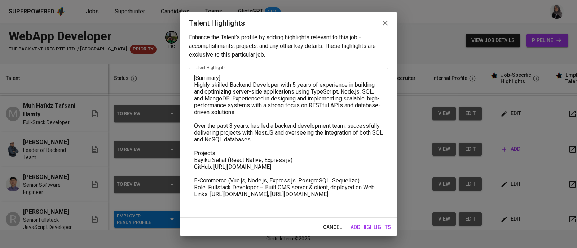
scroll to position [6, 0]
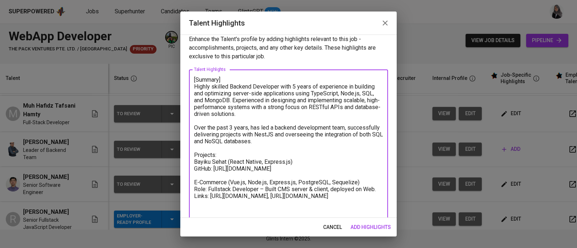
click at [194, 188] on textarea "[Summary] Highly skilled Backend Developer with 5 years of experience in buildi…" at bounding box center [288, 151] width 189 height 151
drag, startPoint x: 194, startPoint y: 189, endPoint x: 375, endPoint y: 188, distance: 181.3
click at [375, 188] on textarea "[Summary] Highly skilled Backend Developer with 5 years of experience in buildi…" at bounding box center [288, 151] width 189 height 151
click at [202, 200] on textarea "[Summary] Highly skilled Backend Developer with 5 years of experience in buildi…" at bounding box center [288, 148] width 189 height 144
paste textarea "Restaurant Search ([DATE]) Restaurant search app using Zomato API. Tech Stack: …"
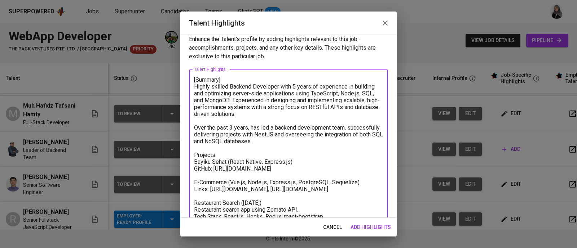
scroll to position [28, 0]
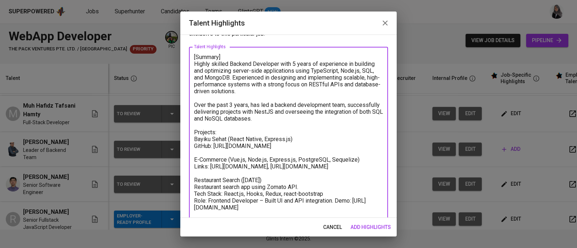
drag, startPoint x: 243, startPoint y: 179, endPoint x: 281, endPoint y: 183, distance: 38.4
click at [281, 183] on textarea "[Summary] Highly skilled Backend Developer with 5 years of experience in buildi…" at bounding box center [288, 143] width 189 height 178
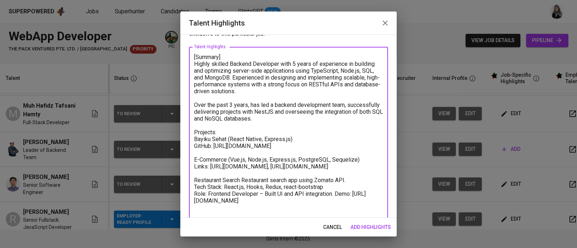
drag, startPoint x: 243, startPoint y: 178, endPoint x: 351, endPoint y: 178, distance: 108.5
click at [351, 178] on textarea "[Summary] Highly skilled Backend Developer with 5 years of experience in buildi…" at bounding box center [288, 139] width 189 height 171
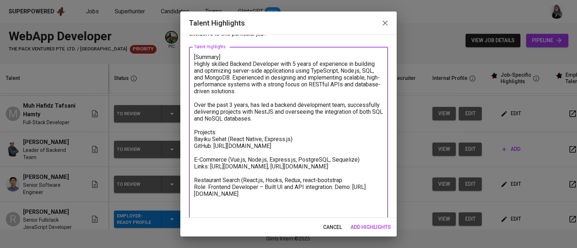
click at [351, 178] on textarea "[Summary] Highly skilled Backend Developer with 5 years of experience in buildi…" at bounding box center [288, 136] width 189 height 164
drag, startPoint x: 336, startPoint y: 187, endPoint x: 189, endPoint y: 189, distance: 146.7
click at [189, 189] on div "[Summary] Highly skilled Backend Developer with 5 years of experience in buildi…" at bounding box center [288, 136] width 199 height 178
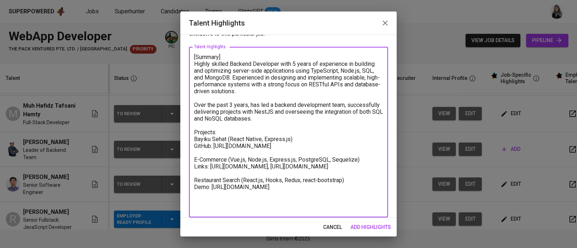
click at [304, 188] on textarea "[Summary] Highly skilled Backend Developer with 5 years of experience in buildi…" at bounding box center [288, 132] width 189 height 157
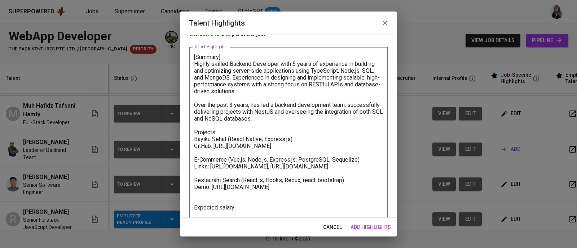
click at [195, 205] on textarea "[Summary] Highly skilled Backend Developer with 5 years of experience in buildi…" at bounding box center [288, 143] width 189 height 178
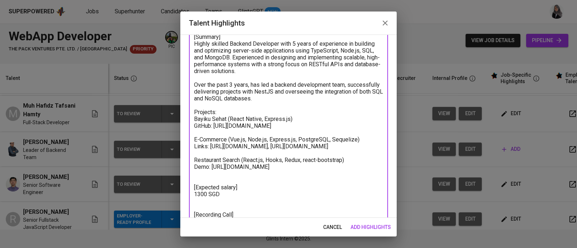
scroll to position [82, 0]
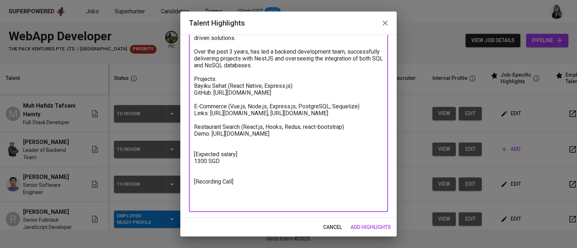
click at [234, 190] on textarea "[Summary] Highly skilled Backend Developer with 5 years of experience in buildi…" at bounding box center [288, 102] width 189 height 205
paste textarea "[URL][DOMAIN_NAME]"
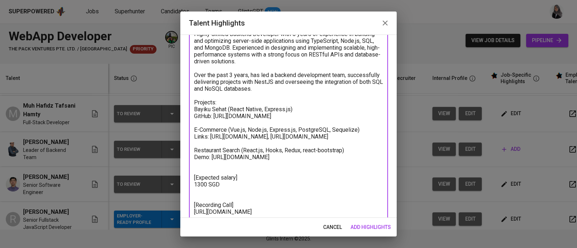
scroll to position [89, 0]
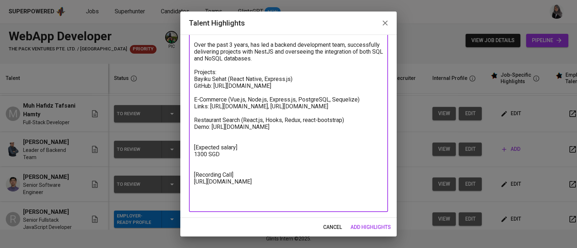
click at [293, 127] on textarea "[Summary] Highly skilled Backend Developer with 5 years of experience in buildi…" at bounding box center [288, 100] width 189 height 212
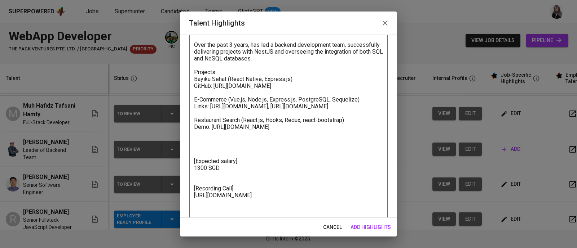
paste textarea "Hulu Clone (2021) Hulu UI clone to practice Next.js and API integration. Tech S…"
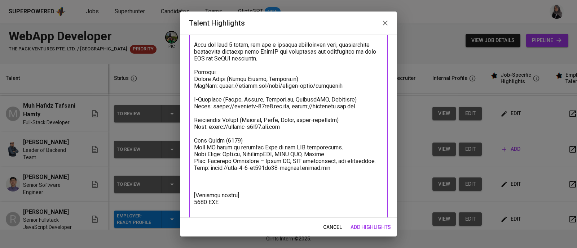
drag, startPoint x: 247, startPoint y: 136, endPoint x: 225, endPoint y: 141, distance: 21.8
click at [225, 141] on textarea at bounding box center [288, 124] width 189 height 260
drag, startPoint x: 225, startPoint y: 140, endPoint x: 240, endPoint y: 139, distance: 15.9
click at [240, 139] on textarea at bounding box center [288, 124] width 189 height 260
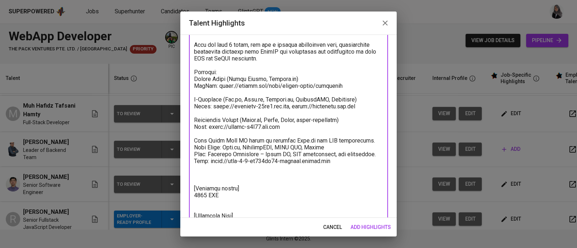
drag, startPoint x: 223, startPoint y: 138, endPoint x: 224, endPoint y: 145, distance: 7.2
click at [224, 145] on textarea at bounding box center [288, 120] width 189 height 253
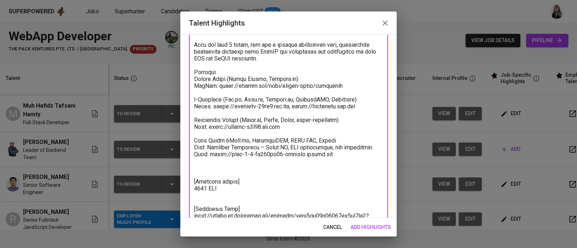
click at [345, 139] on textarea at bounding box center [288, 117] width 189 height 247
drag, startPoint x: 370, startPoint y: 146, endPoint x: 193, endPoint y: 147, distance: 177.0
click at [193, 147] on div "x Talent Highlights" at bounding box center [288, 117] width 199 height 260
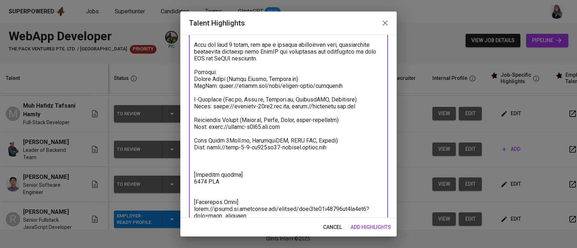
click at [219, 155] on textarea at bounding box center [288, 114] width 189 height 240
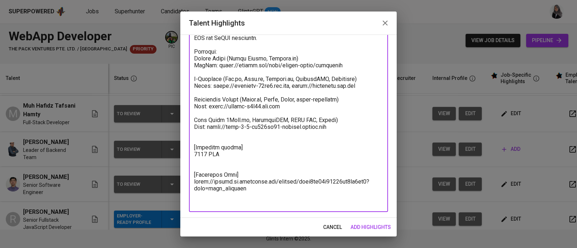
scroll to position [0, 0]
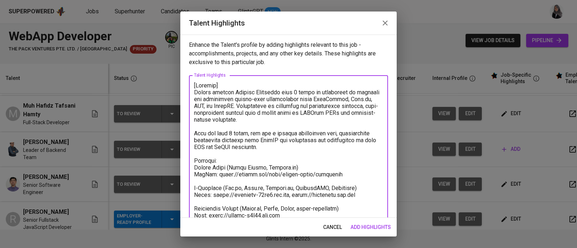
type textarea "[Summary] Highly skilled Backend Developer with 5 years of experience in buildi…"
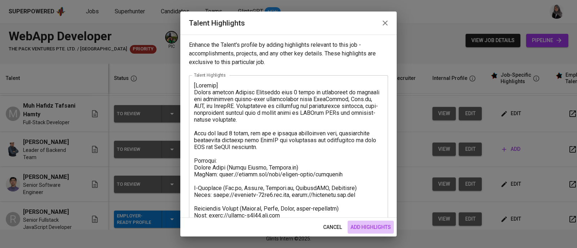
click at [373, 226] on span "add highlights" at bounding box center [370, 227] width 40 height 9
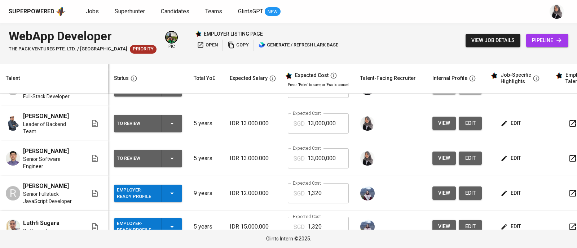
scroll to position [88, 0]
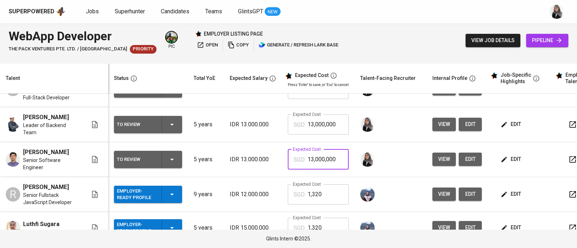
click at [331, 153] on input "13,000,000" at bounding box center [327, 160] width 41 height 20
type input "1,300"
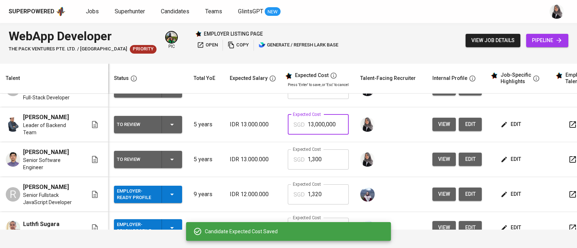
click at [334, 117] on input "13,000,000" at bounding box center [327, 125] width 41 height 20
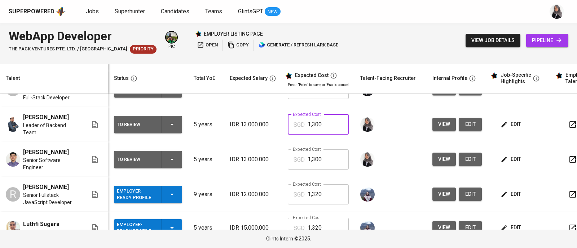
type input "1,300"
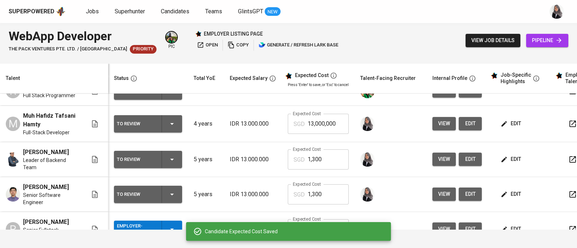
scroll to position [52, 0]
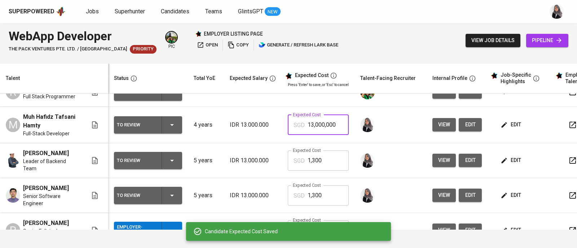
click at [333, 125] on input "13,000,000" at bounding box center [327, 125] width 41 height 20
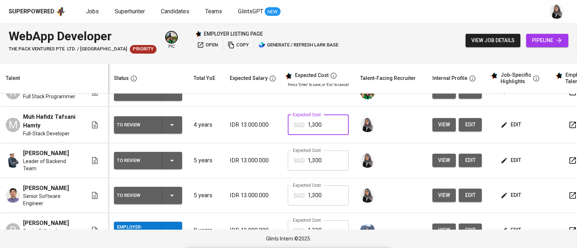
type input "1,300"
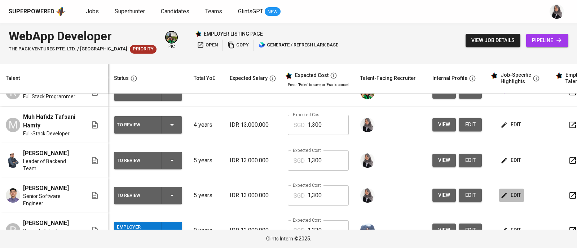
click at [512, 191] on span "edit" at bounding box center [511, 195] width 19 height 9
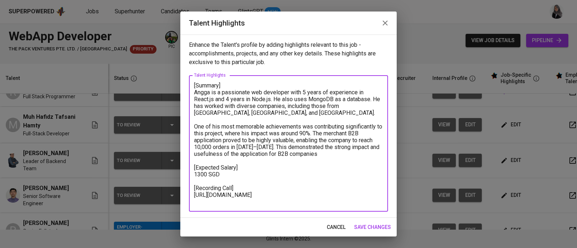
click at [324, 151] on textarea "[Summary] Angga is a passionate web developer with 5 years of experience in Rea…" at bounding box center [288, 143] width 189 height 123
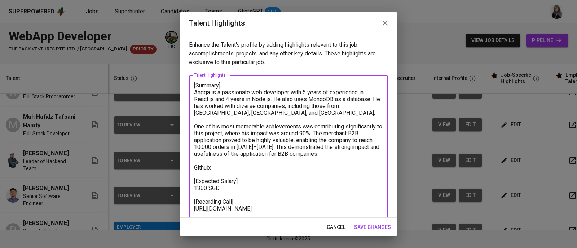
paste textarea "[URL][DOMAIN_NAME]"
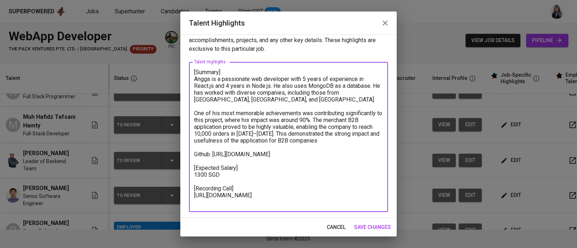
type textarea "[Summary] Angga is a passionate web developer with 5 years of experience in Rea…"
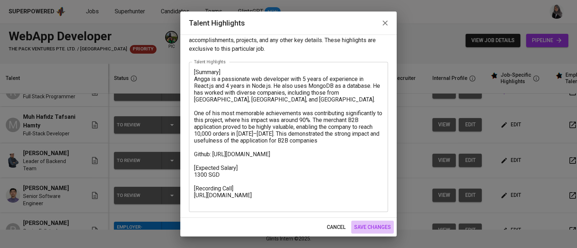
click at [374, 228] on span "save changes" at bounding box center [372, 227] width 37 height 9
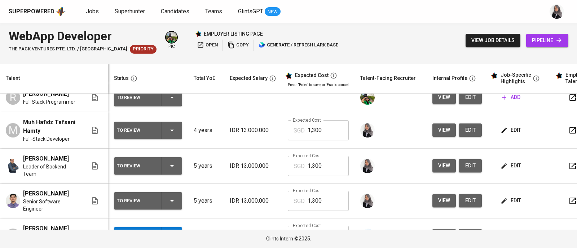
scroll to position [48, 0]
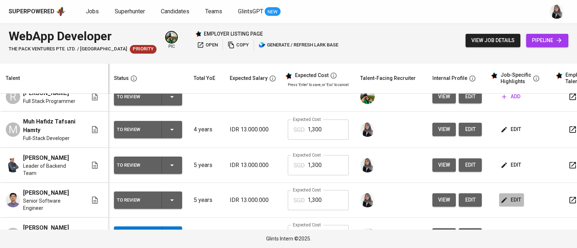
click at [505, 197] on icon "button" at bounding box center [503, 200] width 7 height 7
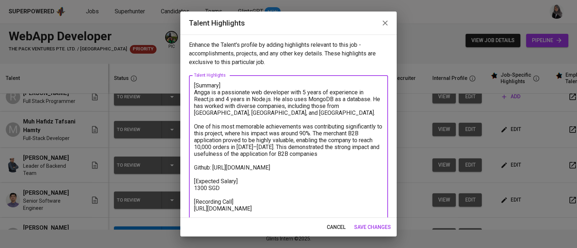
click at [294, 166] on textarea "[Summary] Angga is a passionate web developer with 5 years of experience in Rea…" at bounding box center [288, 150] width 189 height 137
paste textarea "https://staging-merchant.thetreedots.com/shared/auth/email"
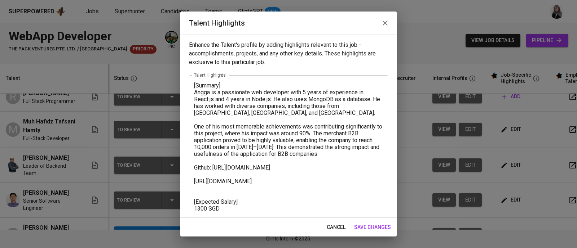
click at [371, 156] on textarea "[Summary] Angga is a passionate web developer with 5 years of experience in Rea…" at bounding box center [288, 160] width 189 height 157
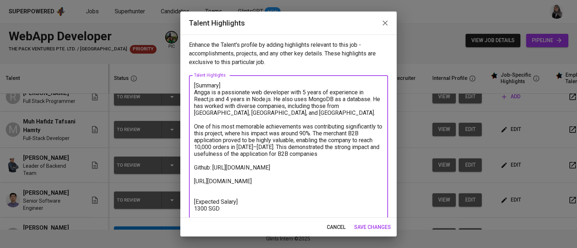
click at [208, 185] on textarea "[Summary] Angga is a passionate web developer with 5 years of experience in Rea…" at bounding box center [288, 160] width 189 height 157
paste textarea "demo@gmail.com 12345678"
click at [195, 187] on textarea "[Summary] Angga is a passionate web developer with 5 years of experience in Rea…" at bounding box center [288, 164] width 189 height 164
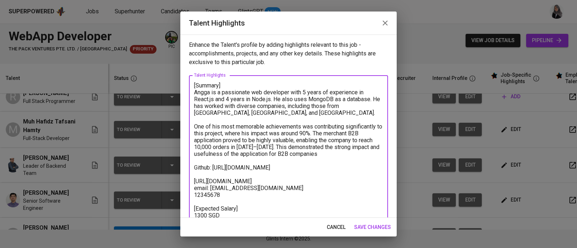
click at [195, 194] on textarea "[Summary] Angga is a passionate web developer with 5 years of experience in Rea…" at bounding box center [288, 164] width 189 height 164
click at [196, 175] on textarea "[Summary] Angga is a passionate web developer with 5 years of experience in Rea…" at bounding box center [288, 164] width 189 height 164
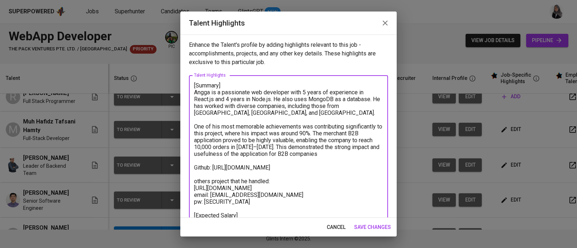
click at [194, 188] on textarea "[Summary] Angga is a passionate web developer with 5 years of experience in Rea…" at bounding box center [288, 167] width 189 height 171
click at [197, 194] on textarea "[Summary] Angga is a passionate web developer with 5 years of experience in Rea…" at bounding box center [288, 167] width 189 height 171
click at [196, 199] on textarea "[Summary] Angga is a passionate web developer with 5 years of experience in Rea…" at bounding box center [288, 167] width 189 height 171
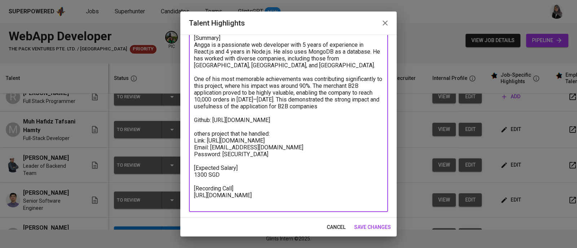
type textarea "[Summary] Angga is a passionate web developer with 5 years of experience in Rea…"
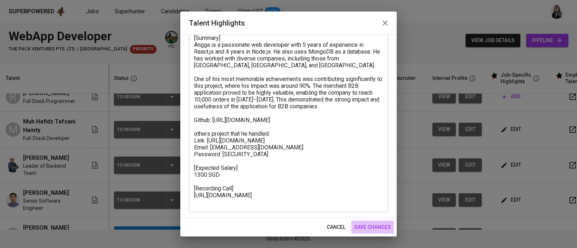
click at [368, 230] on span "save changes" at bounding box center [372, 227] width 37 height 9
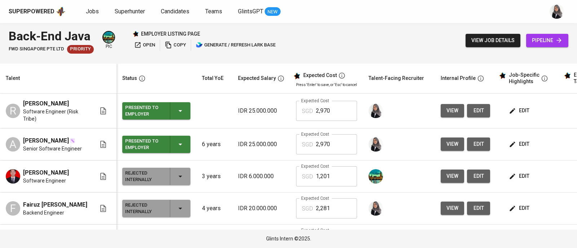
click at [403, 20] on div "Superpowered Jobs Superhunter Candidates Teams GlintsGPT NEW" at bounding box center [288, 11] width 577 height 23
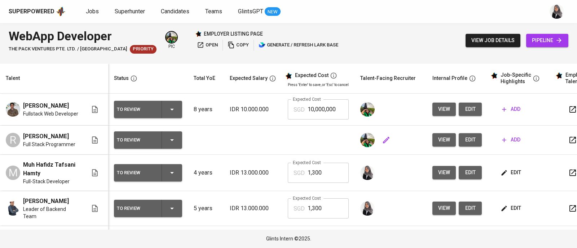
scroll to position [104, 0]
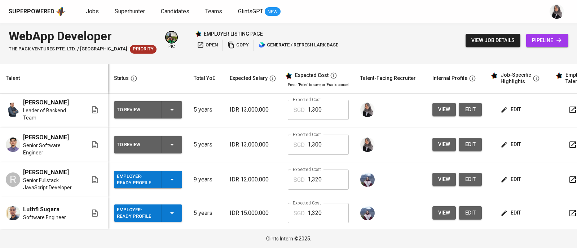
click at [429, 37] on div "WebApp Developer The Pack Ventures Pte. Ltd. / Impcubate Priority pic employer …" at bounding box center [288, 40] width 577 height 35
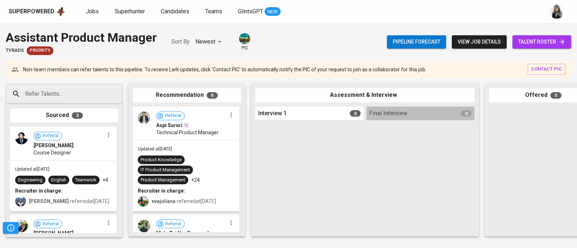
click at [58, 87] on input "Refer Talents..." at bounding box center [61, 94] width 76 height 14
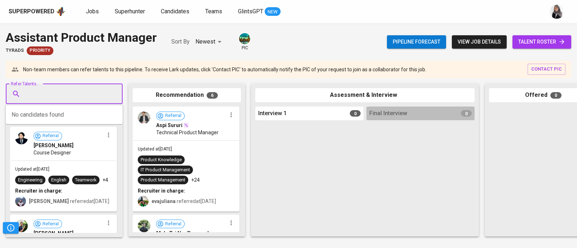
paste input "[PERSON_NAME]"
click at [60, 88] on input "Refer Talents..." at bounding box center [61, 94] width 76 height 14
type input "[PERSON_NAME]"
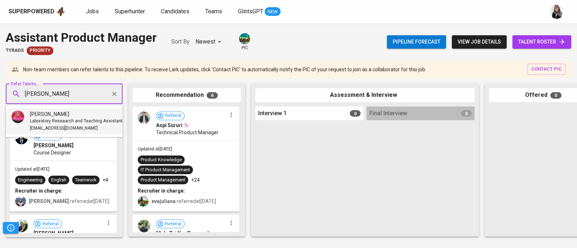
click at [69, 117] on span "[PERSON_NAME]" at bounding box center [49, 114] width 39 height 7
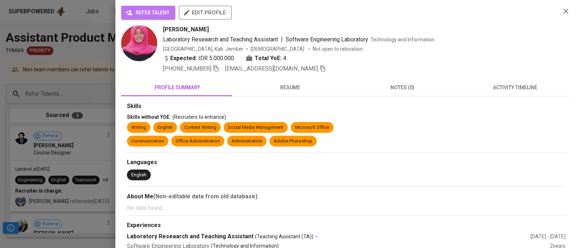
click at [152, 12] on span "refer talent" at bounding box center [148, 12] width 43 height 9
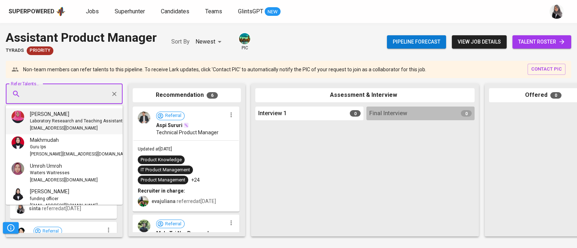
click at [60, 97] on input "Refer Talents..." at bounding box center [61, 94] width 76 height 14
paste input "Akmal Irfan"
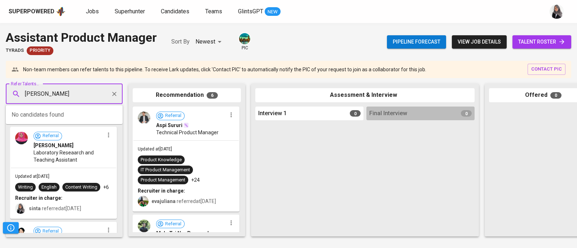
type input "Akmal Irfan"
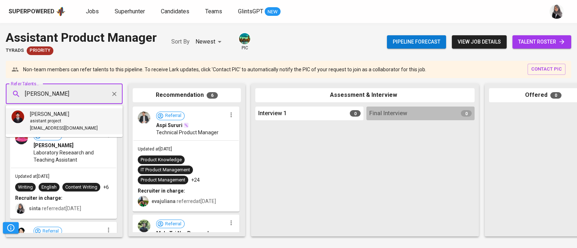
click at [76, 120] on div "asistant project" at bounding box center [64, 121] width 68 height 7
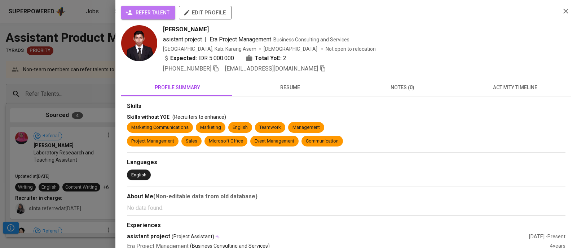
click at [158, 13] on span "refer talent" at bounding box center [148, 12] width 43 height 9
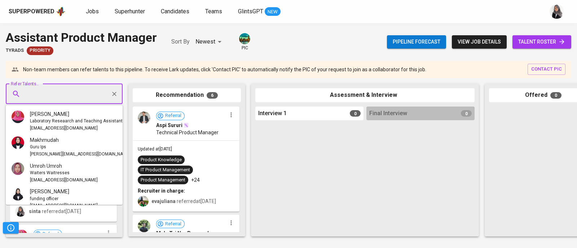
paste input "Chrisdio"
click at [53, 99] on input "Refer Talents..." at bounding box center [61, 94] width 76 height 14
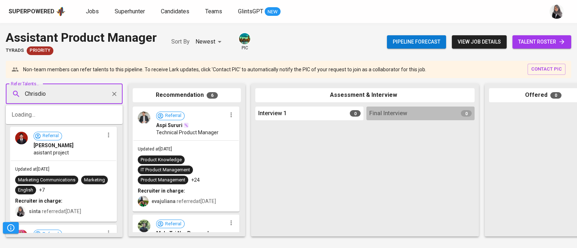
type input "Chrisdio"
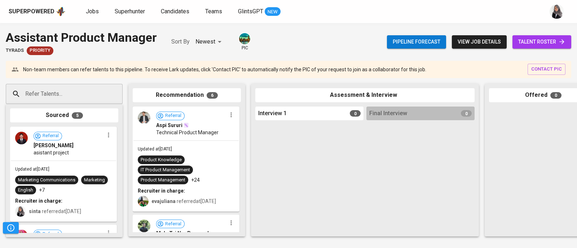
click at [406, 13] on div "Superpowered Jobs Superhunter Candidates Teams GlintsGPT NEW" at bounding box center [277, 11] width 536 height 11
click at [65, 87] on input "Refer Talents..." at bounding box center [61, 94] width 76 height 14
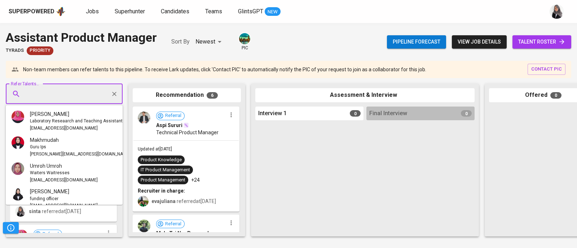
scroll to position [279, 0]
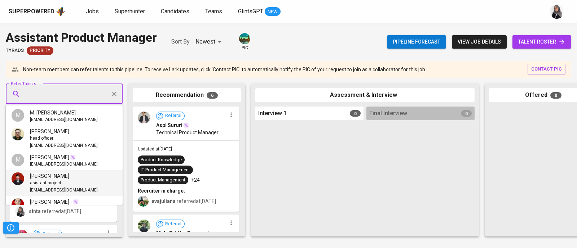
paste input "Chrisdio"
type input "Chrisdio"
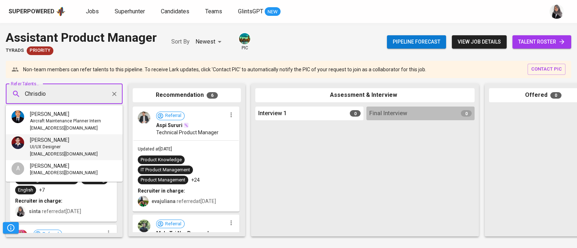
click at [74, 146] on div "UI/UX Designer" at bounding box center [64, 147] width 68 height 7
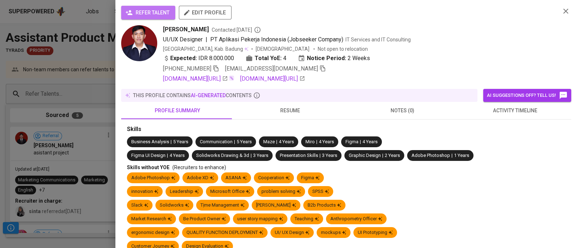
click at [150, 10] on span "refer talent" at bounding box center [148, 12] width 43 height 9
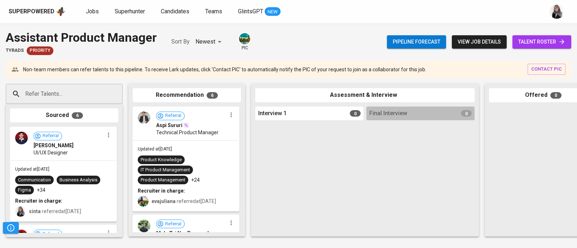
click at [88, 156] on div "Referral Chrisdio Ebenezer Marbun UI/UX Designer" at bounding box center [63, 144] width 105 height 33
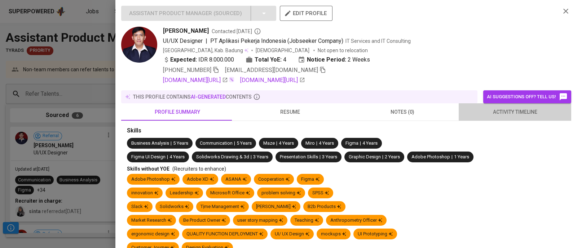
click at [527, 109] on span "activity timeline" at bounding box center [515, 112] width 104 height 9
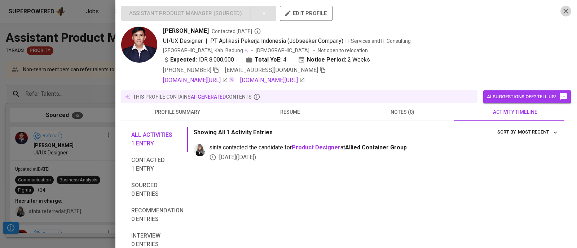
click at [563, 9] on icon "button" at bounding box center [565, 11] width 5 height 5
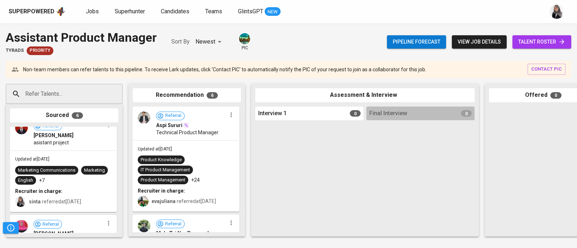
scroll to position [109, 0]
click at [103, 164] on div "Updated at Sep 26, 2025 Marketing Communications Marketing English +7 Recruiter…" at bounding box center [63, 180] width 105 height 61
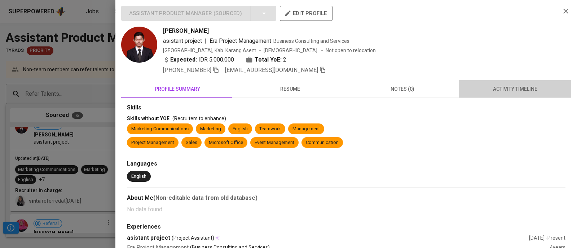
click at [513, 85] on span "activity timeline" at bounding box center [515, 89] width 104 height 9
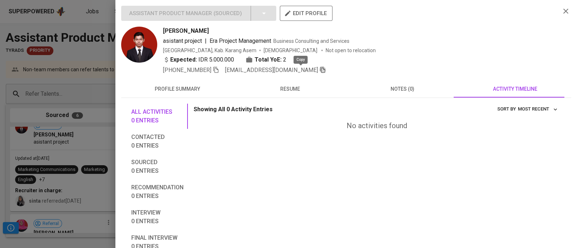
click at [320, 71] on icon "button" at bounding box center [322, 70] width 5 height 6
click at [52, 80] on div at bounding box center [288, 124] width 577 height 248
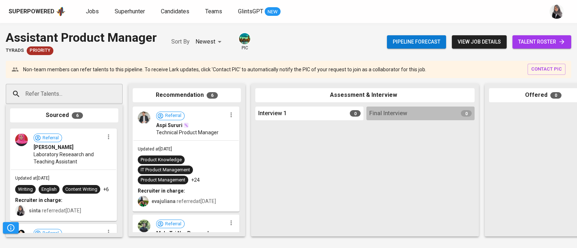
scroll to position [195, 0]
click at [83, 160] on span "Laboratory Reseaarch and Teaching Assistant" at bounding box center [69, 158] width 70 height 14
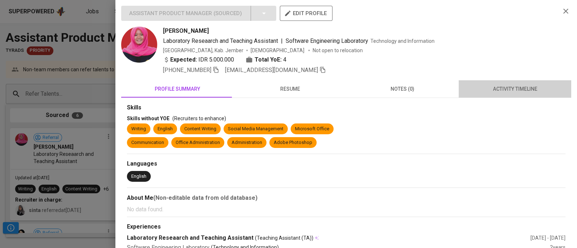
click at [518, 89] on span "activity timeline" at bounding box center [515, 89] width 104 height 9
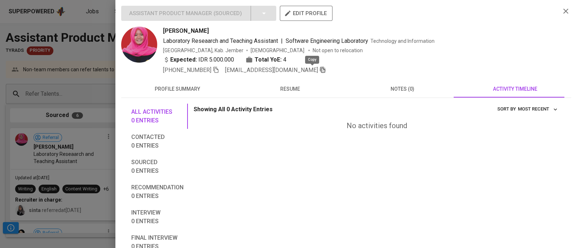
click at [320, 72] on icon "button" at bounding box center [322, 70] width 5 height 6
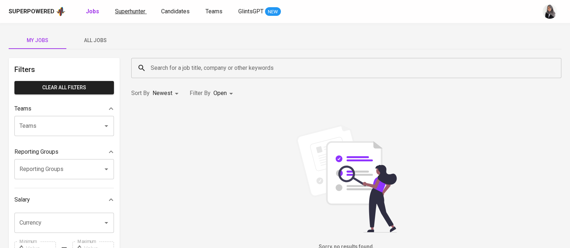
click at [120, 12] on span "Superhunter" at bounding box center [130, 11] width 30 height 7
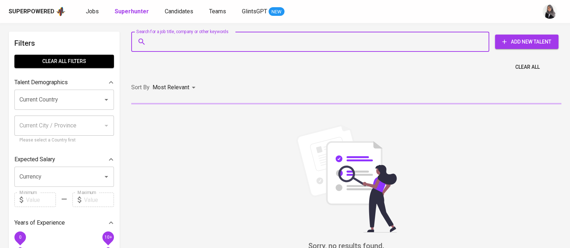
click at [209, 45] on input "Search for a job title, company or other keywords" at bounding box center [312, 42] width 326 height 14
paste input "[EMAIL_ADDRESS][DOMAIN_NAME]"
type input "[EMAIL_ADDRESS][DOMAIN_NAME]"
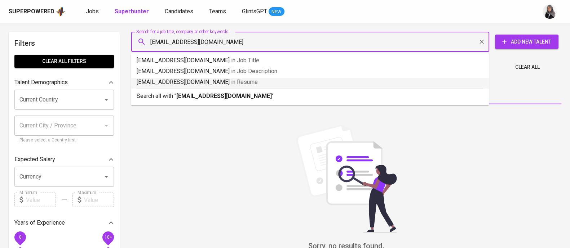
click at [265, 96] on p "Search all with " [EMAIL_ADDRESS][DOMAIN_NAME] "" at bounding box center [310, 96] width 346 height 9
click at [265, 96] on div "Sort By Most Relevant MOST_RELEVANT" at bounding box center [346, 88] width 439 height 22
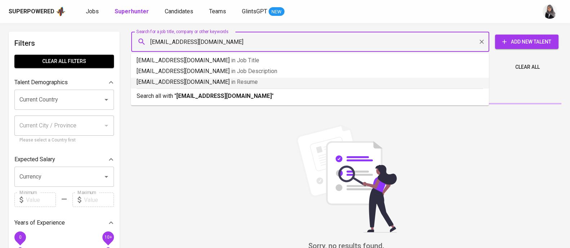
click at [256, 99] on div "Sort By Most Relevant MOST_RELEVANT" at bounding box center [346, 88] width 439 height 22
click at [239, 96] on div "Sort By Most Relevant MOST_RELEVANT" at bounding box center [346, 88] width 439 height 22
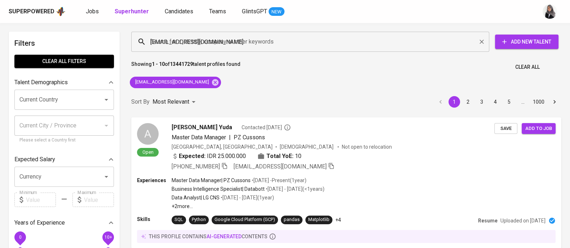
drag, startPoint x: 233, startPoint y: 30, endPoint x: 228, endPoint y: 36, distance: 8.2
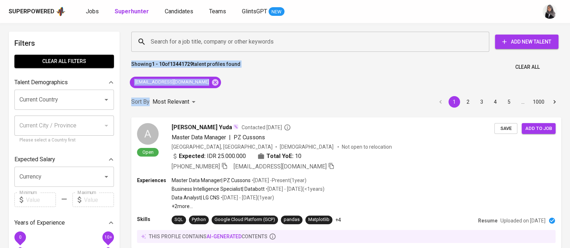
click at [247, 102] on div "Sort By Most Relevant MOST_RELEVANT 1 2 3 4 5 … 1000" at bounding box center [346, 102] width 439 height 22
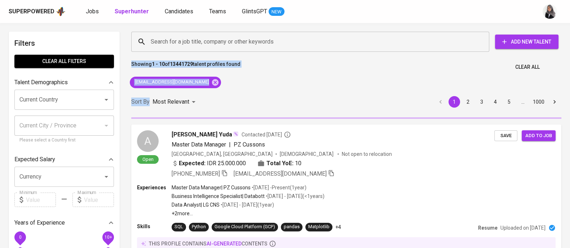
click at [273, 93] on div "Sort By Most Relevant MOST_RELEVANT 1 2 3 4 5 … 1000" at bounding box center [346, 102] width 439 height 22
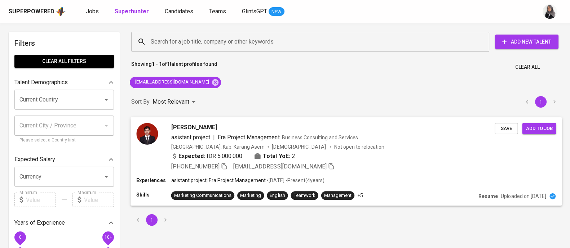
click at [397, 161] on div "Expected: IDR 5.000.000 Total YoE: 2" at bounding box center [333, 157] width 324 height 10
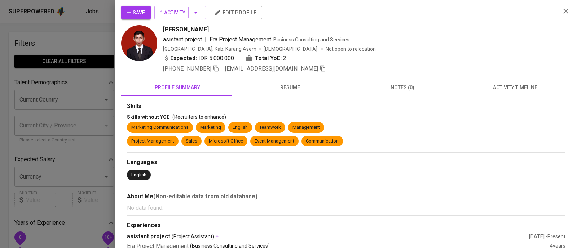
click at [138, 5] on div "Save 1 Activity edit profile Irfan Akmal asistant project | Era Project Managem…" at bounding box center [345, 124] width 461 height 248
click at [132, 11] on icon "button" at bounding box center [128, 12] width 7 height 7
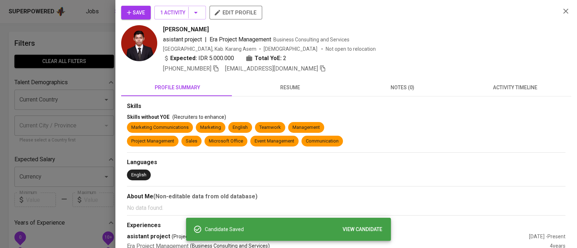
click at [85, 32] on div at bounding box center [288, 124] width 577 height 248
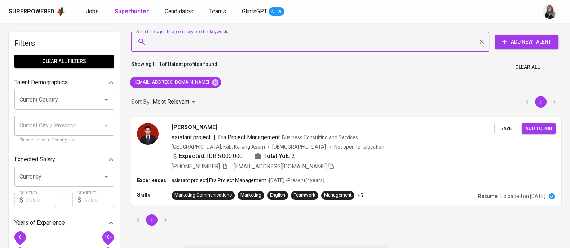
click at [169, 44] on input "Search for a job title, company or other keywords" at bounding box center [312, 42] width 326 height 14
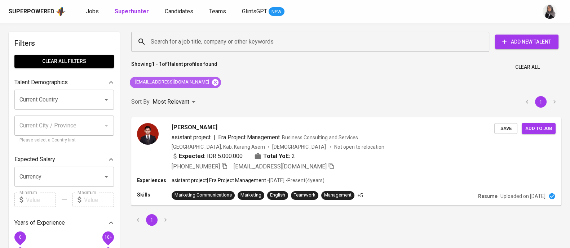
click at [212, 83] on icon at bounding box center [215, 82] width 6 height 6
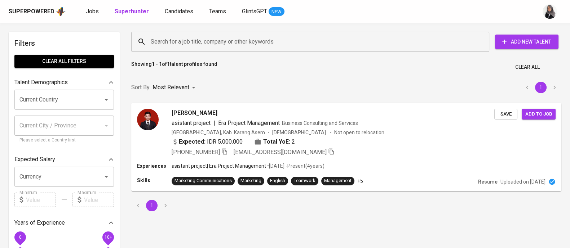
click at [237, 36] on input "Search for a job title, company or other keywords" at bounding box center [312, 42] width 326 height 14
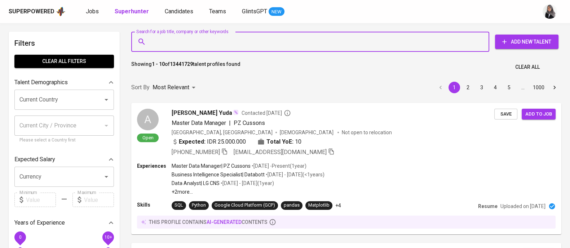
click at [237, 40] on input "Search for a job title, company or other keywords" at bounding box center [312, 42] width 326 height 14
paste input "makhmudahumroh@gmail.com"
type input "makhmudahumroh@gmail.com"
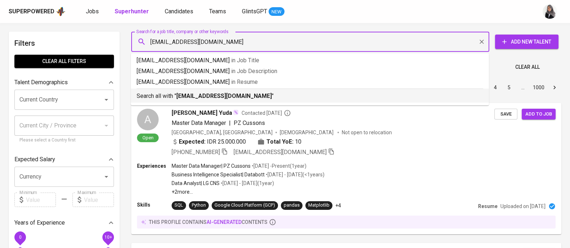
click at [265, 98] on p "Search all with " makhmudahumroh@gmail.com "" at bounding box center [310, 96] width 346 height 9
click at [265, 98] on div "Sort By Most Relevant MOST_RELEVANT 1 2 3 4 5 … 1000" at bounding box center [346, 88] width 439 height 22
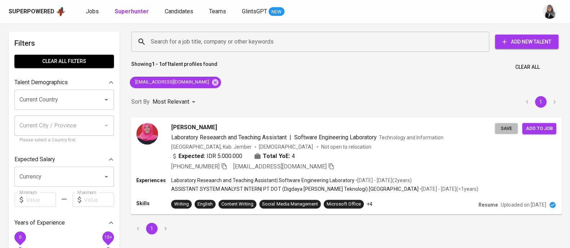
click at [505, 128] on span "Save" at bounding box center [506, 128] width 16 height 8
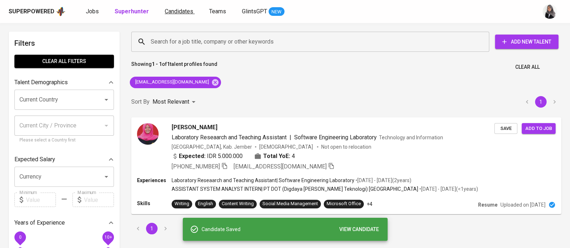
click at [170, 14] on span "Candidates" at bounding box center [179, 11] width 28 height 7
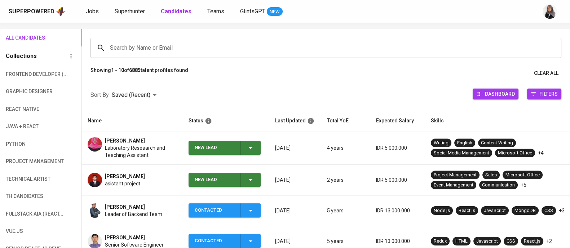
scroll to position [43, 0]
click at [258, 146] on button "New Lead" at bounding box center [224, 148] width 72 height 14
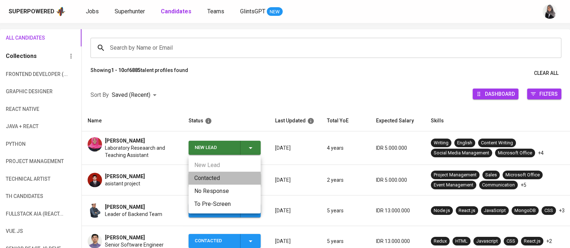
click at [223, 177] on li "Contacted" at bounding box center [224, 178] width 72 height 13
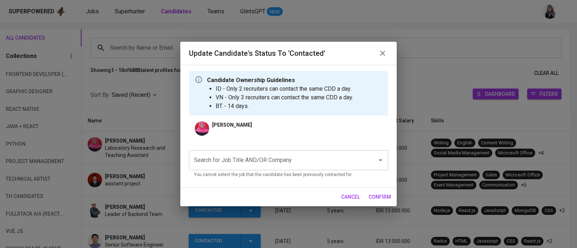
click at [268, 156] on input "Search for Job Title AND/OR Company" at bounding box center [278, 161] width 172 height 14
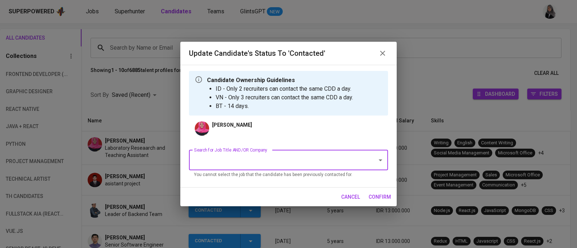
click at [268, 156] on input "Search for Job Title AND/OR Company" at bounding box center [278, 161] width 172 height 14
type input "t"
type input "p"
type input "web"
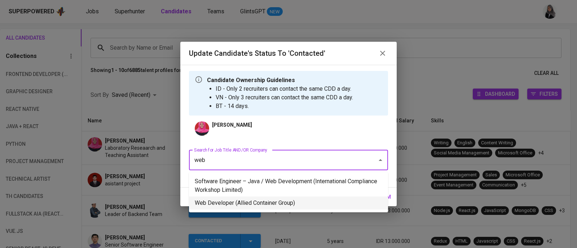
click at [280, 206] on li "Web Developer (Allied Container Group)" at bounding box center [288, 203] width 199 height 13
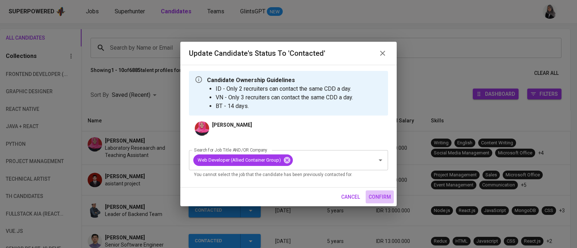
click at [379, 194] on span "confirm" at bounding box center [379, 197] width 22 height 9
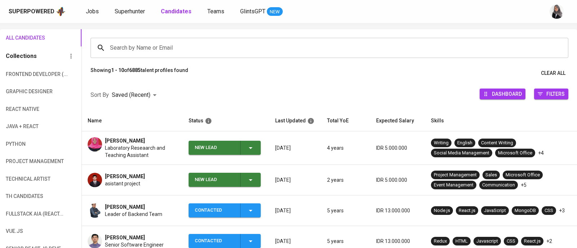
click at [255, 183] on span "New Lead" at bounding box center [224, 180] width 66 height 14
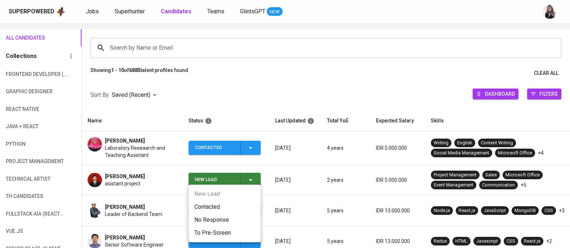
click at [222, 206] on li "Contacted" at bounding box center [224, 207] width 72 height 13
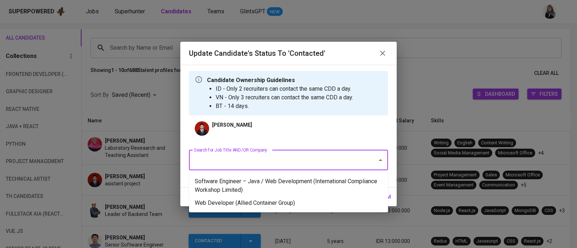
click at [336, 167] on input "Search for Job Title AND/OR Company" at bounding box center [278, 161] width 172 height 14
click at [310, 199] on li "Web Developer (Allied Container Group)" at bounding box center [288, 203] width 199 height 13
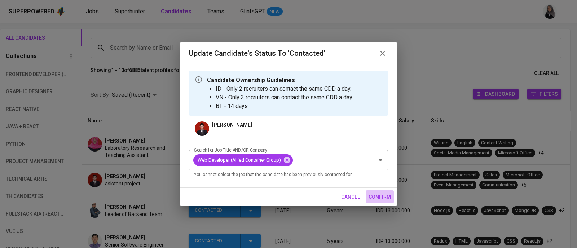
click at [386, 197] on span "confirm" at bounding box center [379, 197] width 22 height 9
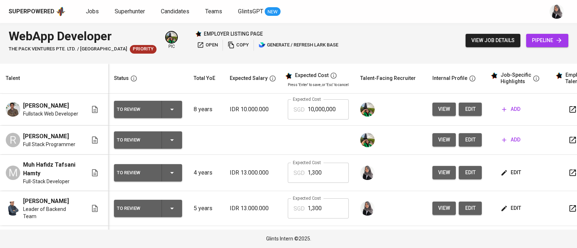
click at [413, 26] on div "WebApp Developer The Pack Ventures Pte. Ltd. / Impcubate Priority pic employer …" at bounding box center [288, 40] width 577 height 35
